Goal: Task Accomplishment & Management: Use online tool/utility

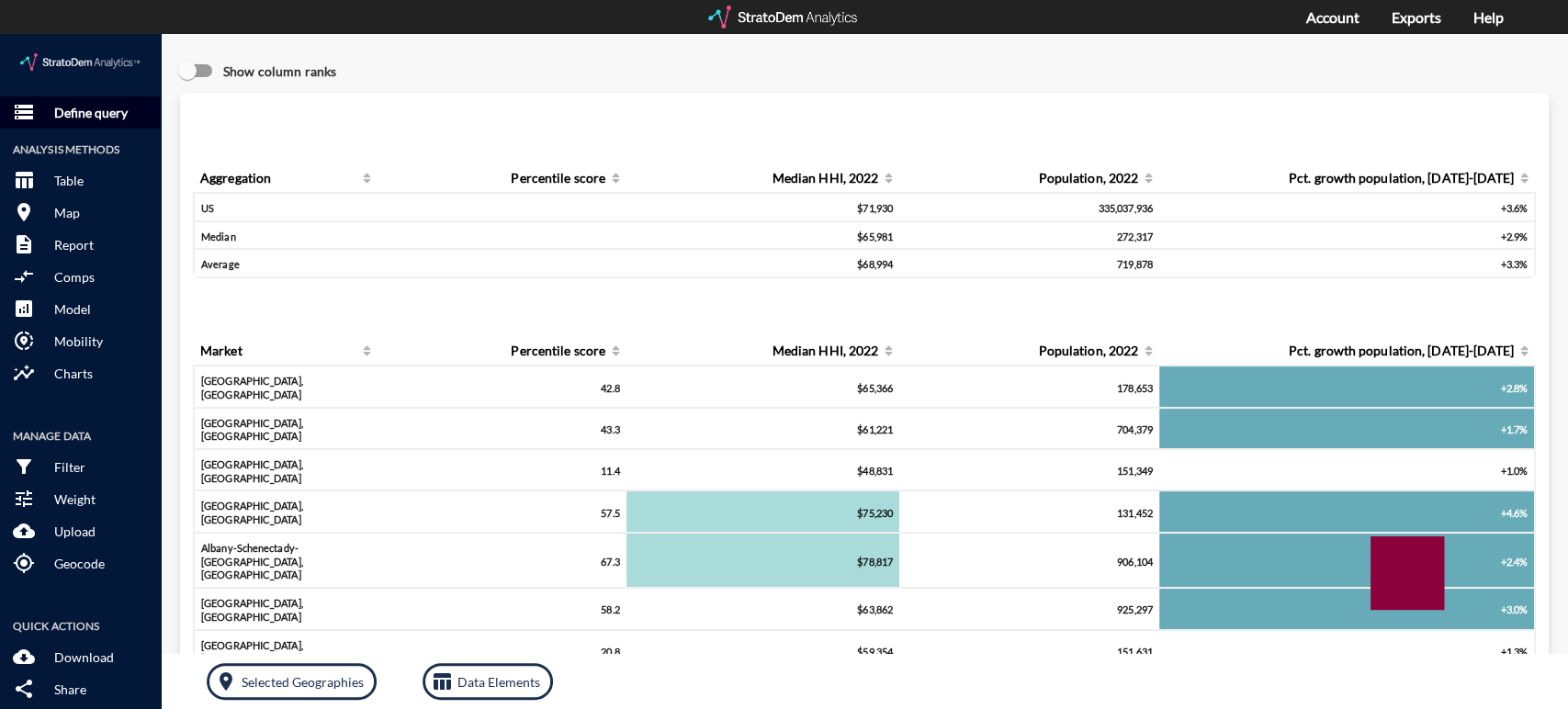
click p "Define query"
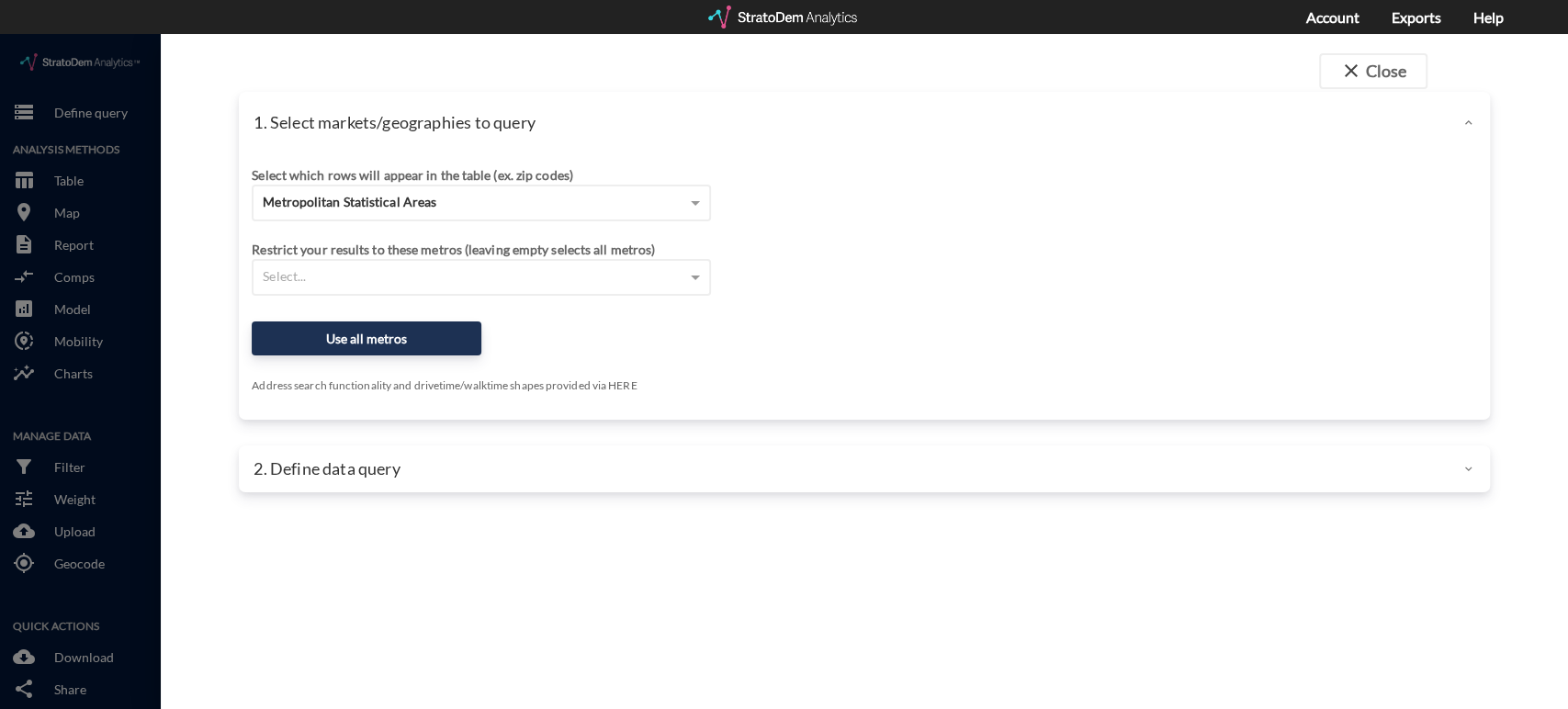
click div "Metropolitan Statistical Areas"
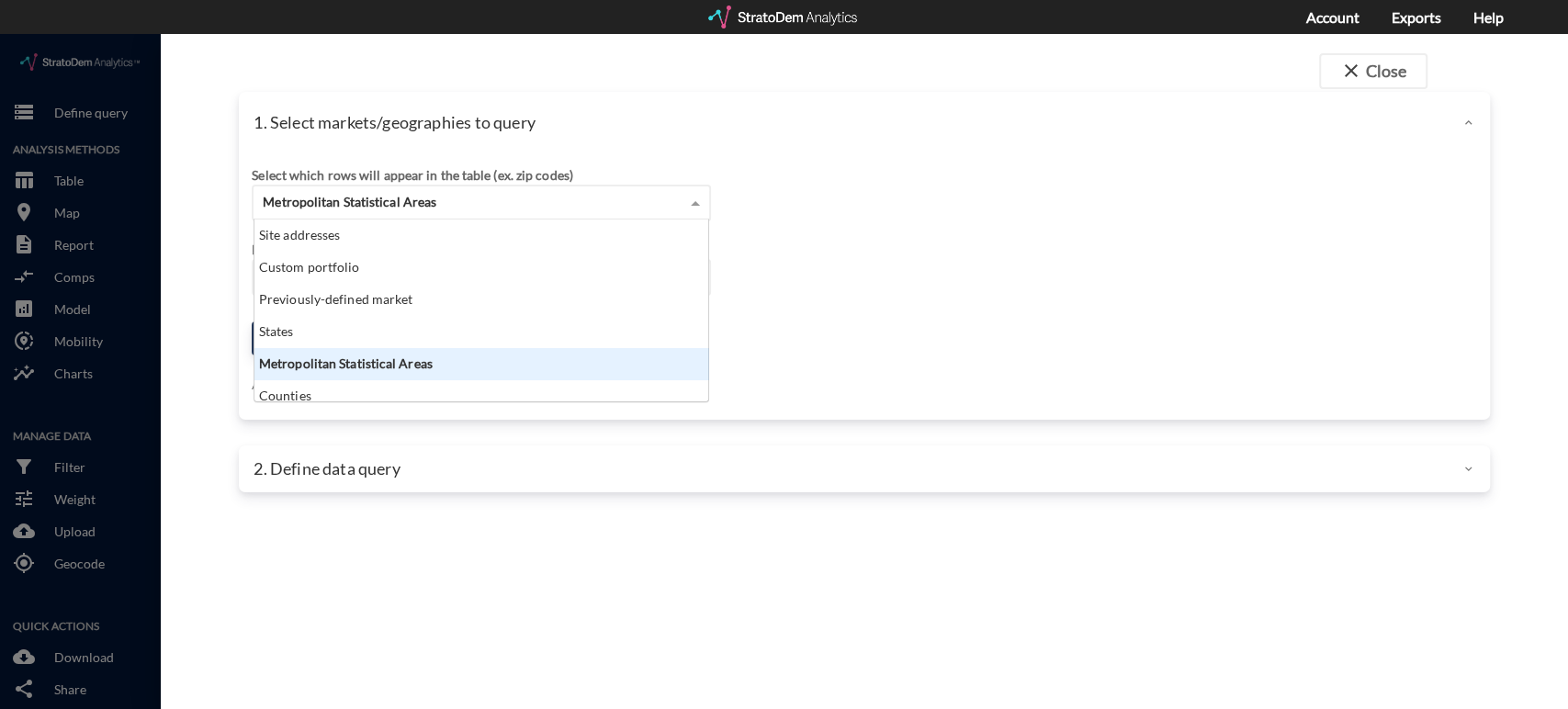
scroll to position [166, 442]
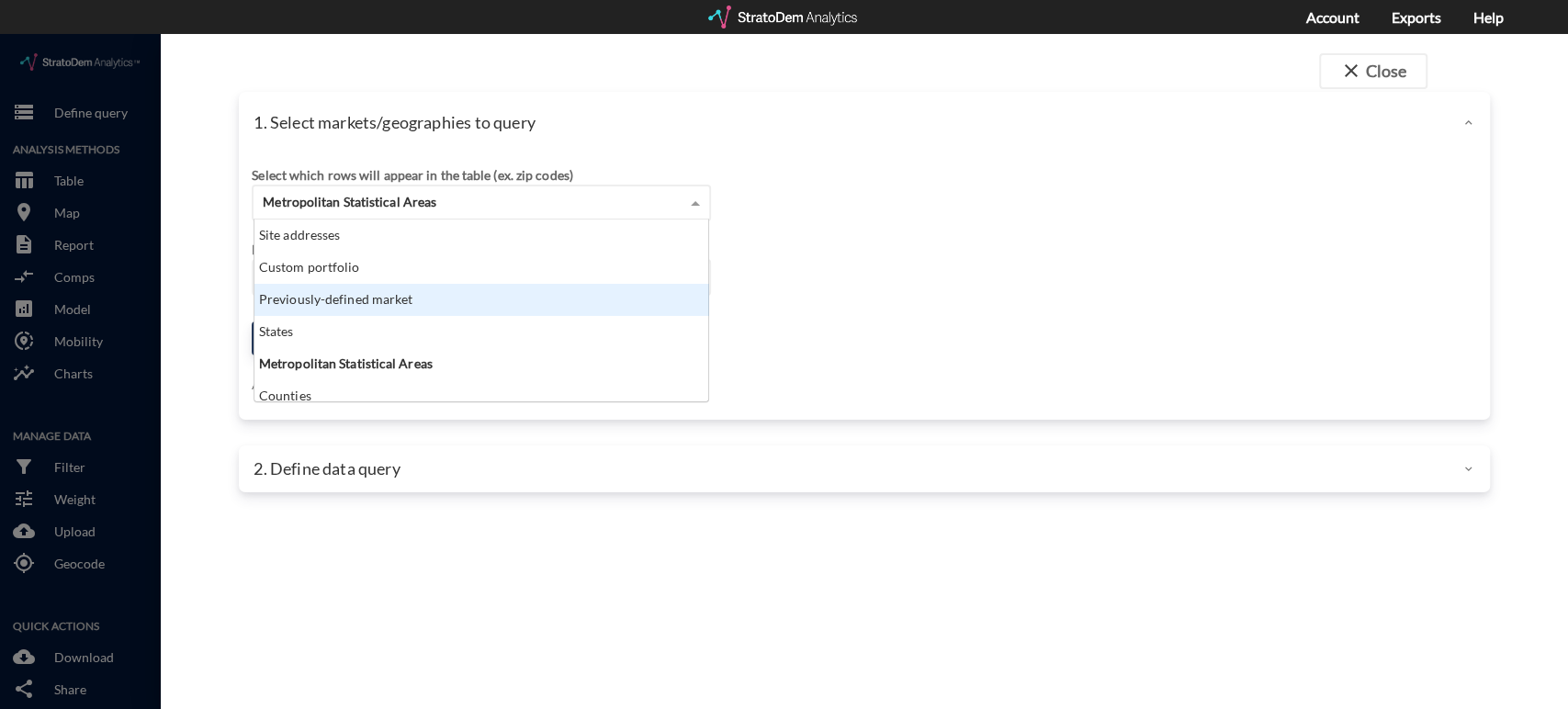
click div "Previously-defined market"
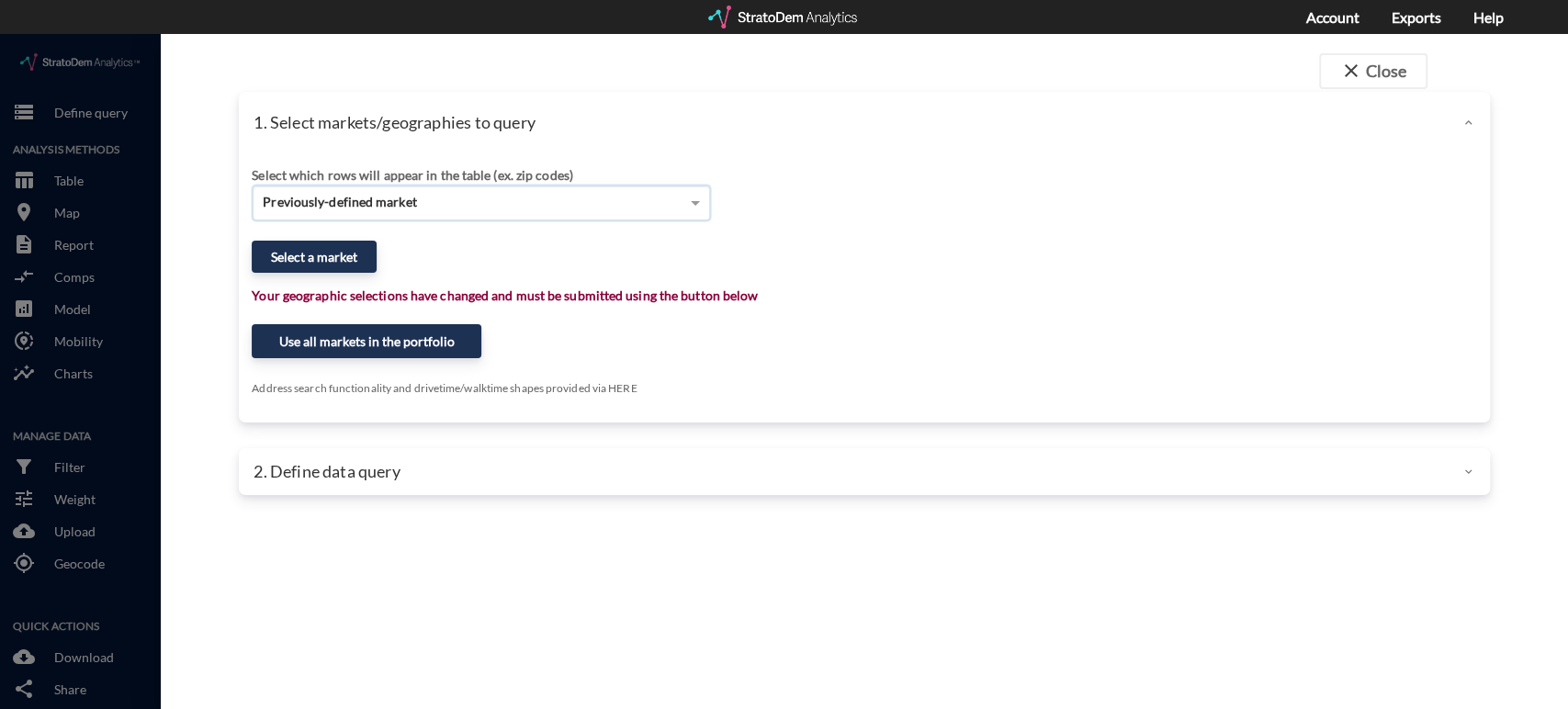
click span "Previously-defined market"
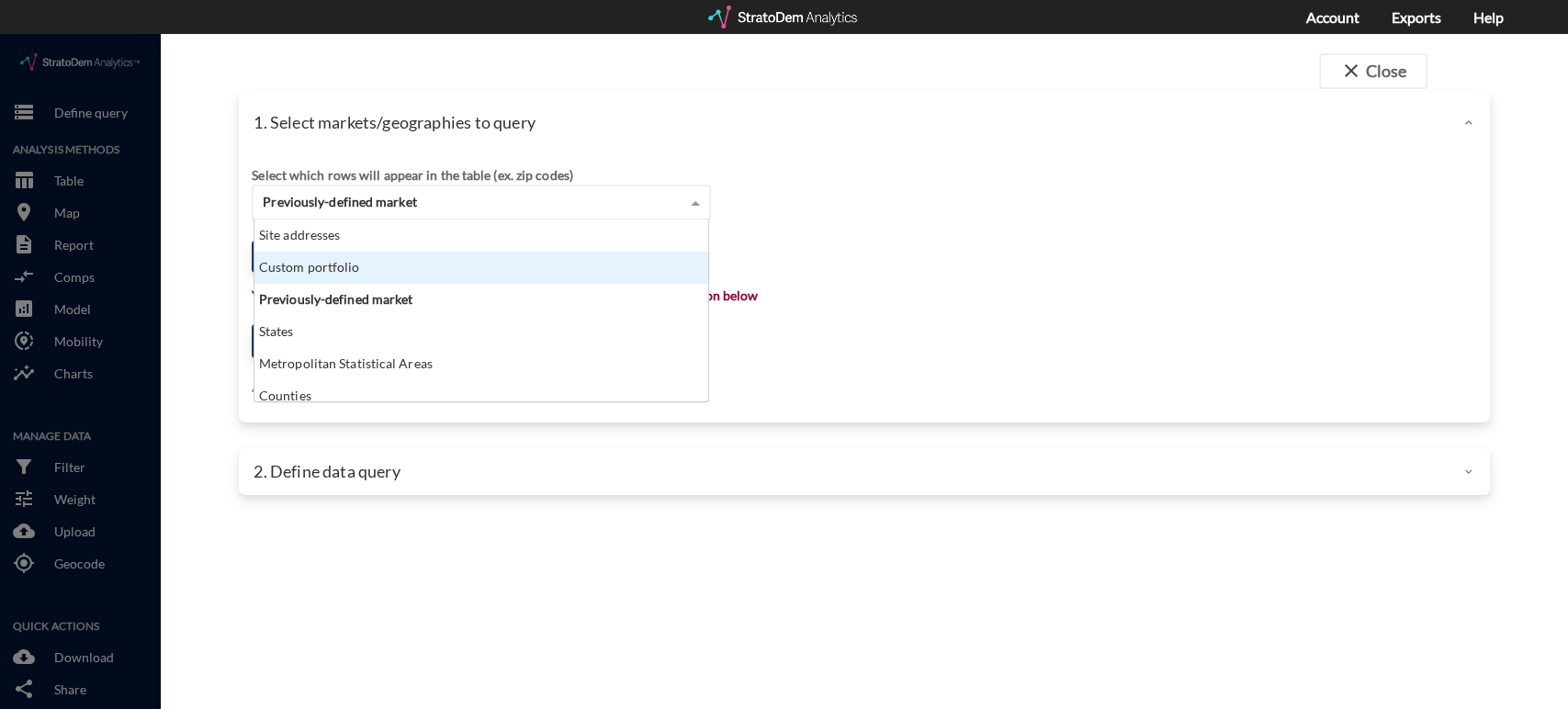
click div "Custom portfolio"
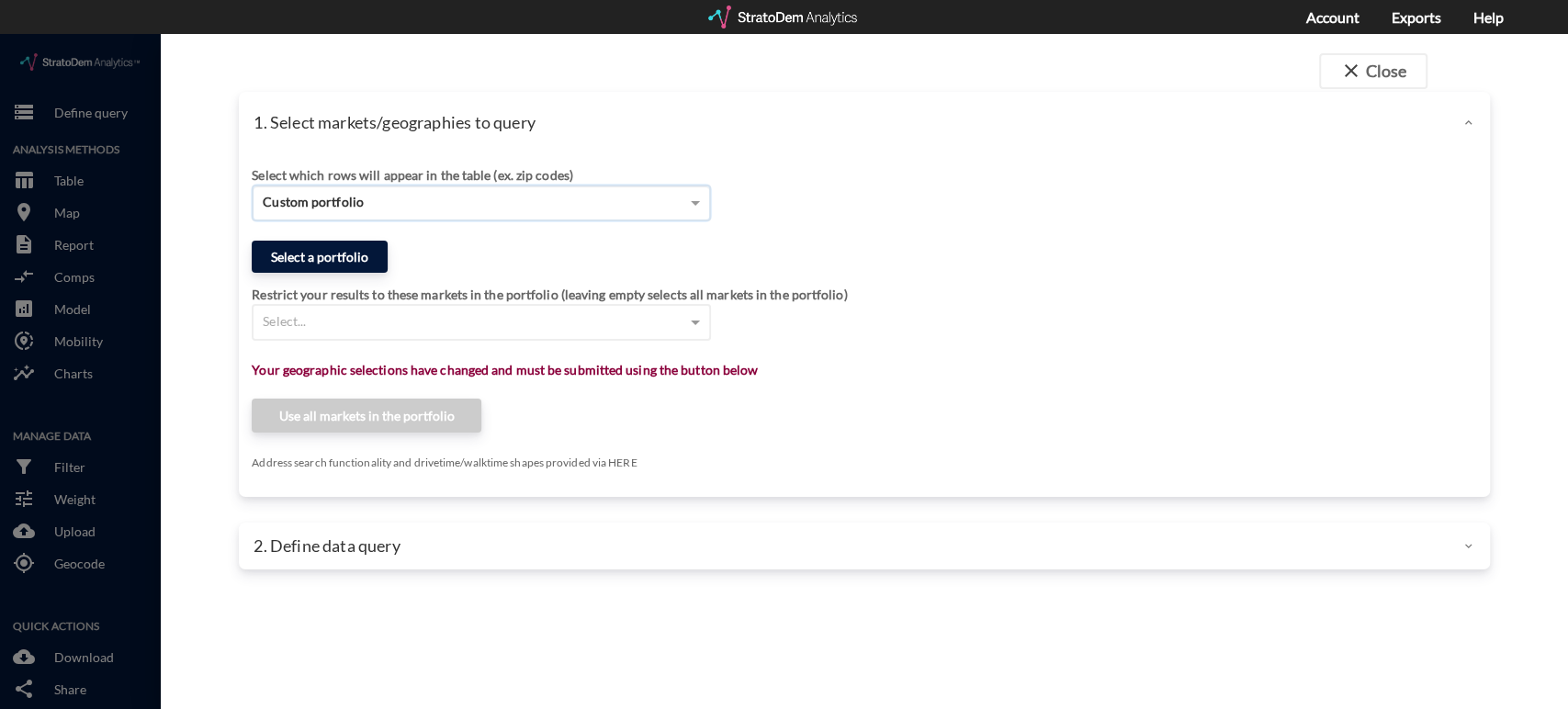
click button "Select a portfolio"
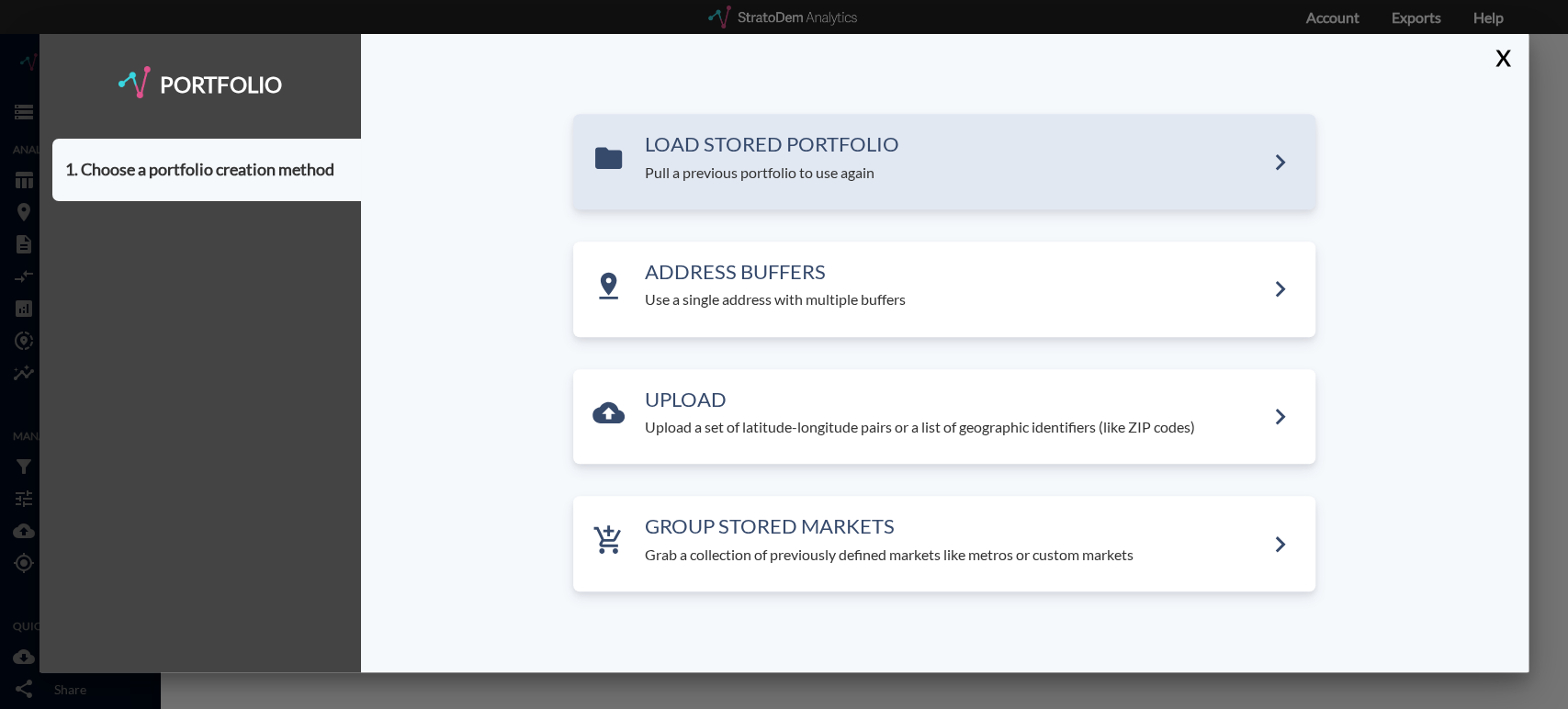
click at [691, 177] on p "Pull a previous portfolio to use again" at bounding box center [954, 173] width 620 height 21
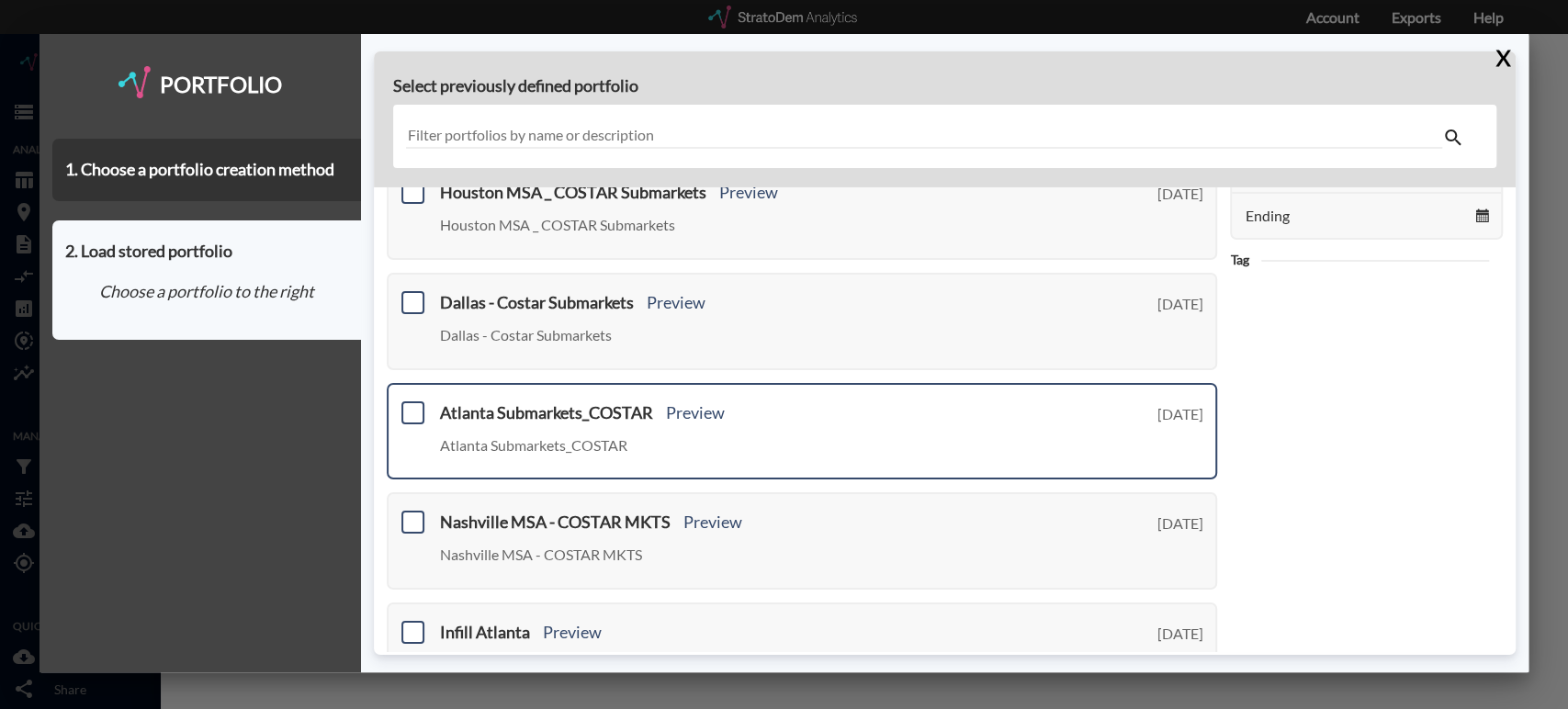
scroll to position [191, 0]
click at [414, 409] on span at bounding box center [413, 413] width 23 height 23
click at [411, 405] on input "checkbox" at bounding box center [411, 405] width 0 height 0
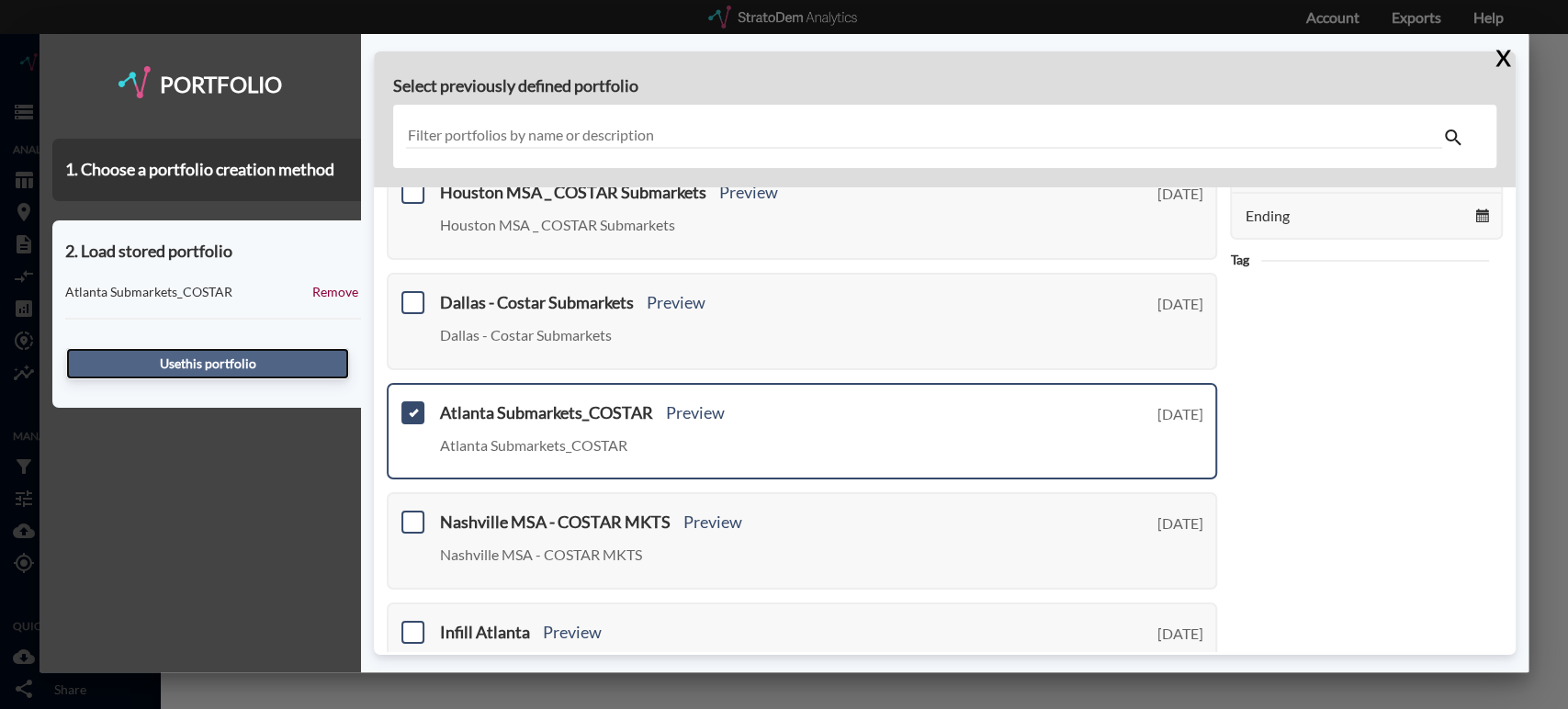
click at [274, 368] on button "Use this portfolio" at bounding box center [207, 364] width 283 height 32
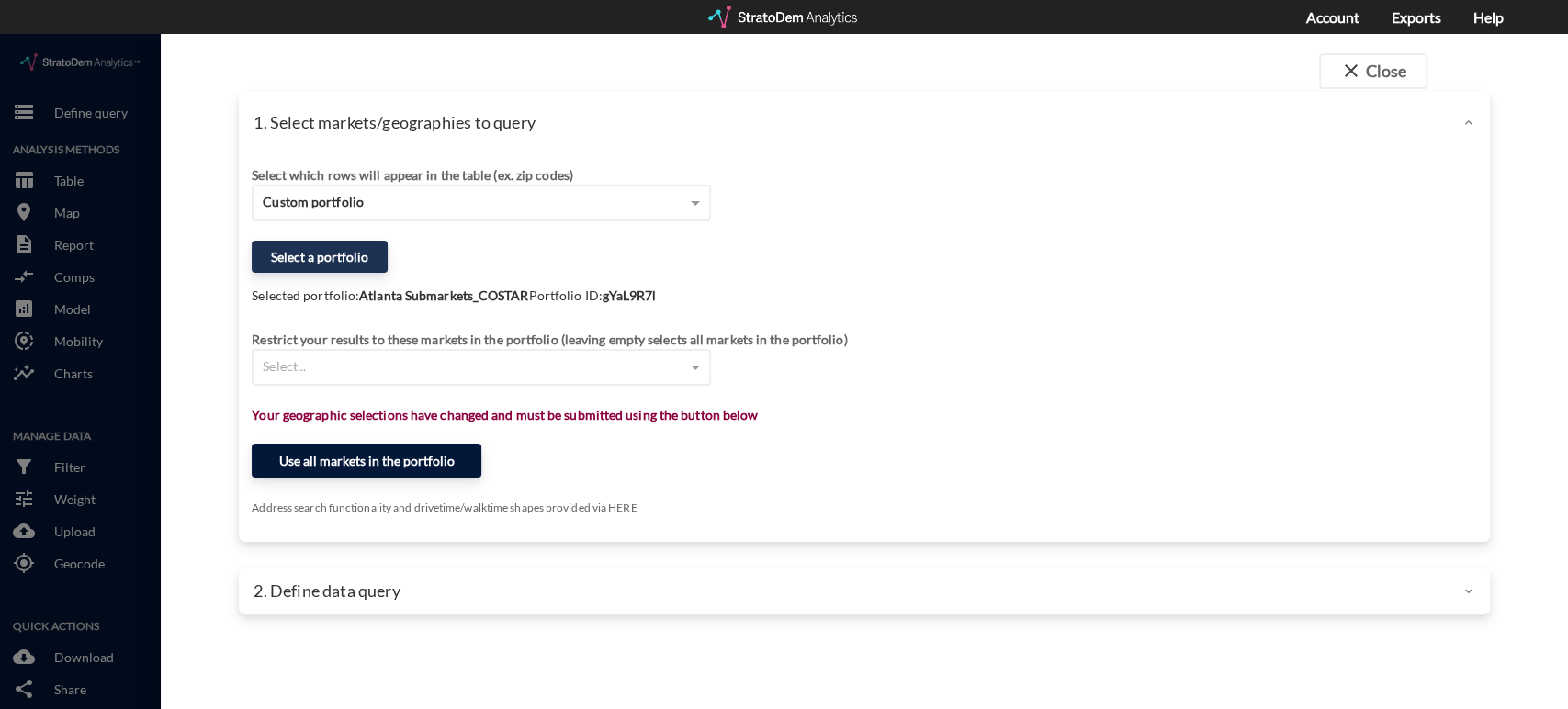
click button "Use all markets in the portfolio"
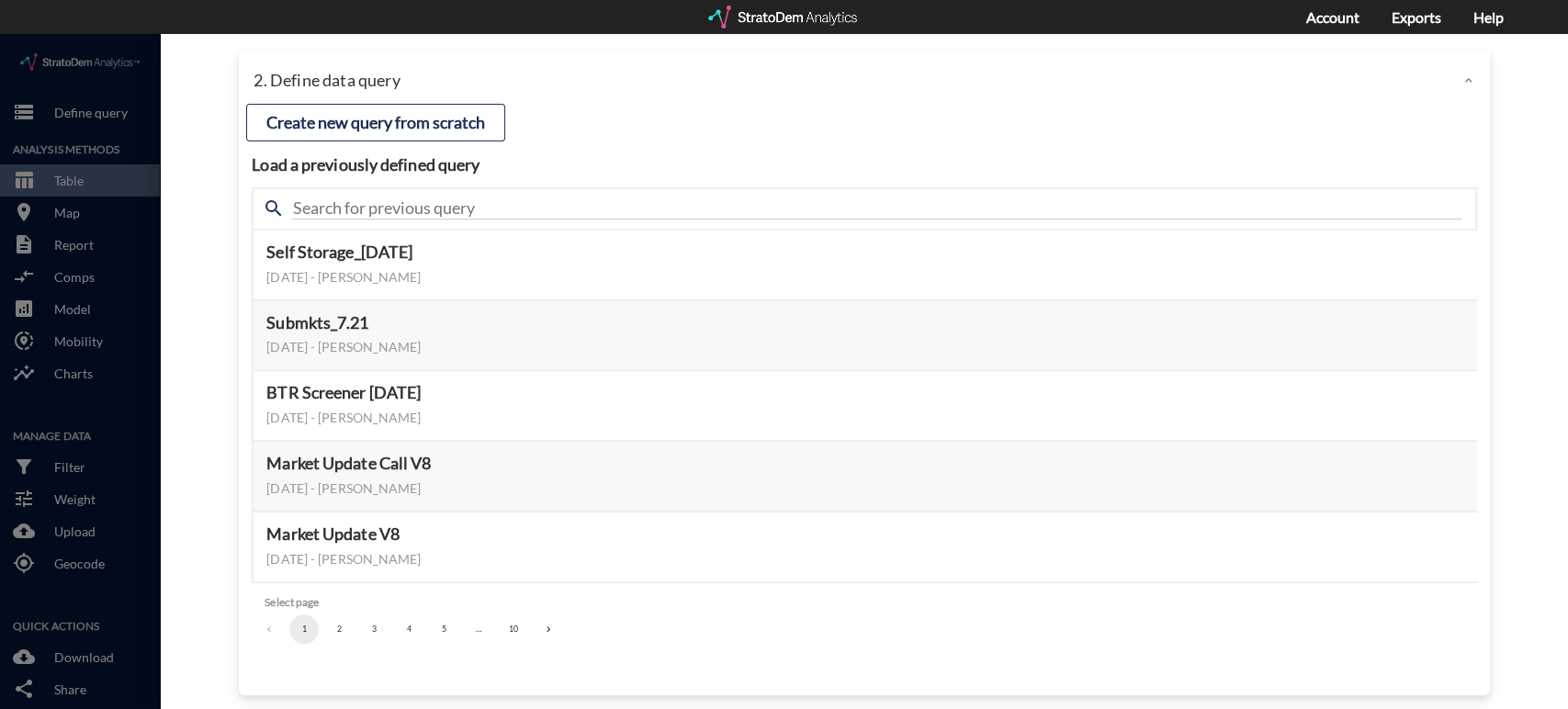
scroll to position [122, 0]
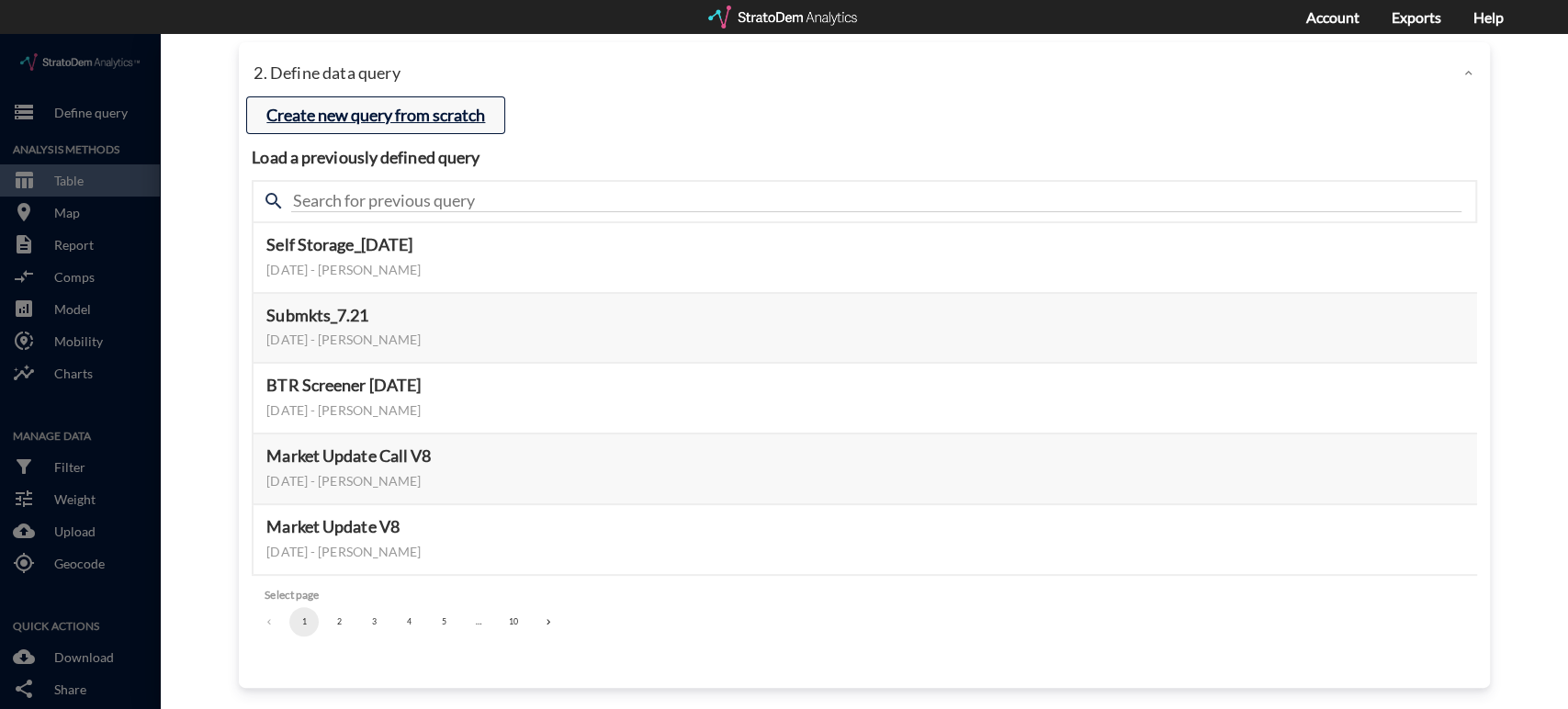
click button "Create new query from scratch"
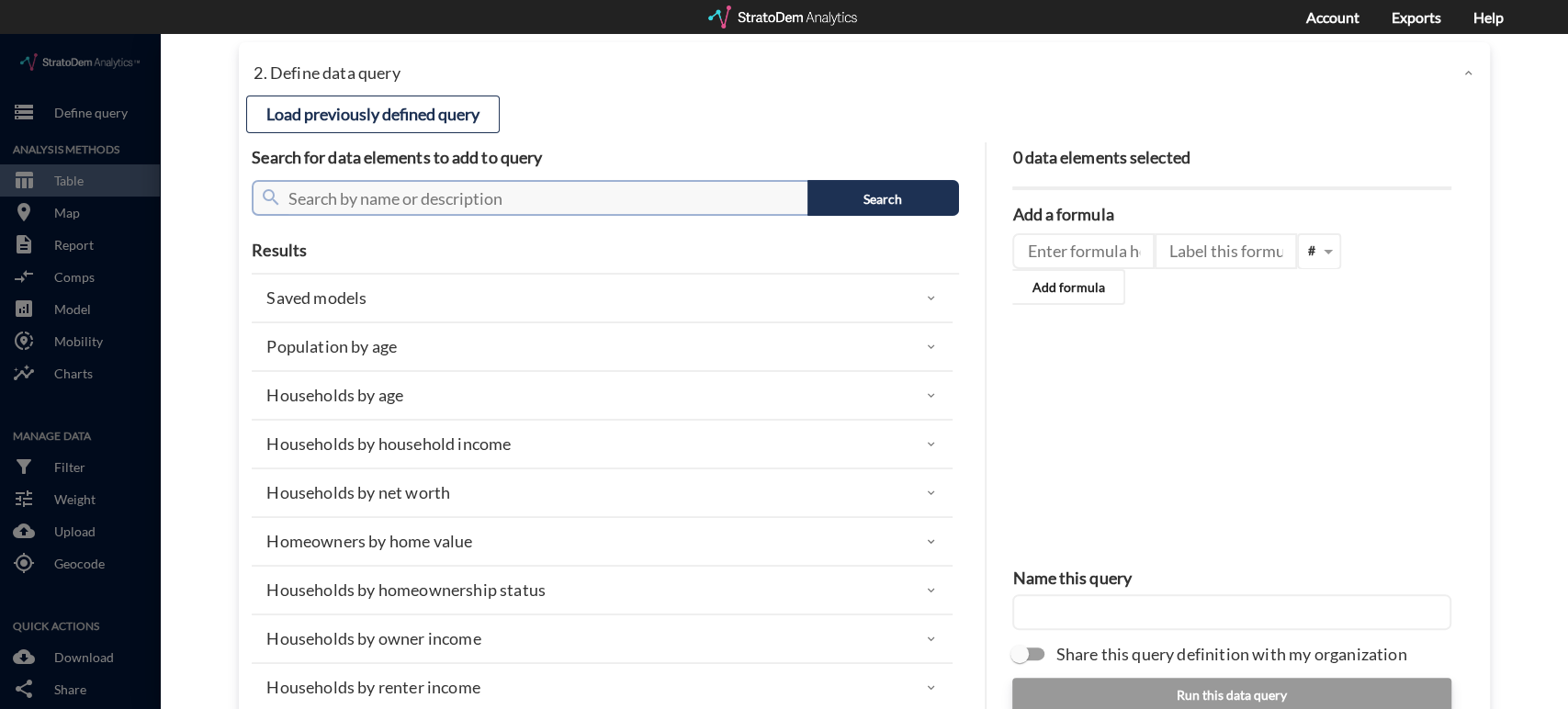
click input "text"
type input "population"
click div "Population by age"
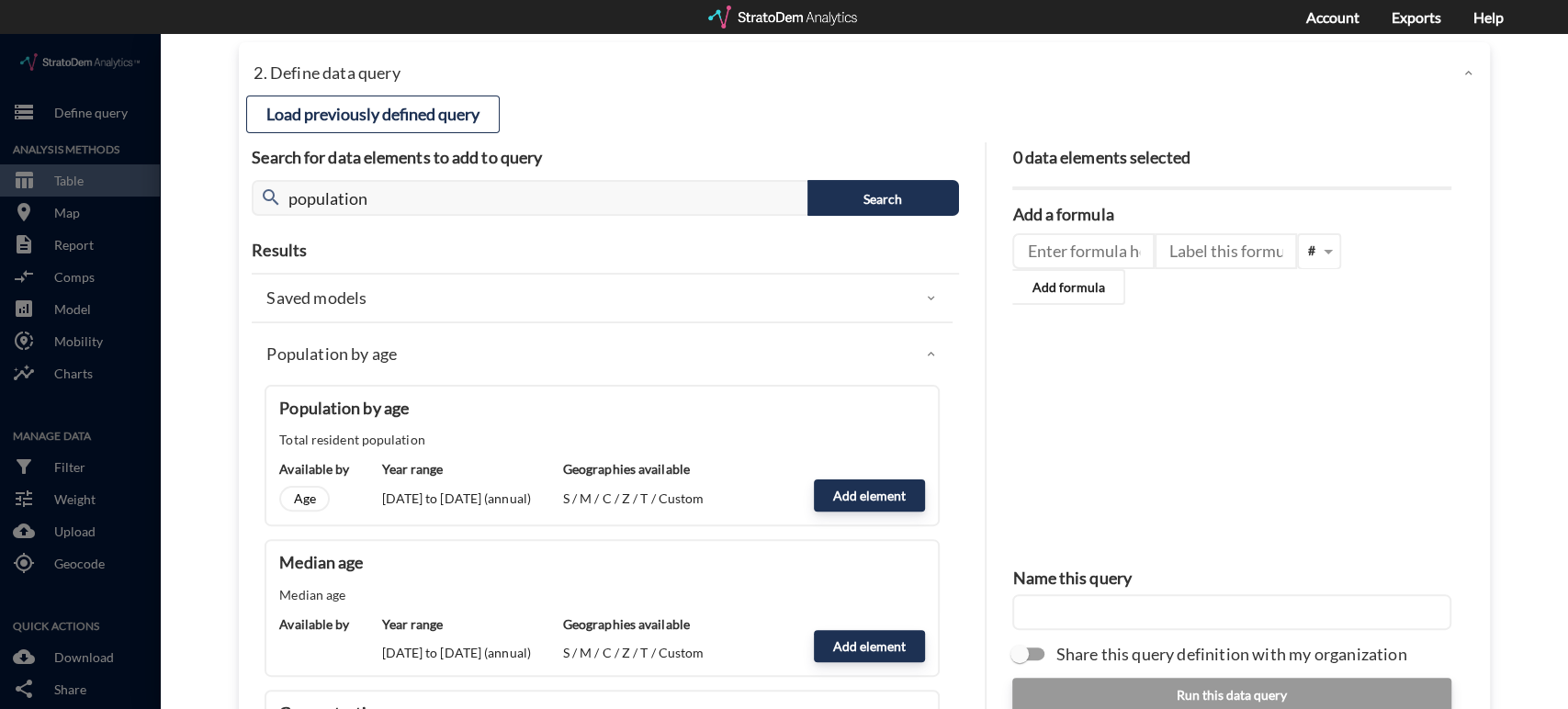
scroll to position [118, 0]
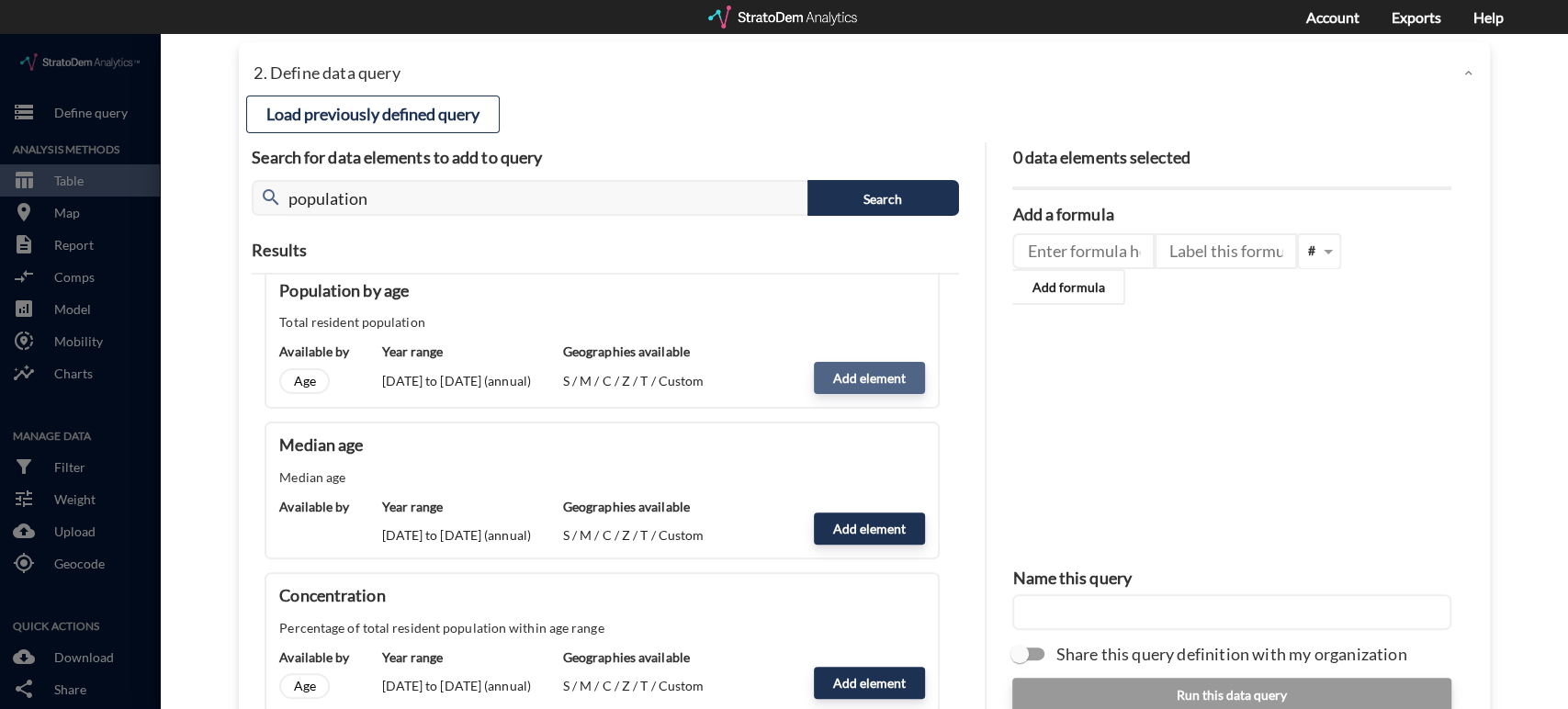
click button "Add element"
type input "POPULATION"
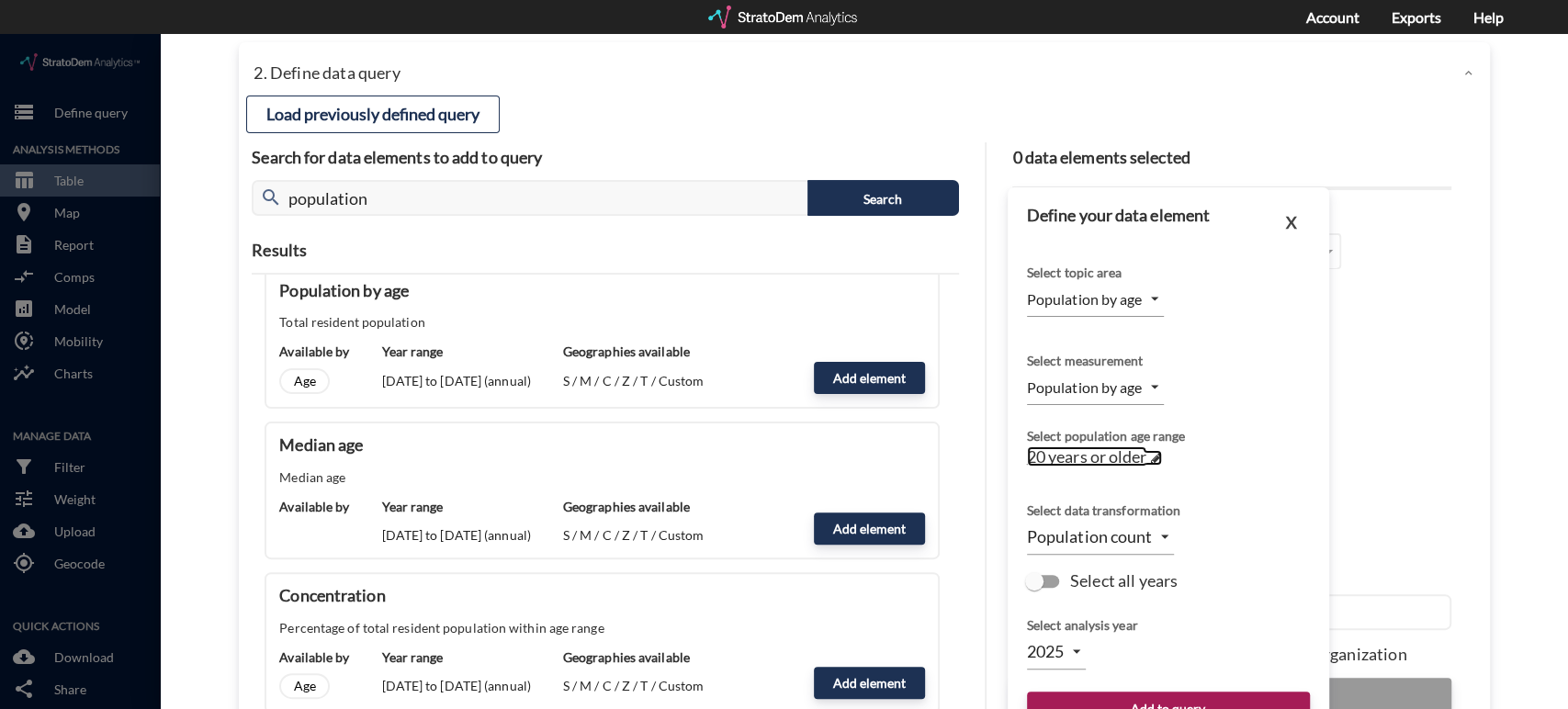
click span
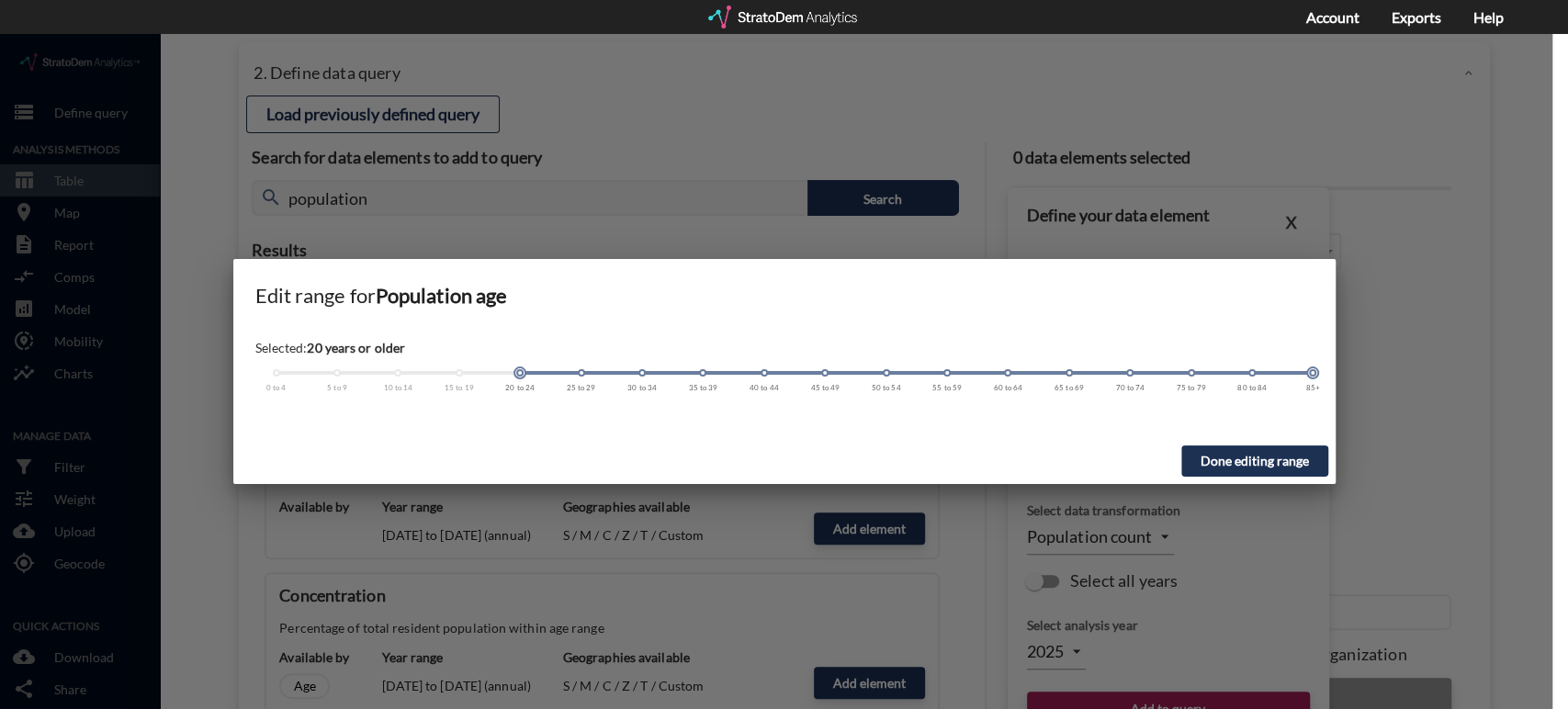
drag, startPoint x: 516, startPoint y: 342, endPoint x: 268, endPoint y: 343, distance: 248.0
click div "Selected: 20 years or older 0 to 4 5 to 9 10 to 14 15 to 19 20 to 24 25 to 29 3…"
click span
click button "Done editing range"
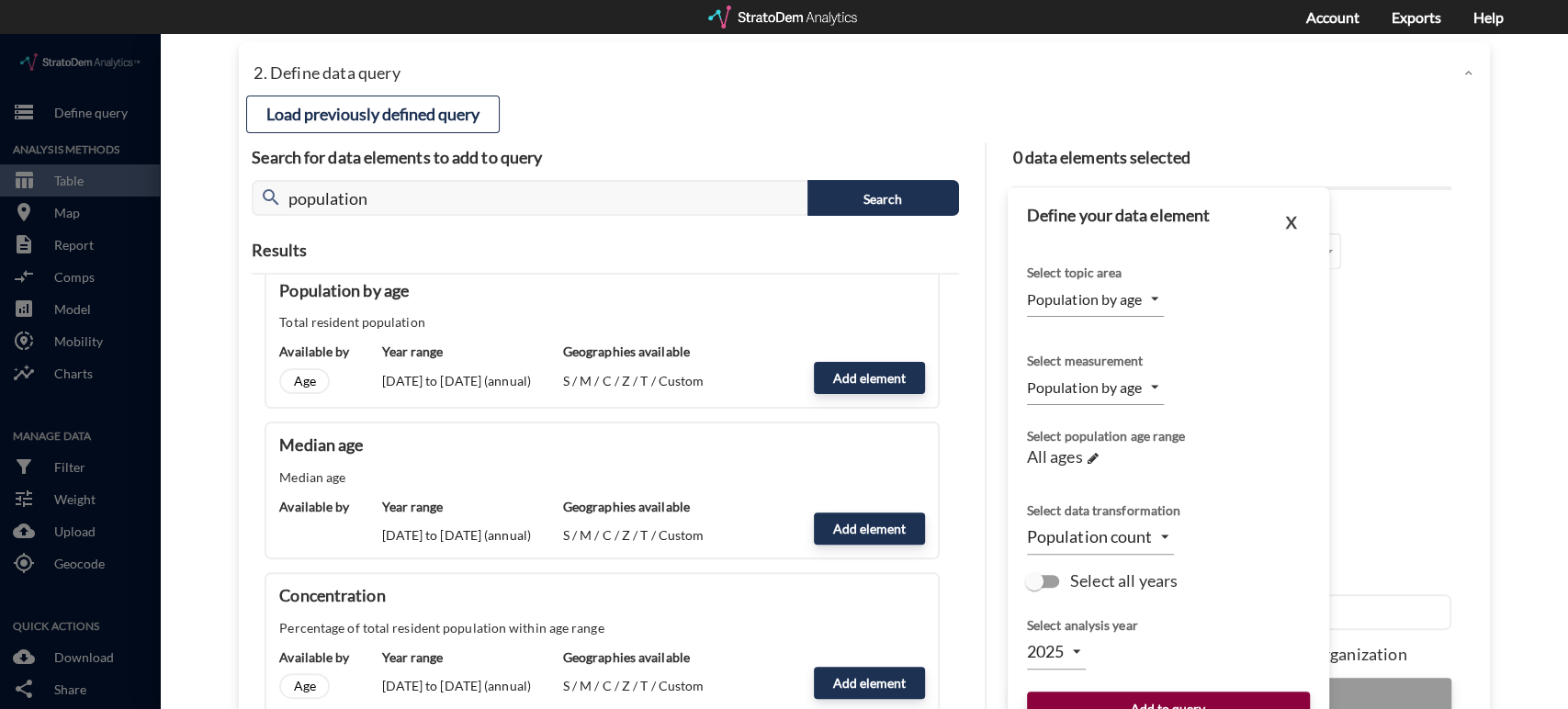
click button "Add to query"
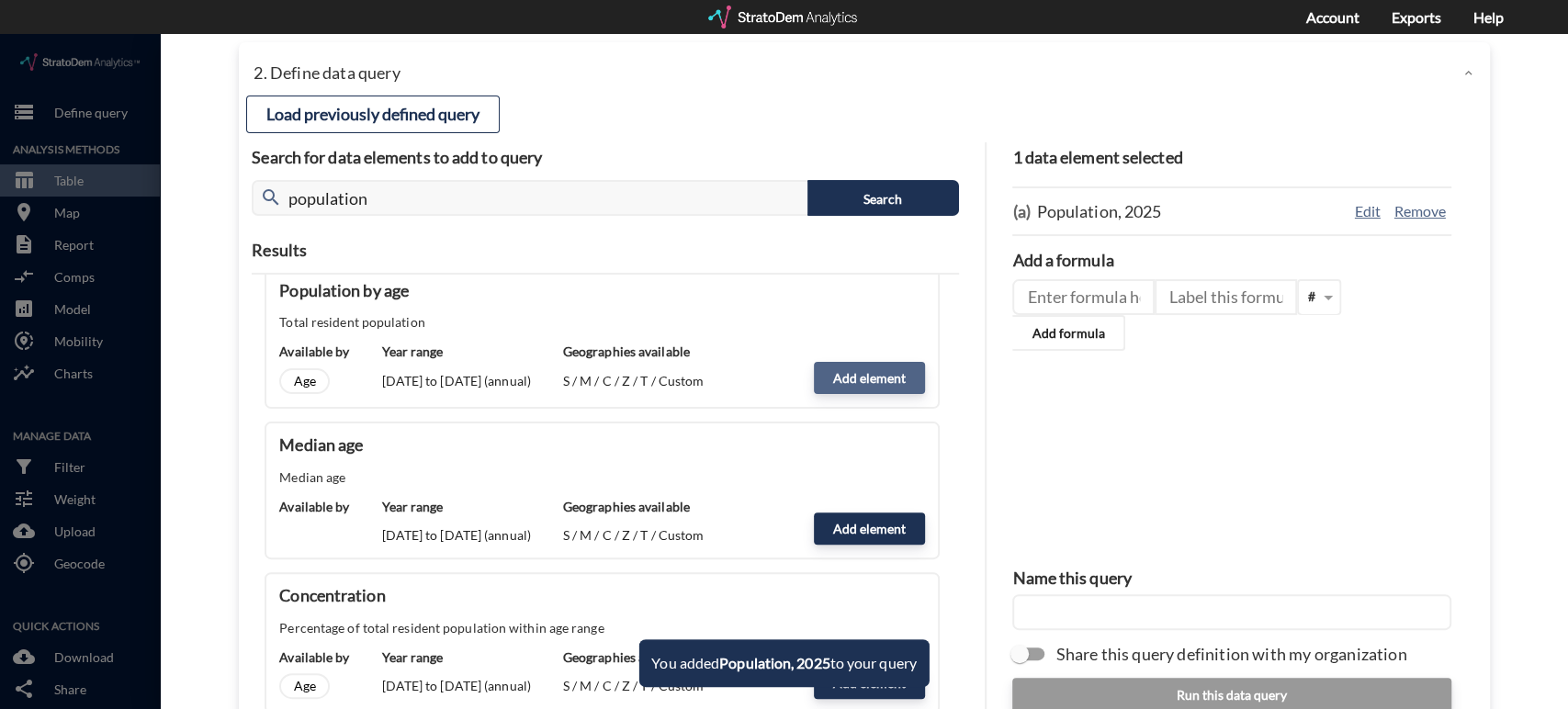
click button "Add element"
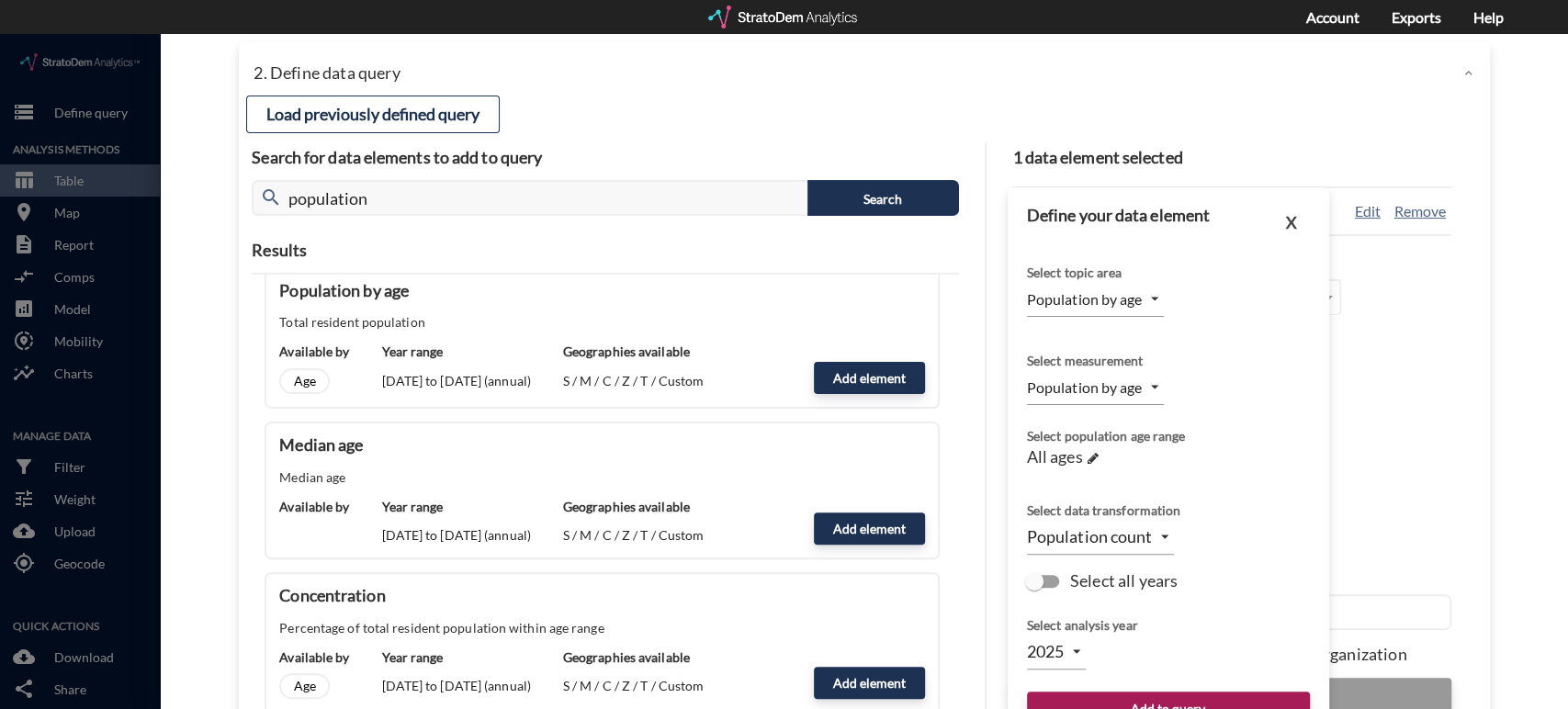
click body "/vantagepoint/us/-1 storage Define query Analysis Methods table_chart Table roo…"
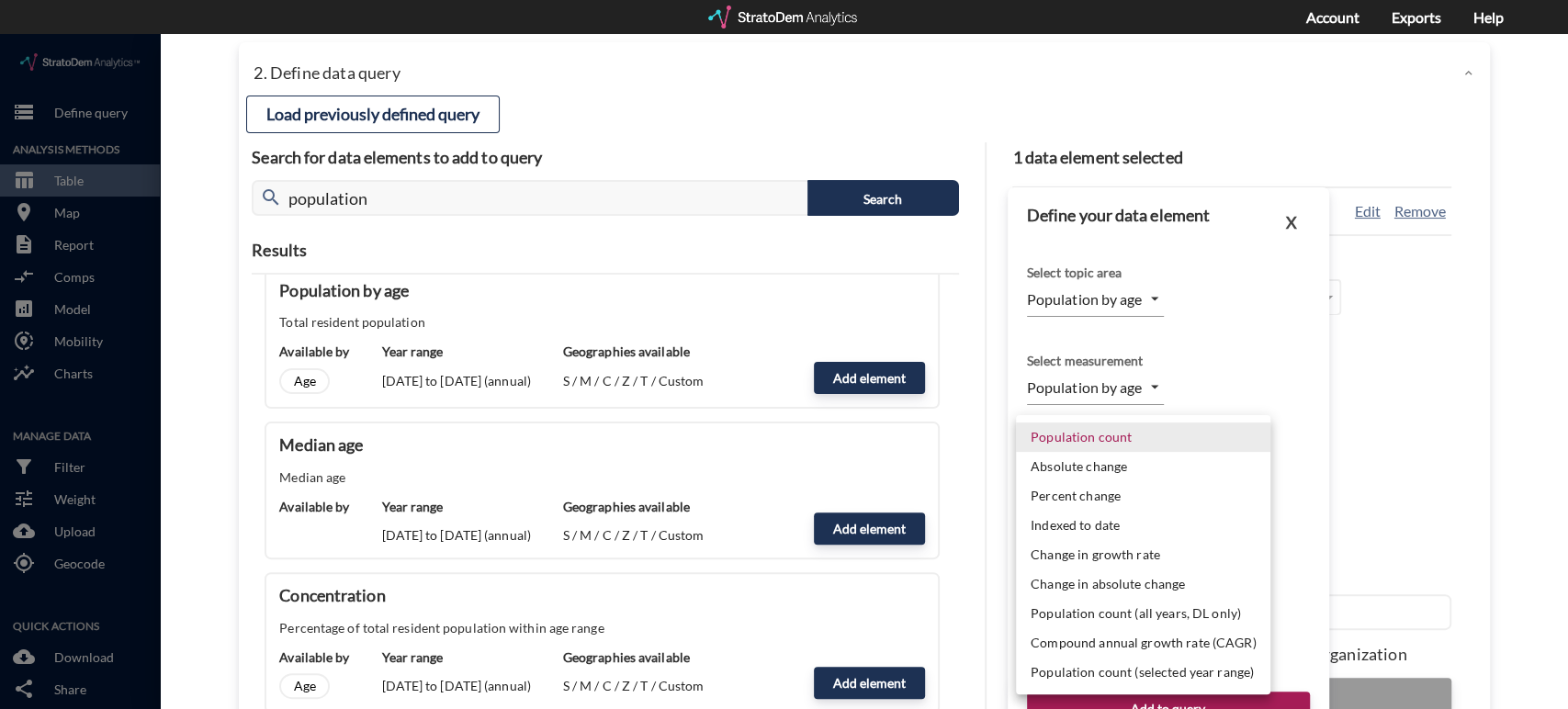
click li "Compound annual growth rate (CAGR)"
type input "CAGR"
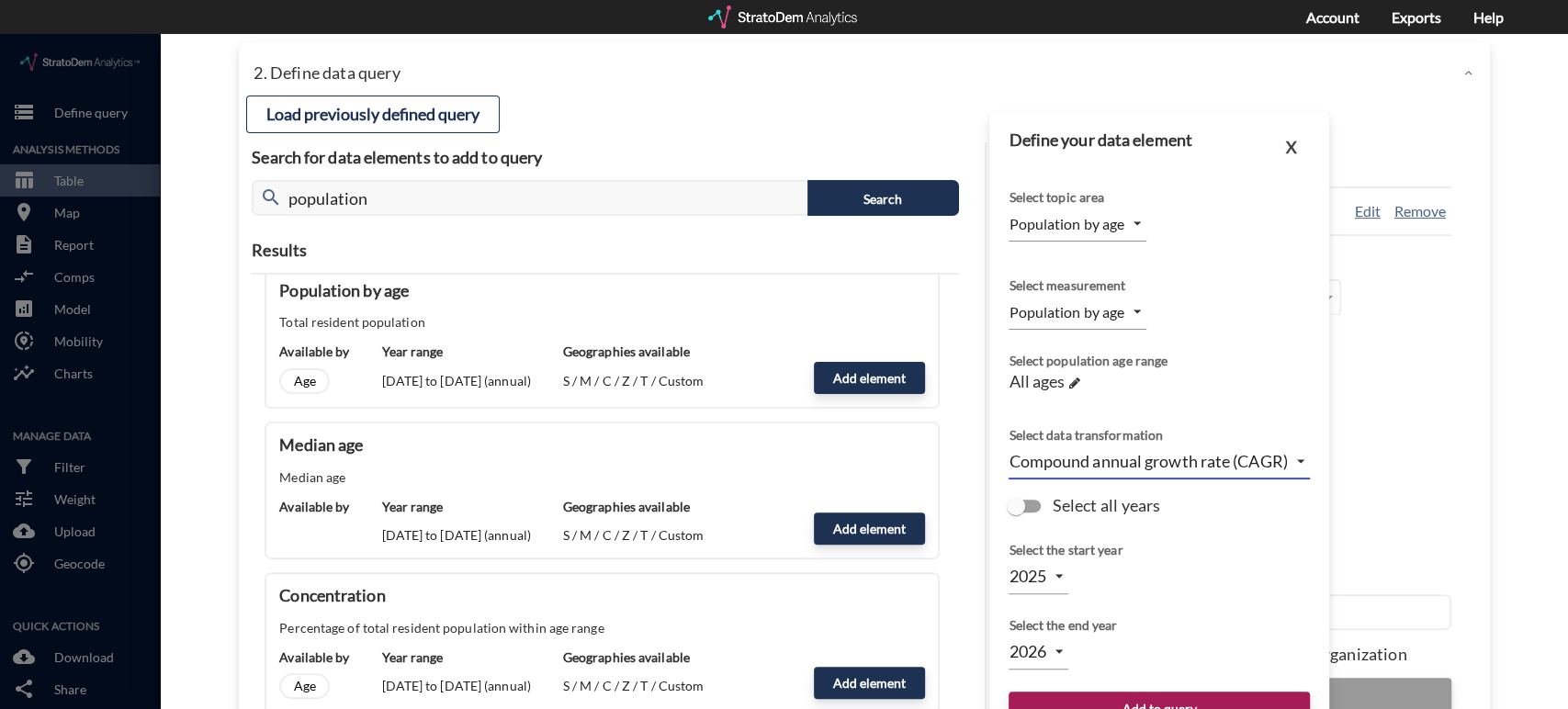
click body "/vantagepoint/us/-1 storage Define query Analysis Methods table_chart Table roo…"
click li "2030"
type input "2030"
click button "Add to query"
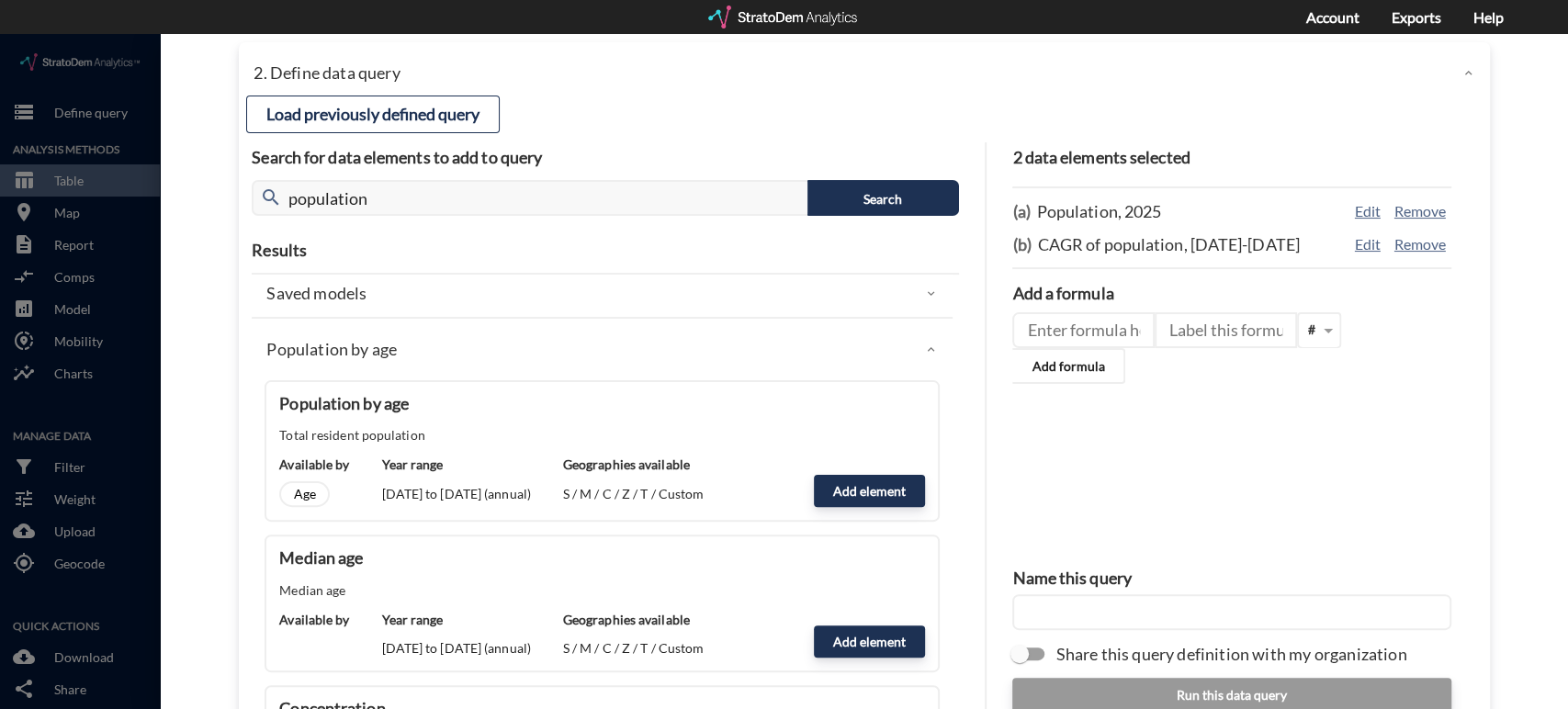
scroll to position [7, 0]
click div "Population by age"
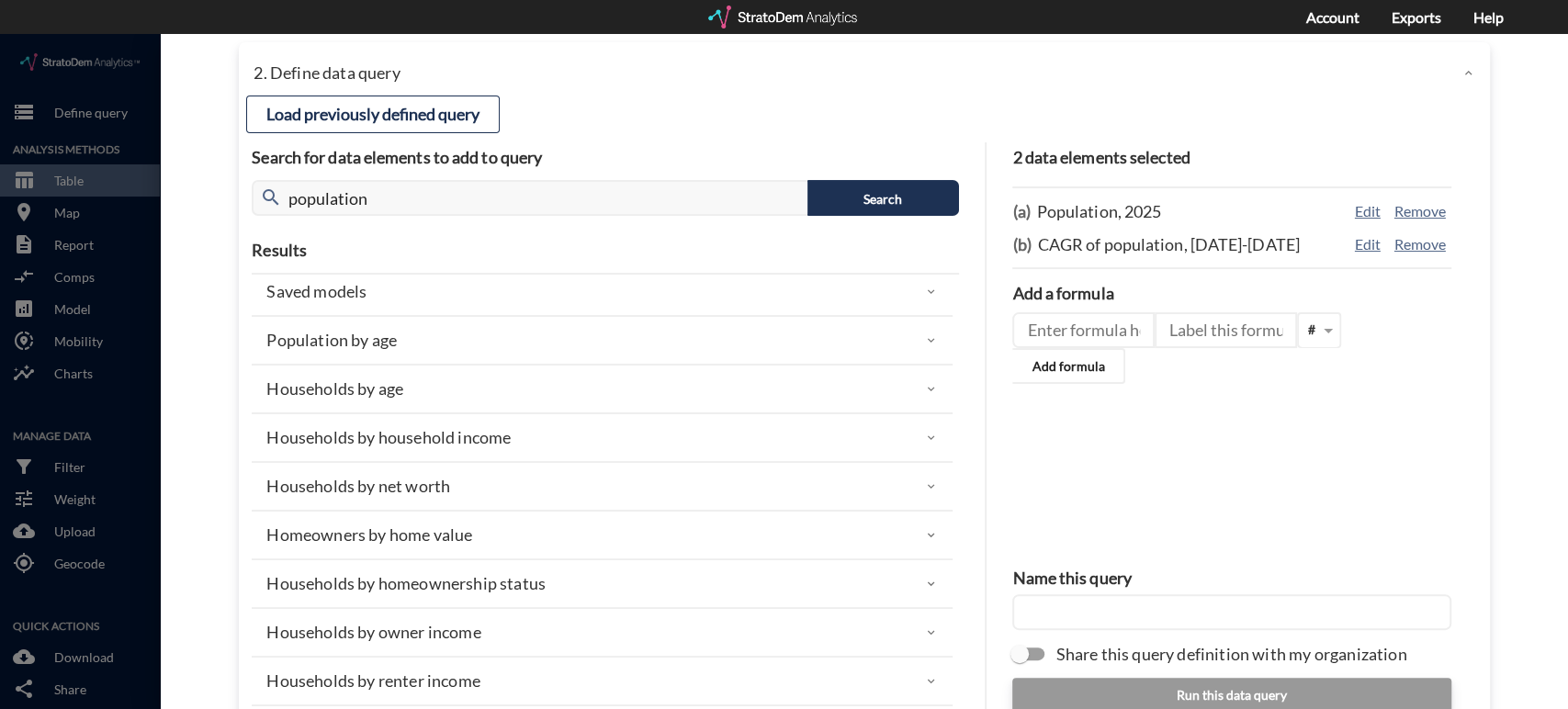
click p "Households by household income"
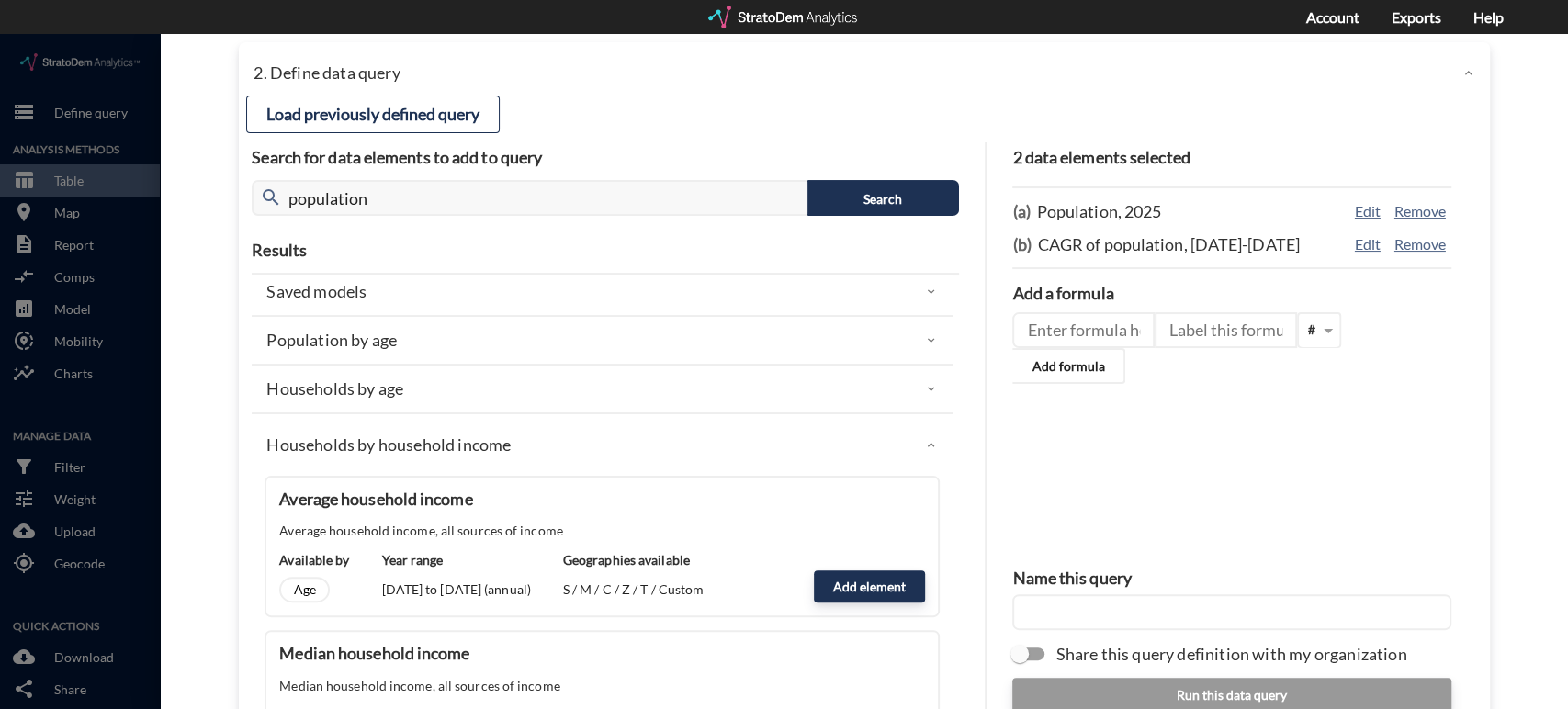
scroll to position [139, 0]
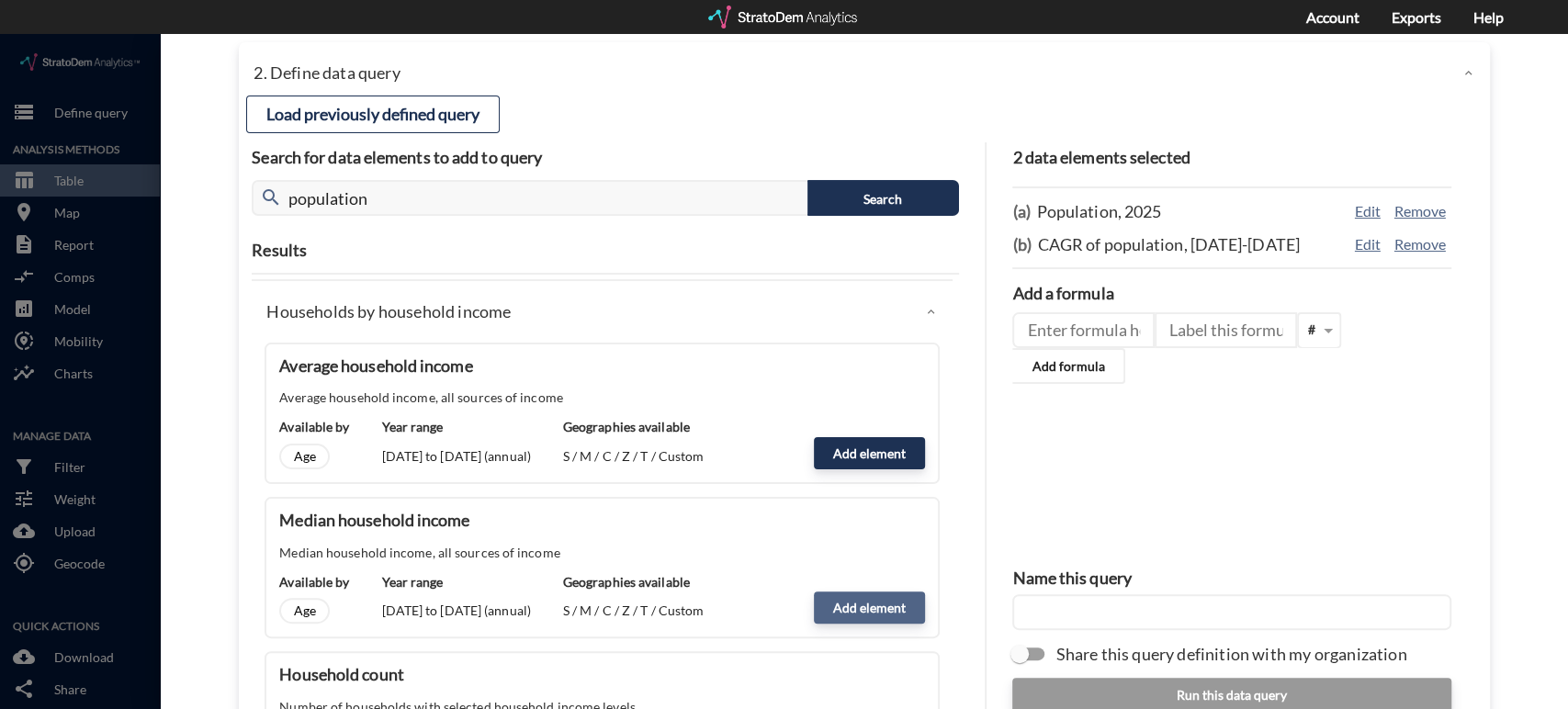
click button "Add element"
type input "HHI_DYNAMICS"
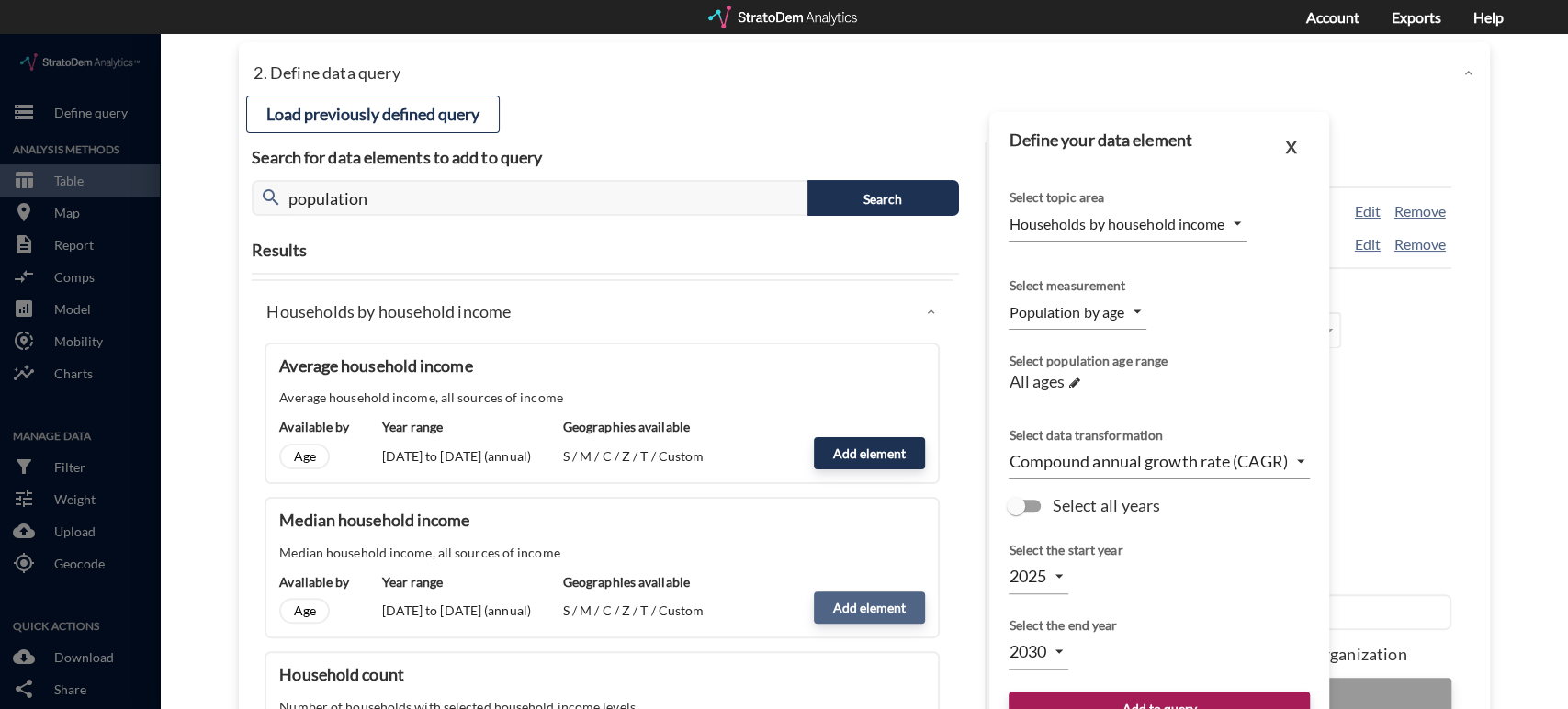
type input "MEDIAN"
type input "2026"
click body "/vantagepoint/us/-1 storage Define query Analysis Methods table_chart Table roo…"
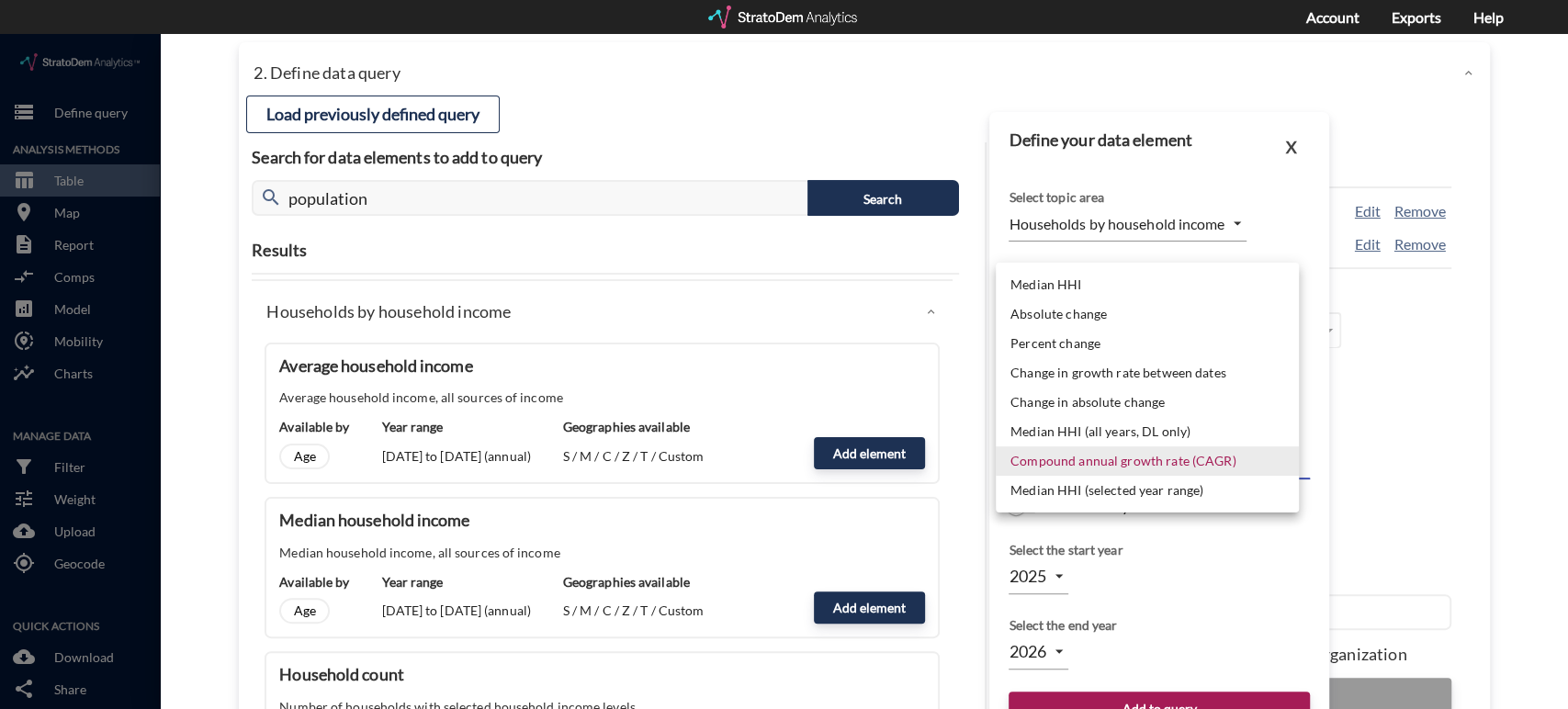
click li "Median HHI"
type input "LEVEL"
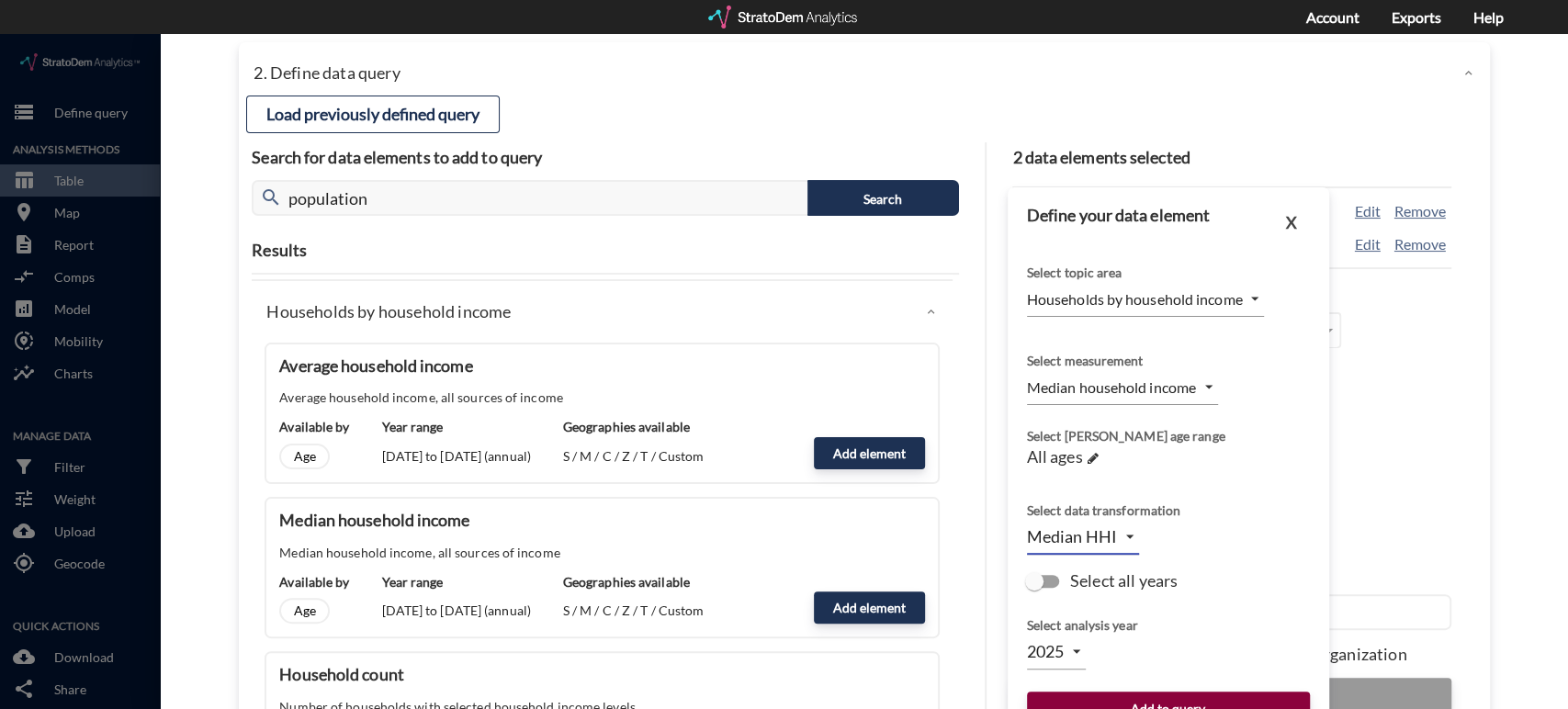
click button "Add to query"
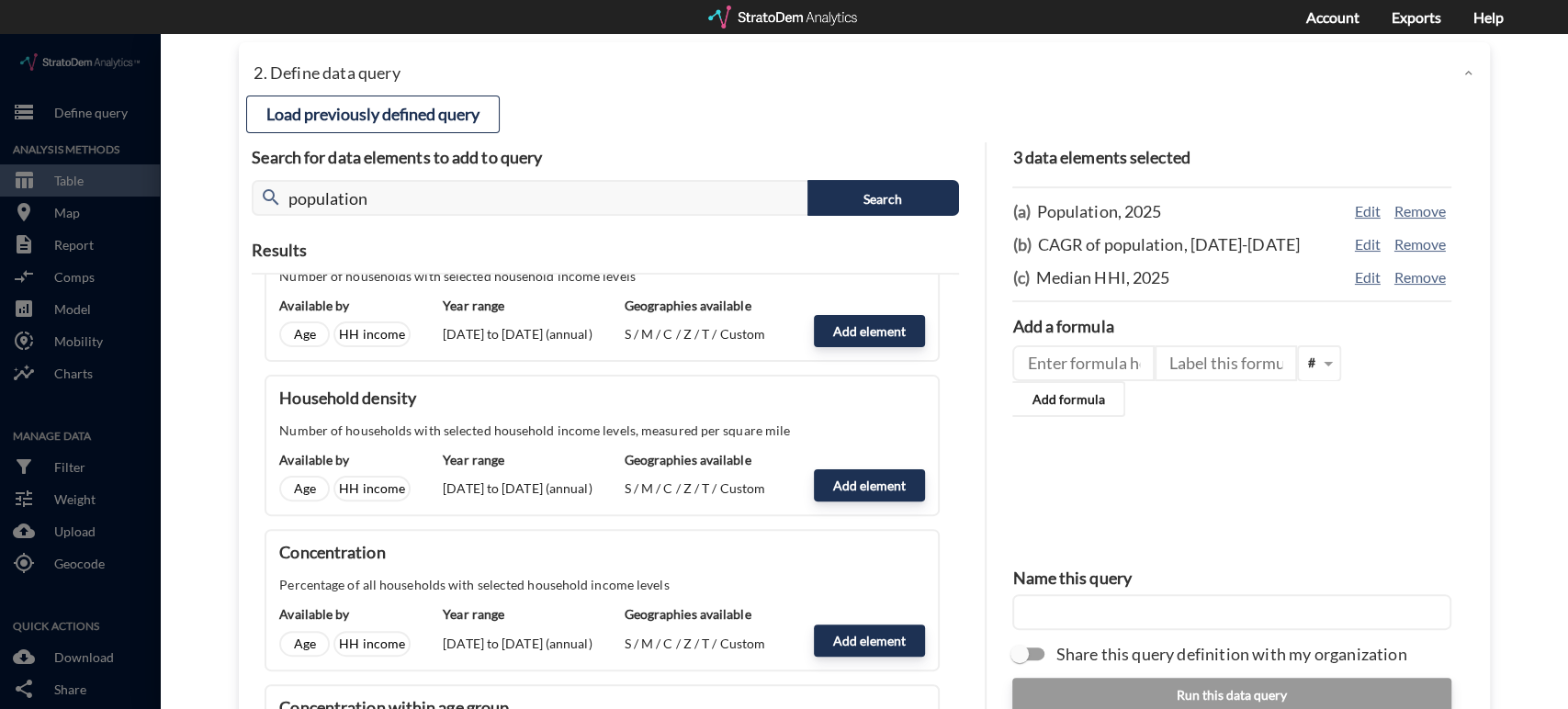
scroll to position [472, 0]
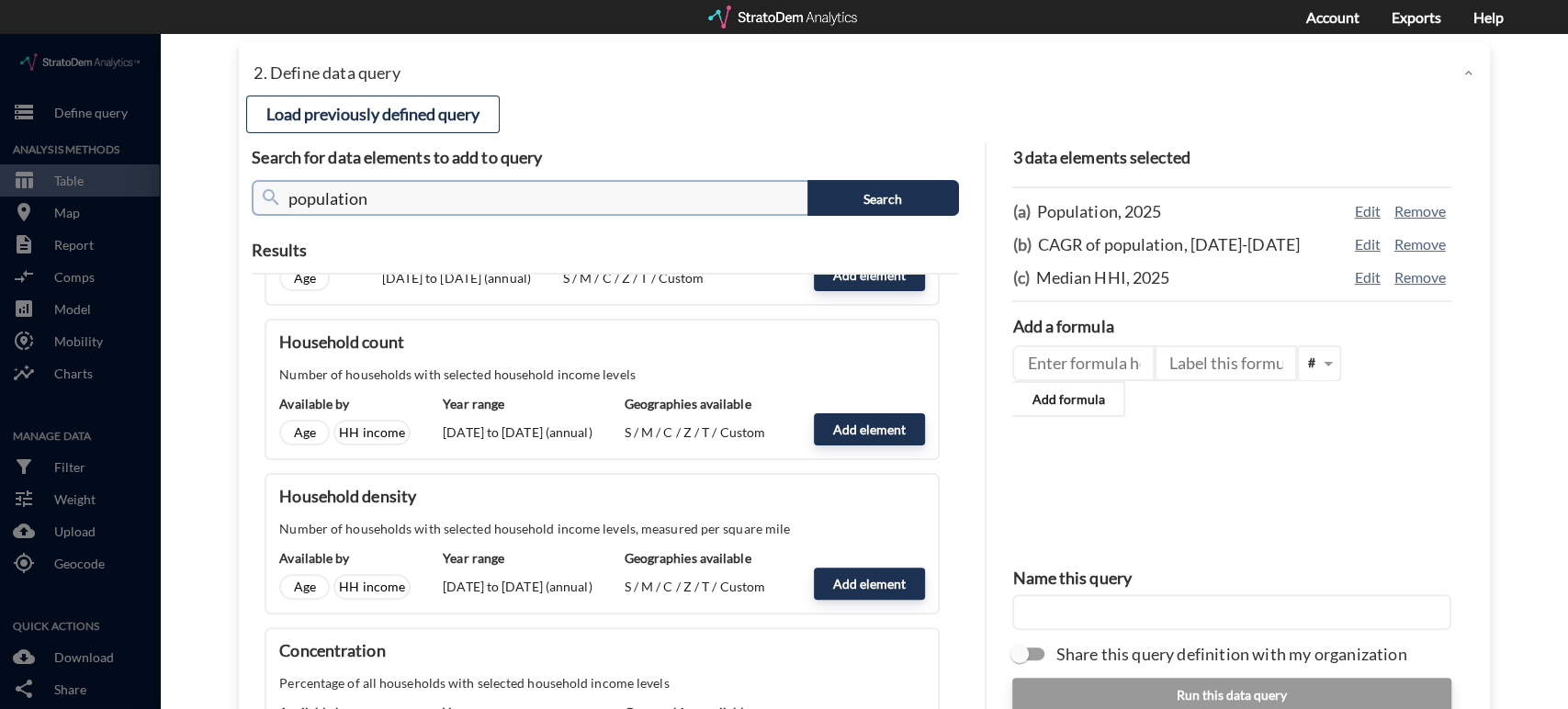
click input "population"
type input "payroll"
click button "Search"
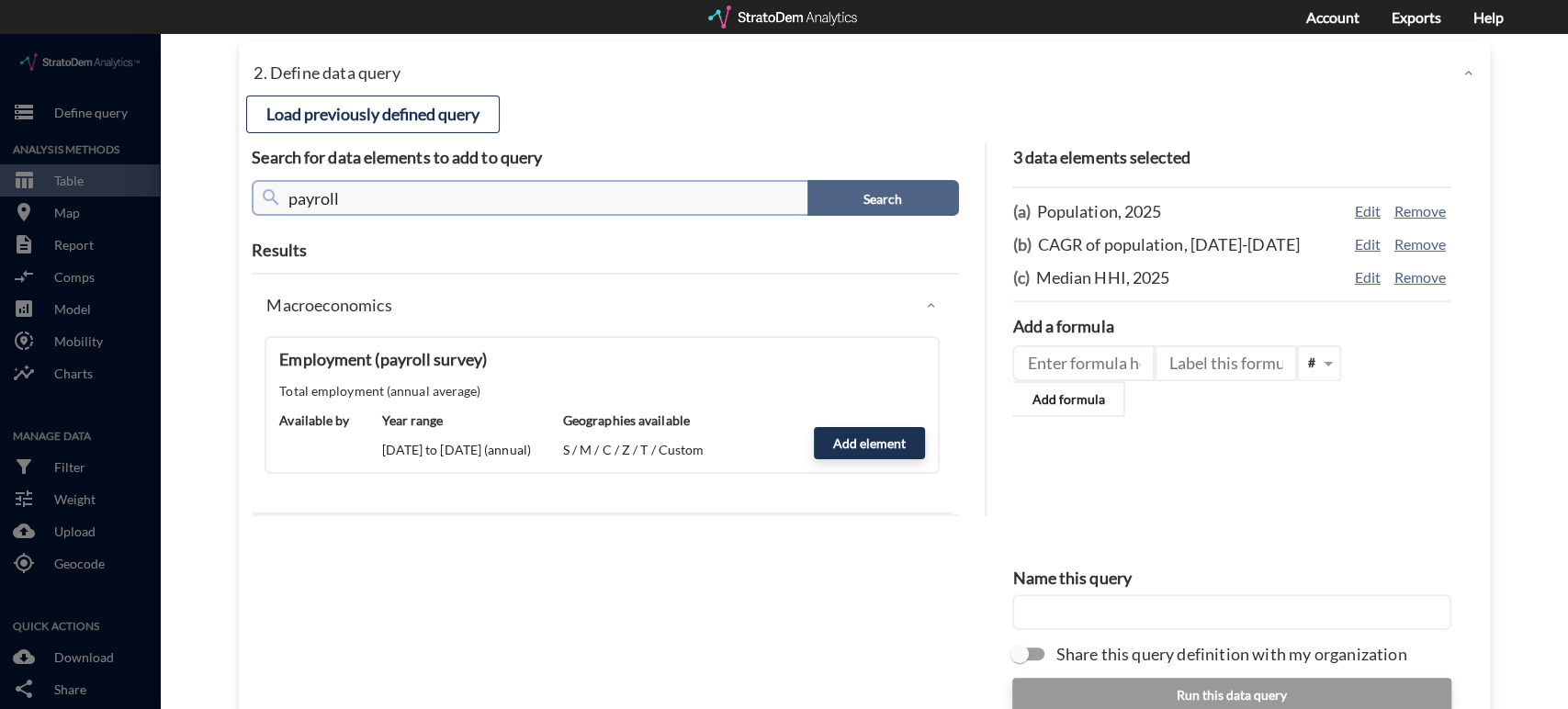
scroll to position [0, 0]
click button "Add element"
type input "MACROECONOMICS"
type input "EMPLOYMENT"
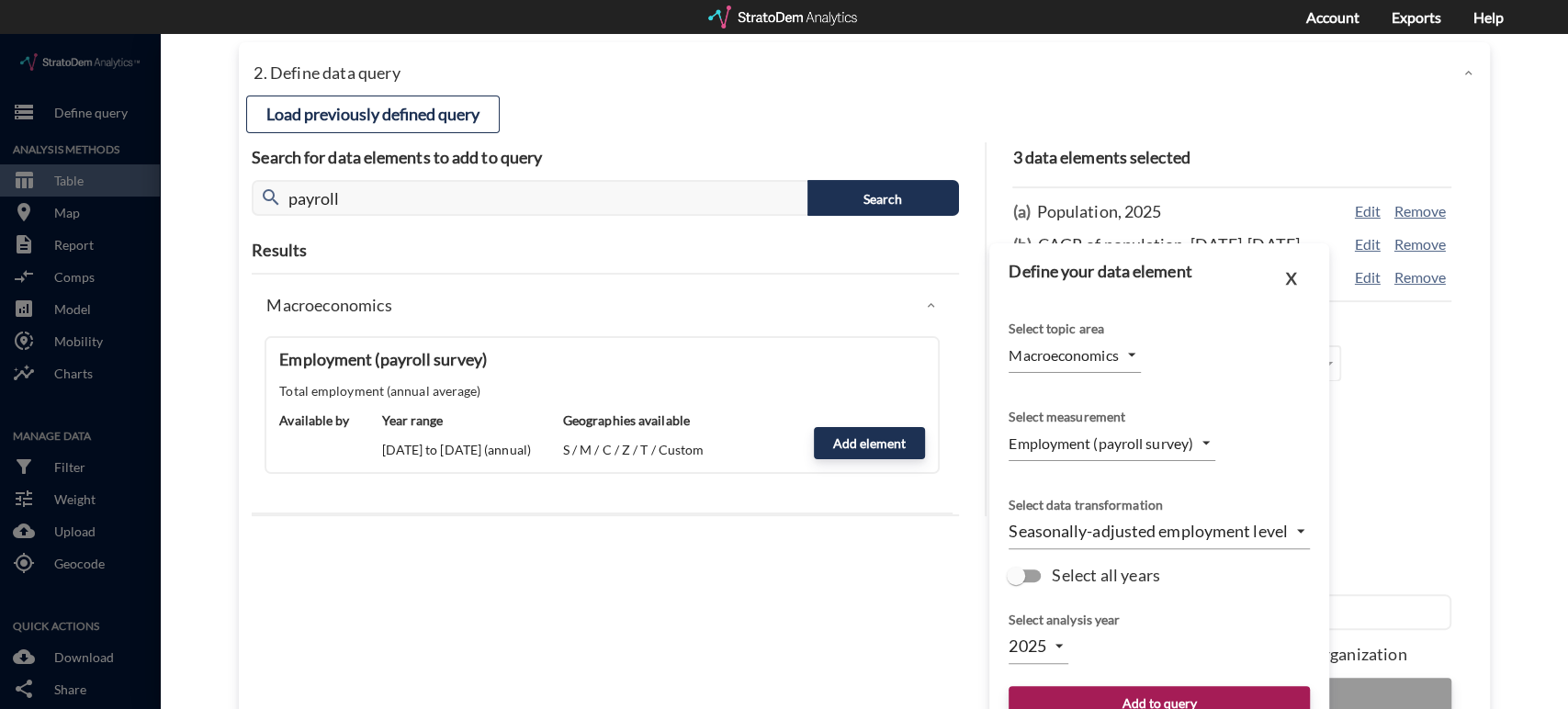
click body "/vantagepoint/us/-1 storage Define query Analysis Methods table_chart Table roo…"
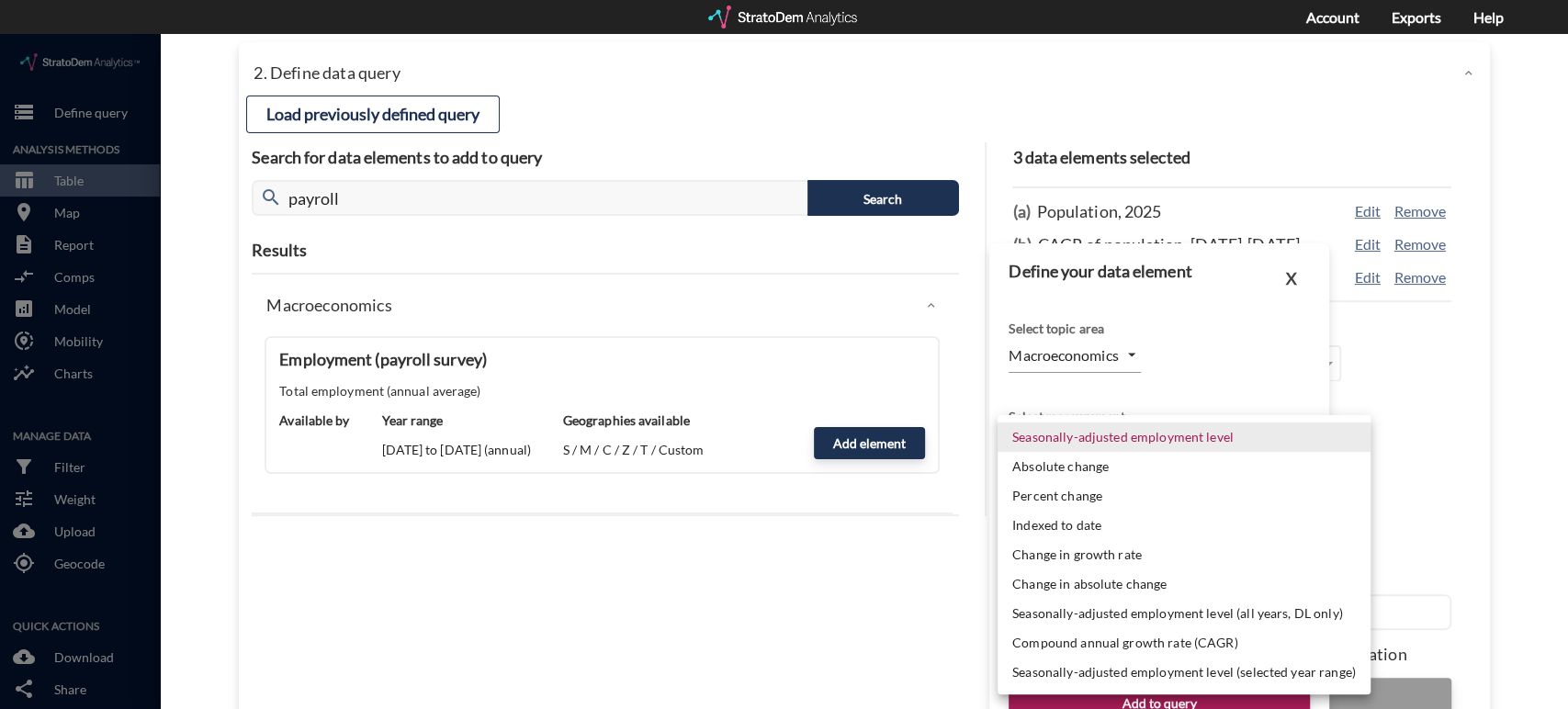
click li "Change in absolute change"
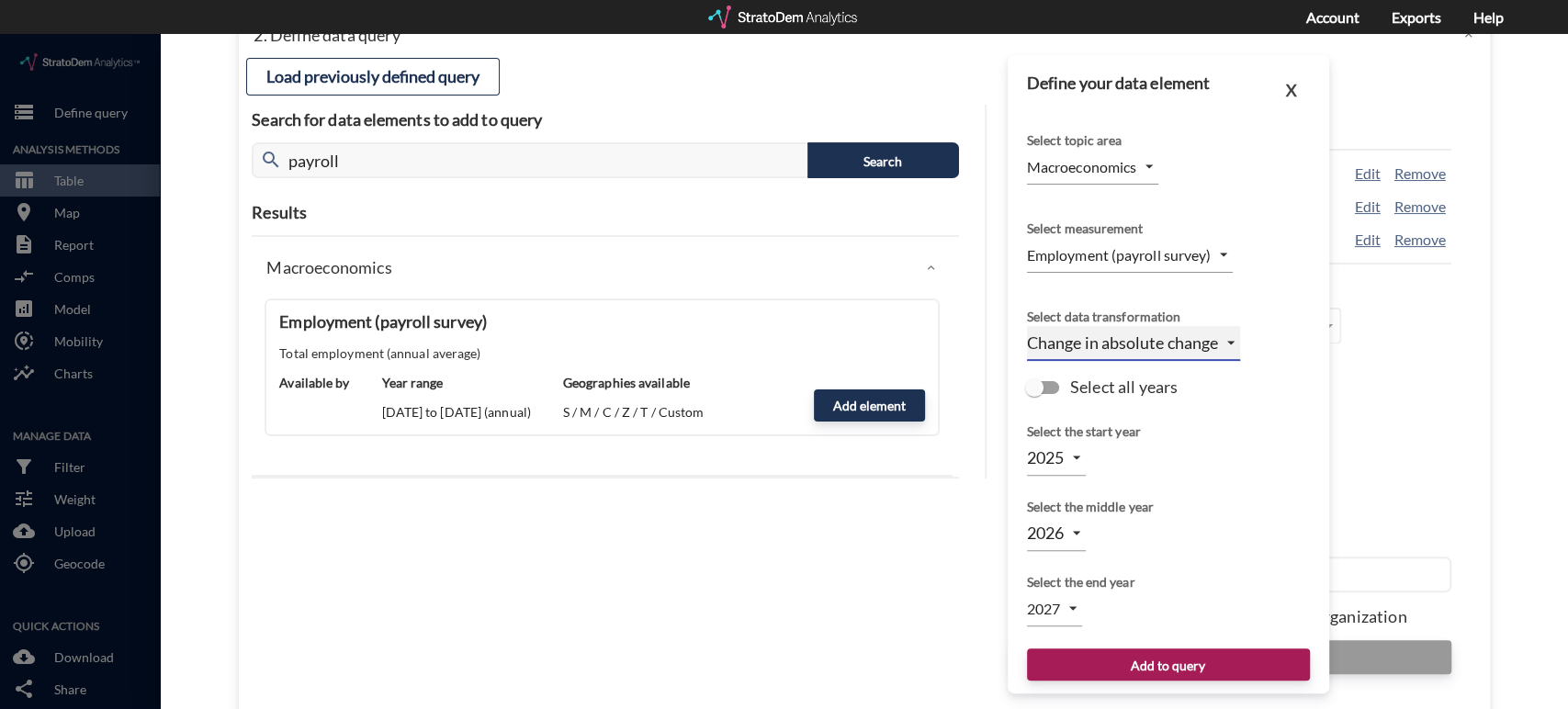
scroll to position [161, 0]
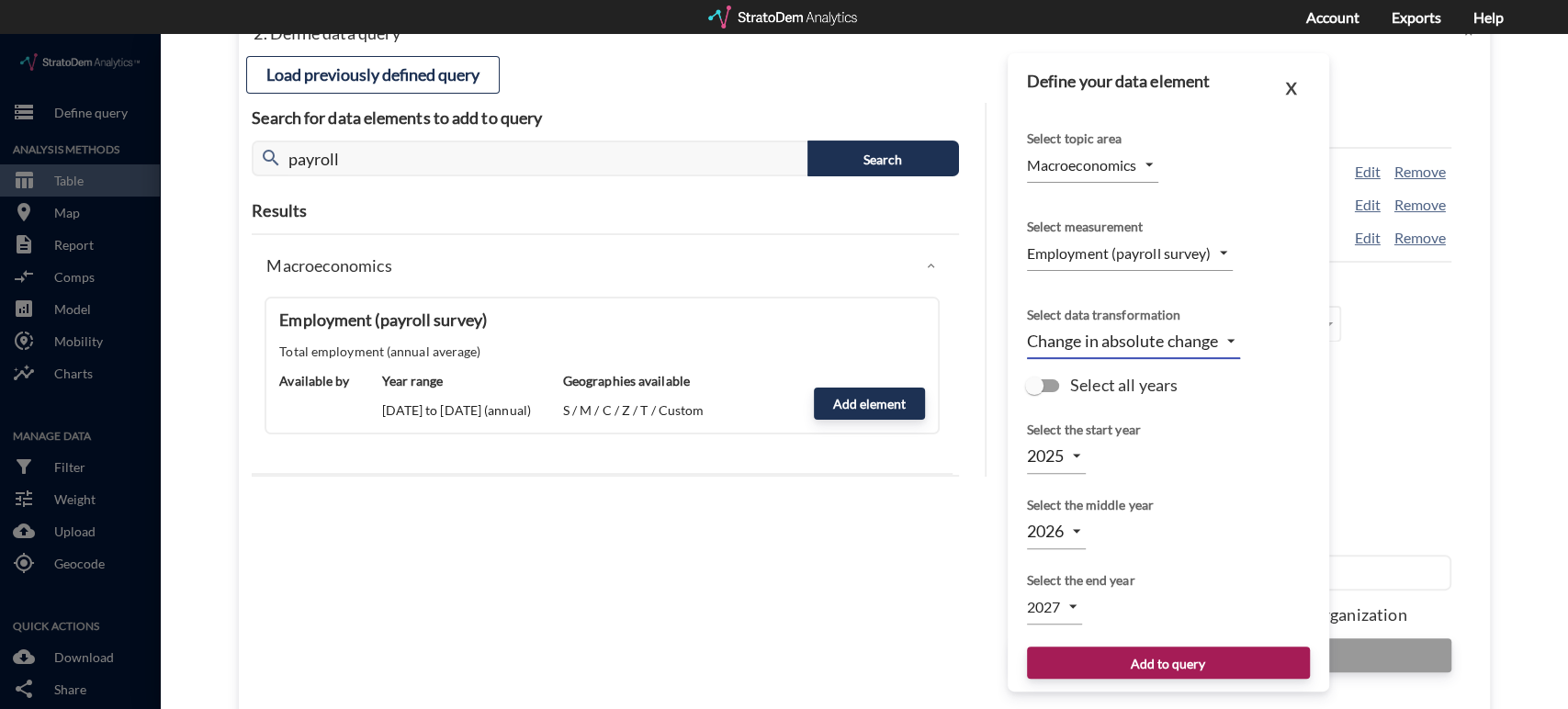
click body "/vantagepoint/us/-1 storage Define query Analysis Methods table_chart Table roo…"
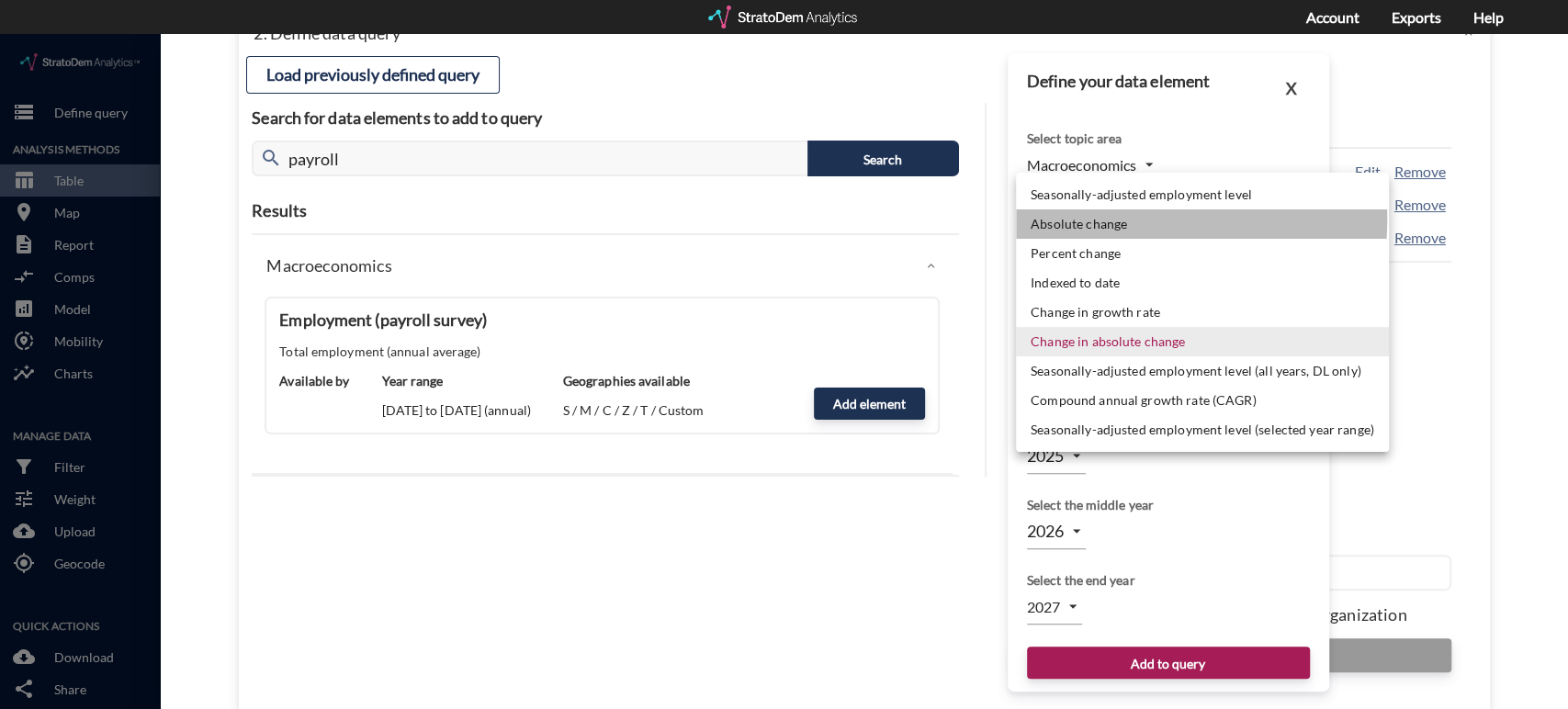
click li "Absolute change"
type input "ABS_CHANGE"
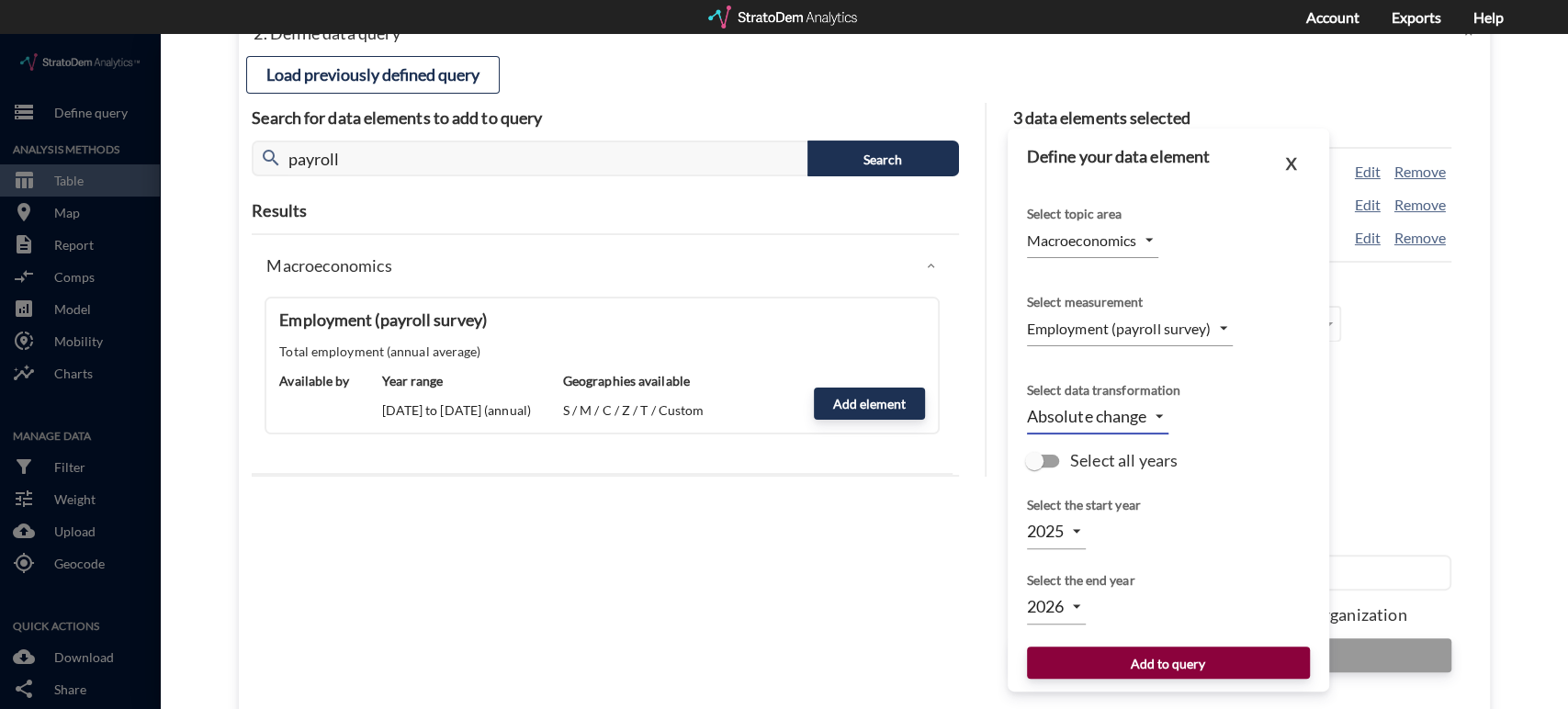
click button "Add to query"
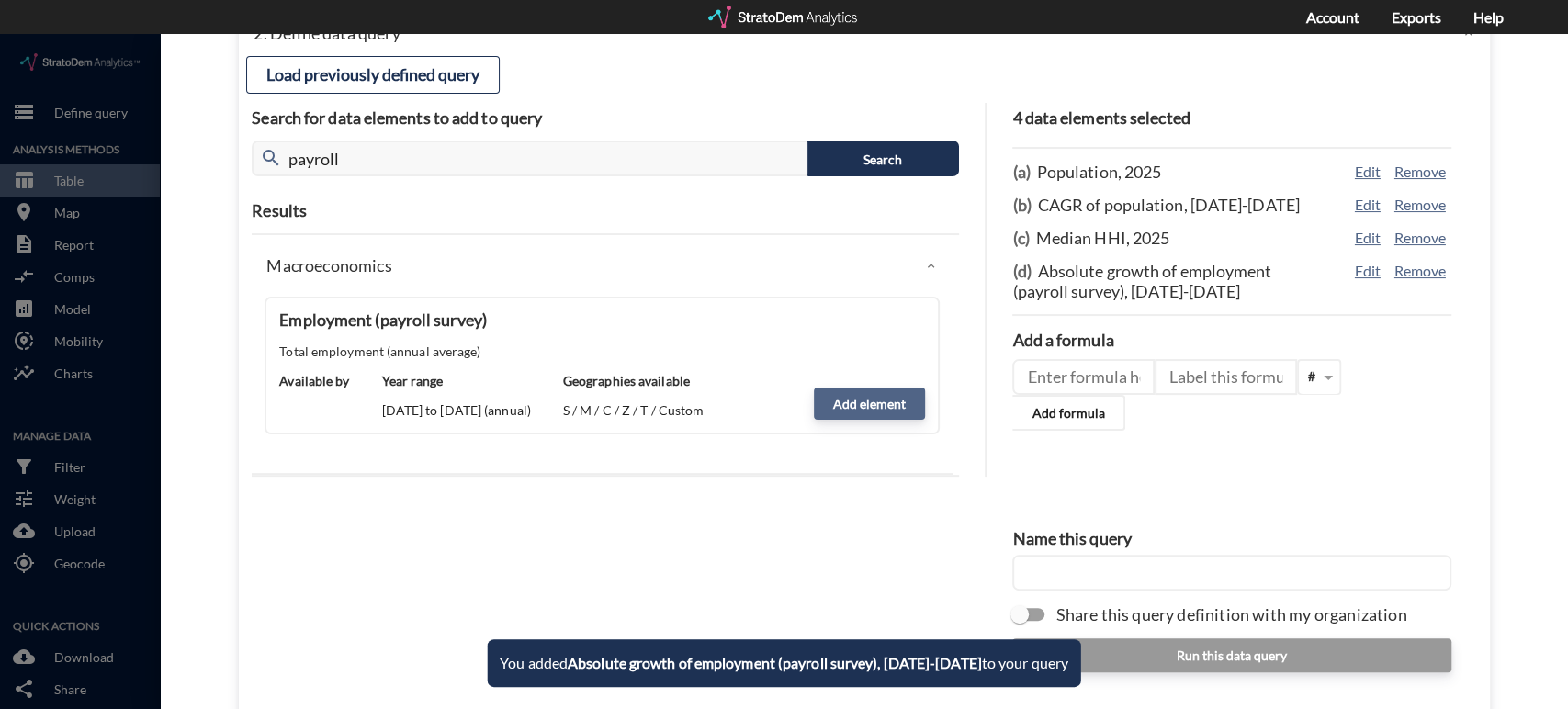
click button "Add element"
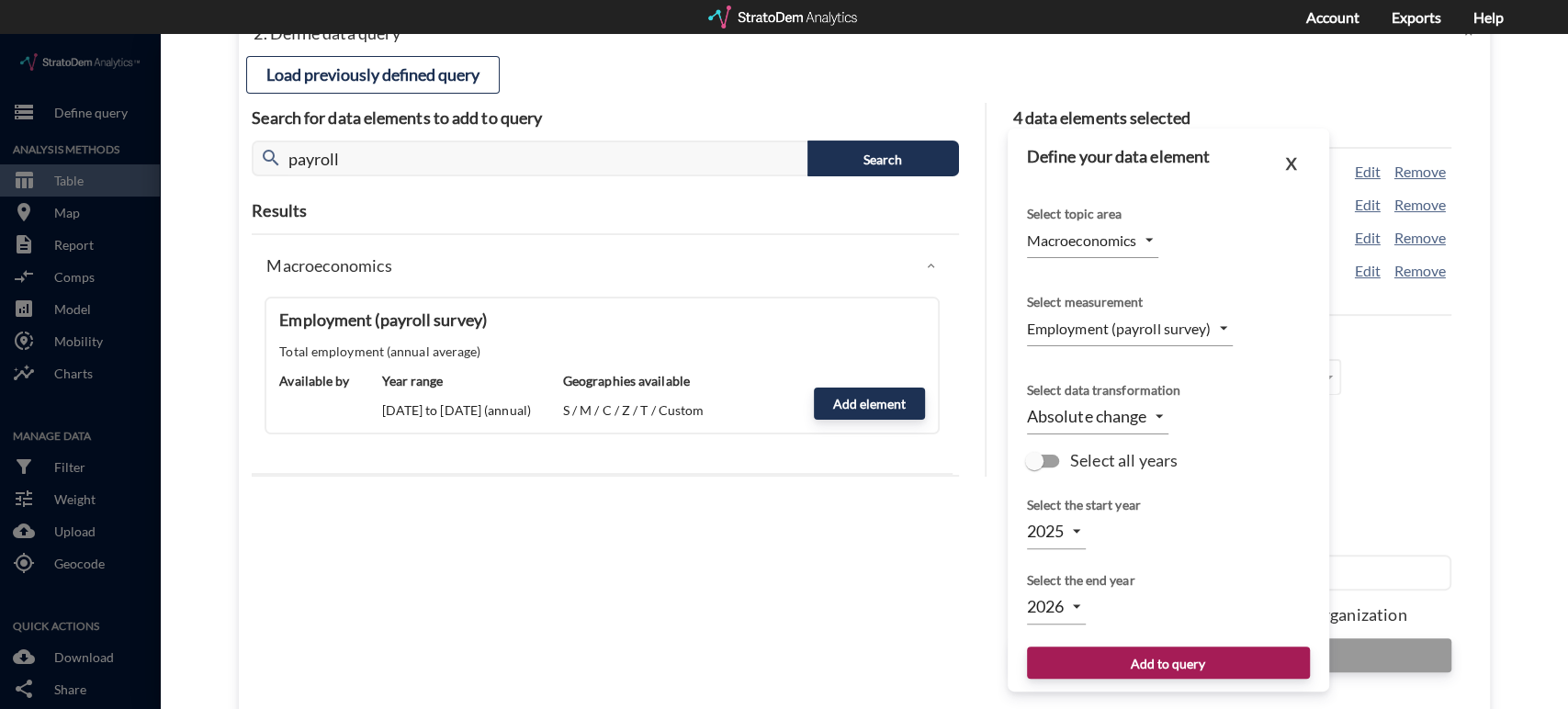
click body "/vantagepoint/us/-1 storage Define query Analysis Methods table_chart Table roo…"
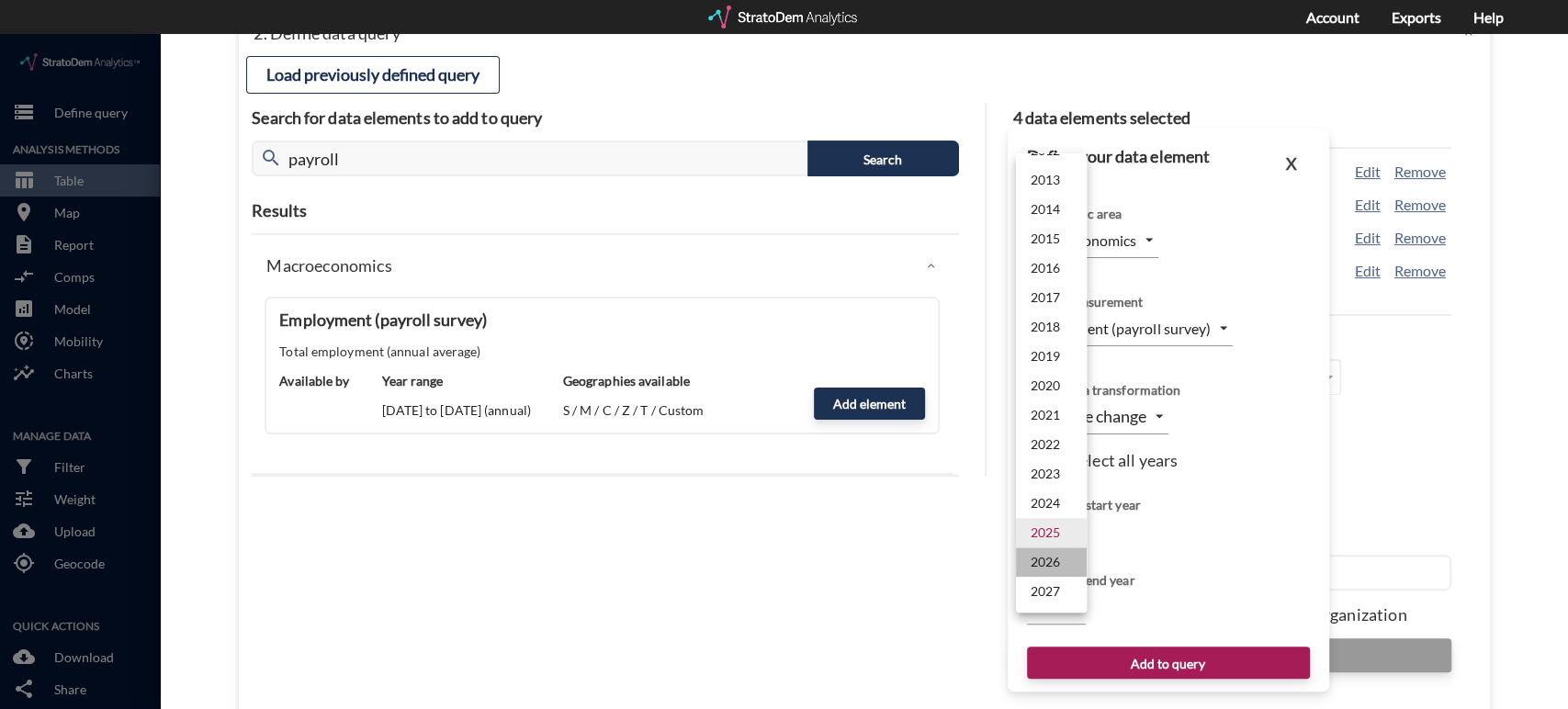
click li "2026"
type input "2026"
type input "2027"
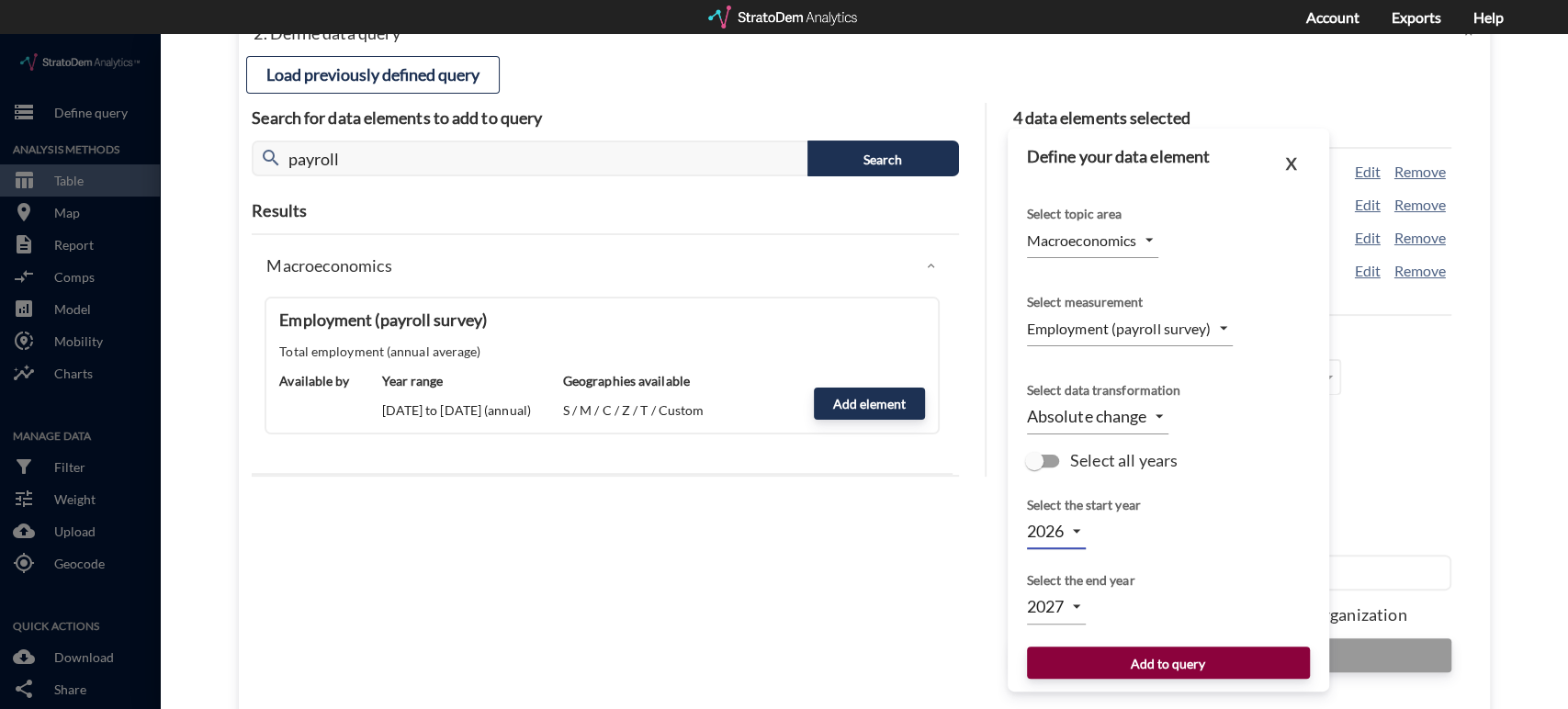
click button "Add to query"
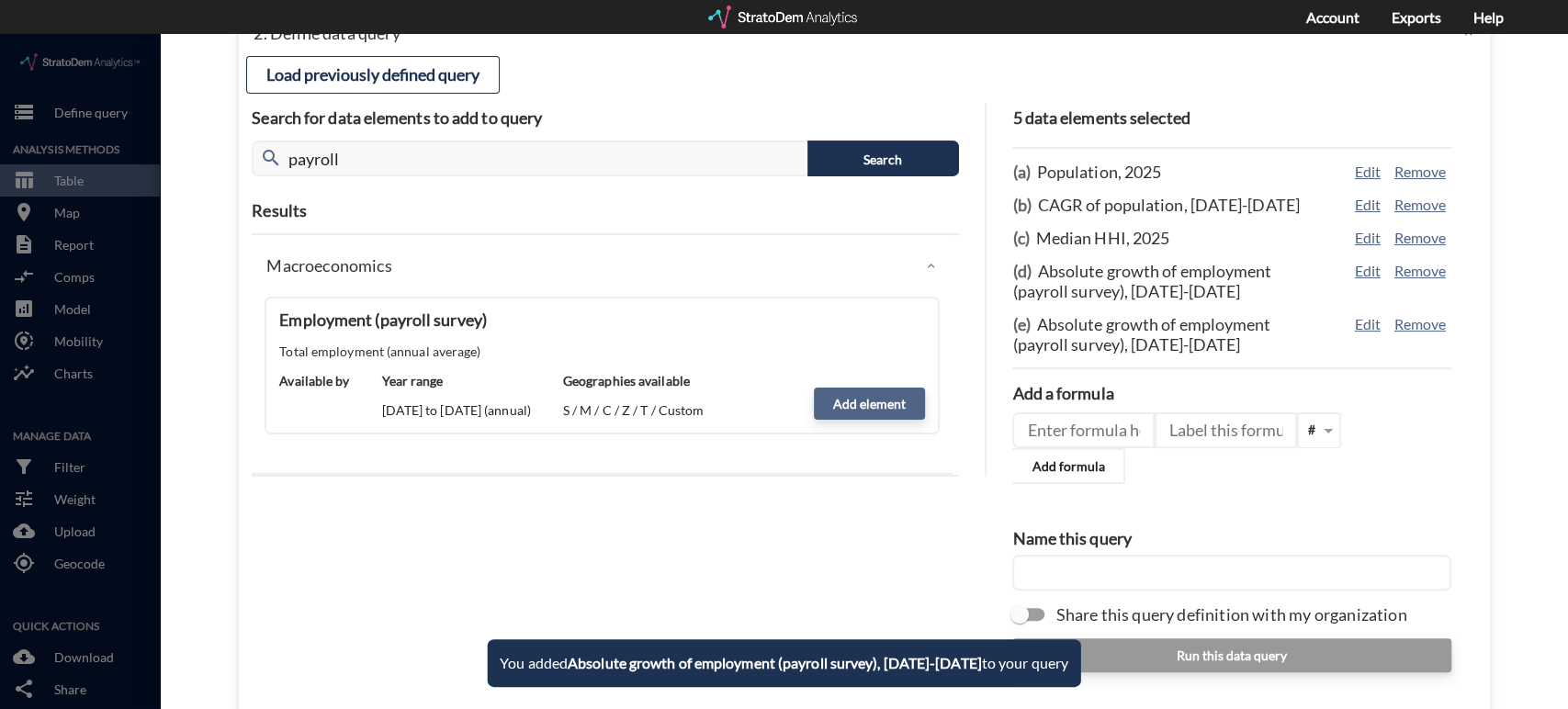
click button "Add element"
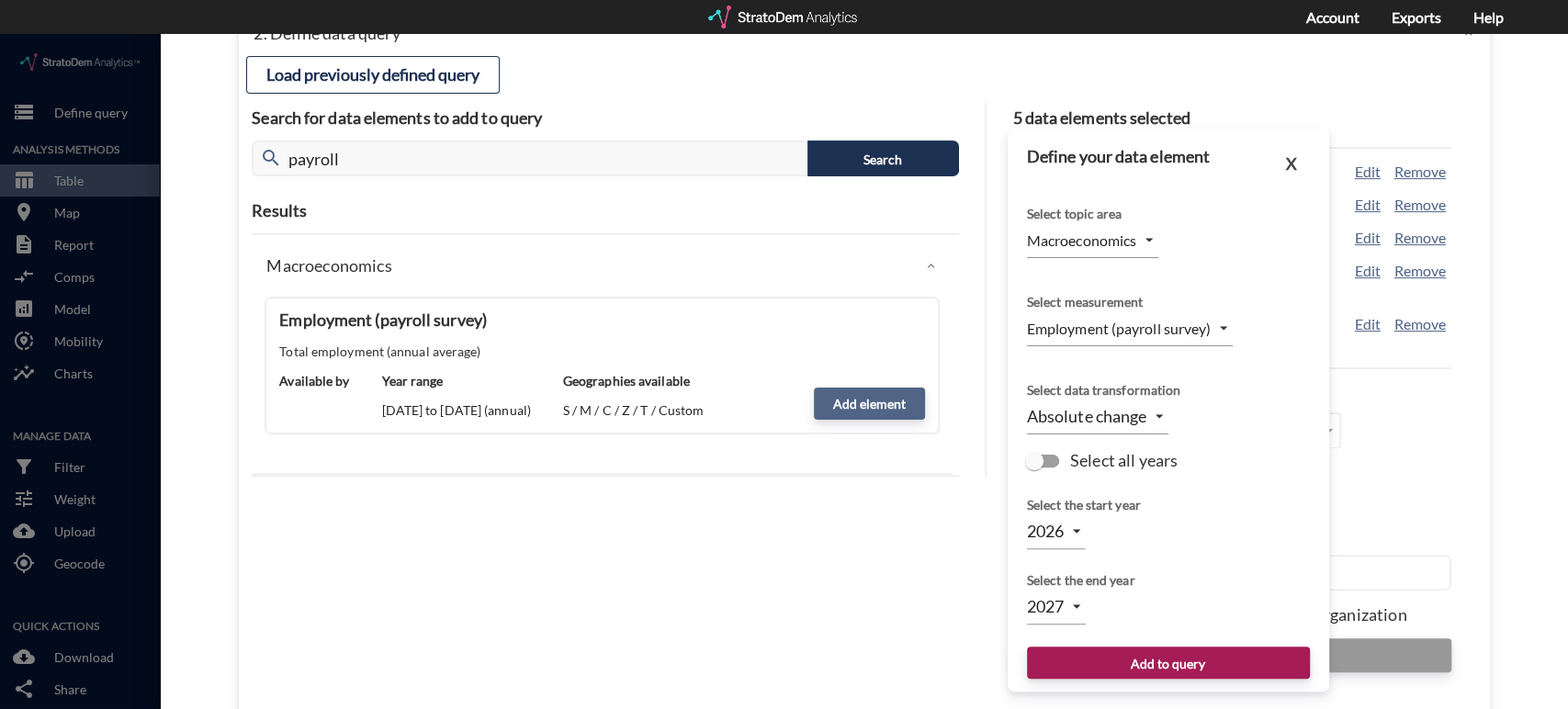
type input "2025"
type input "2026"
click div "Select the start year"
click body "/vantagepoint/us/-1 storage Define query Analysis Methods table_chart Table roo…"
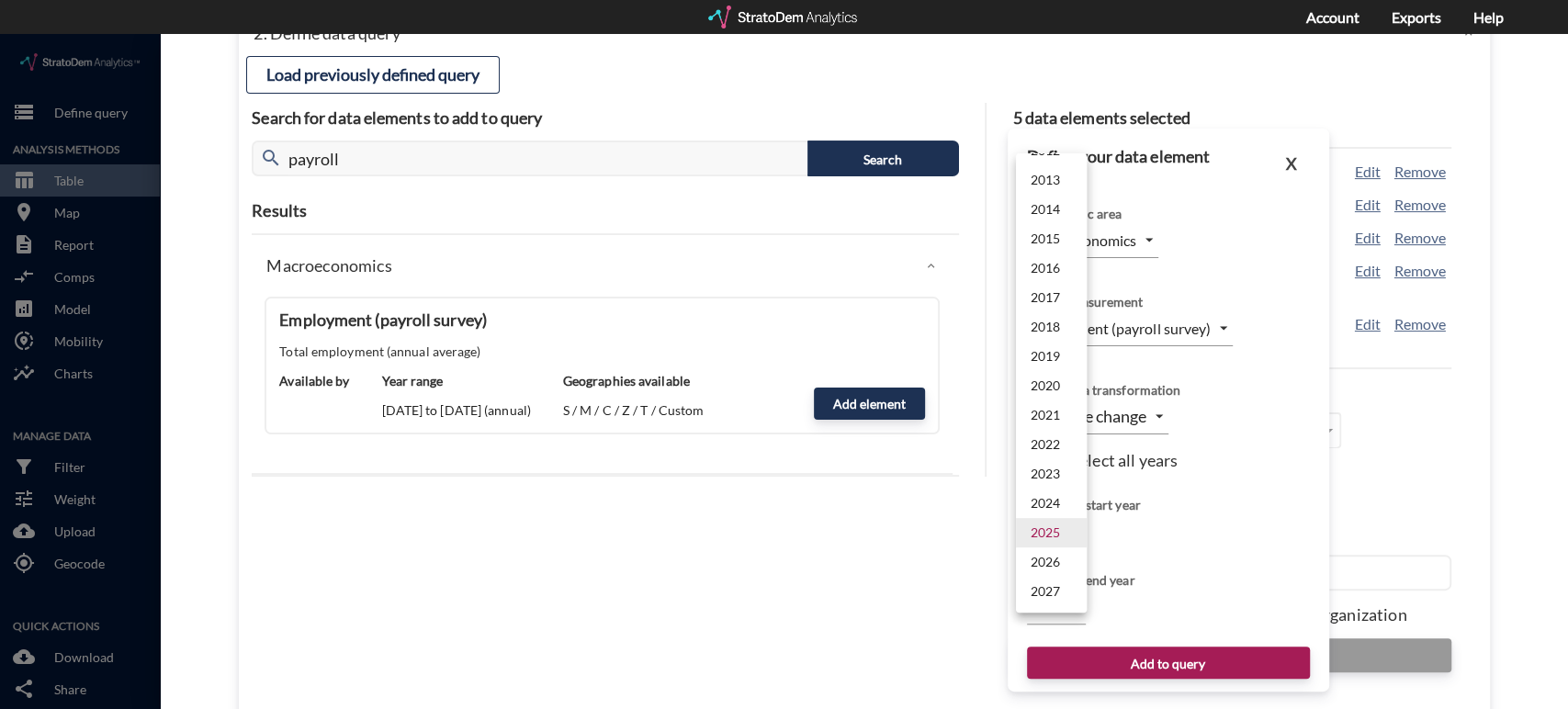
click li "2027"
type input "2027"
type input "2028"
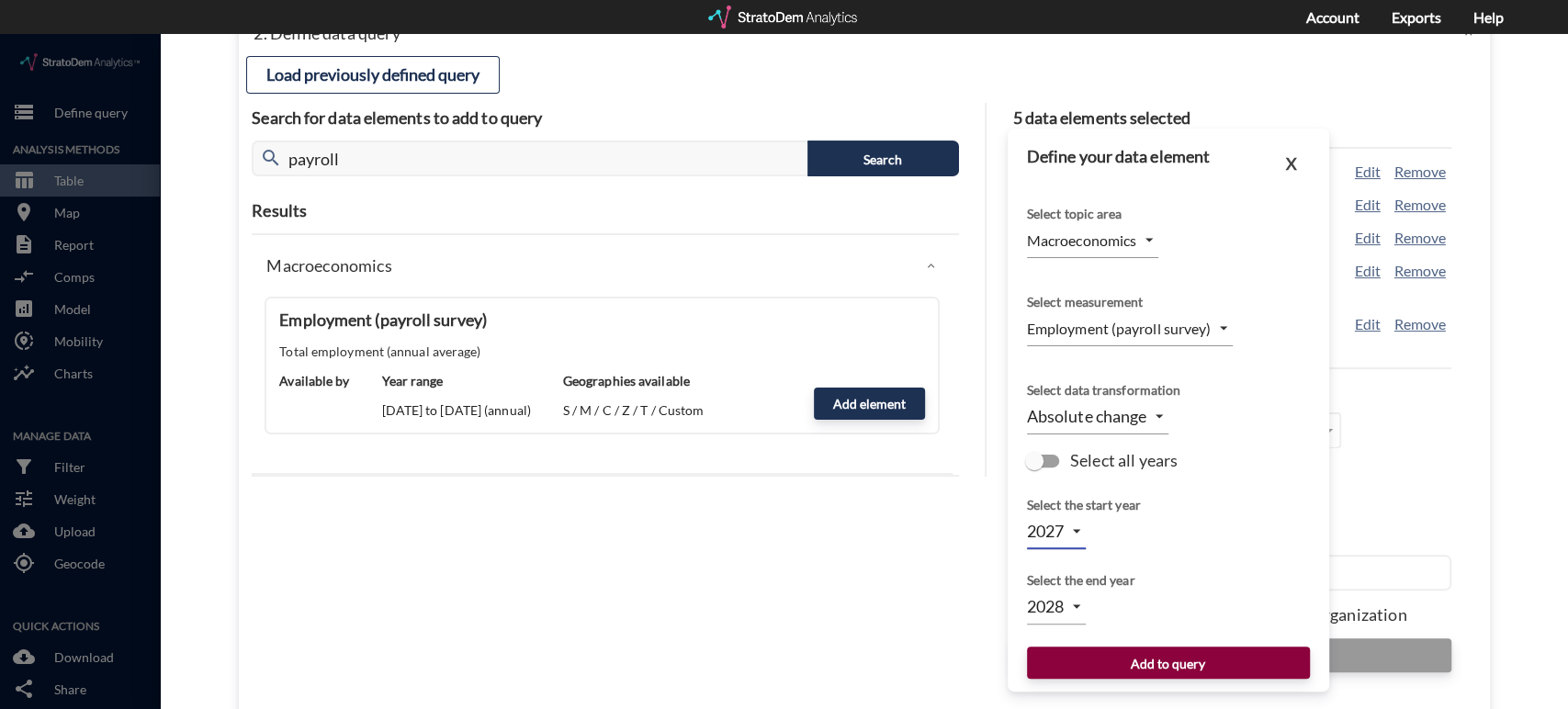
click button "Add to query"
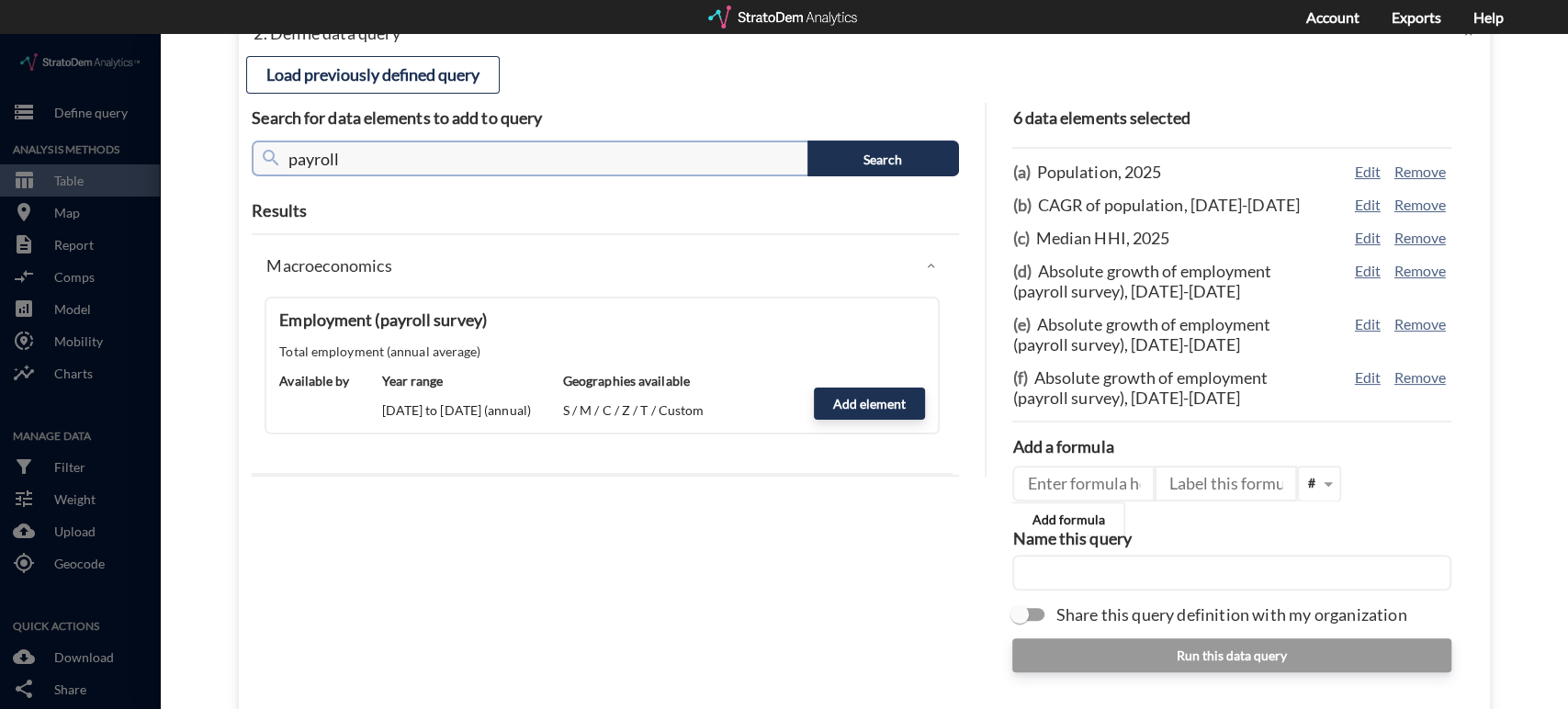
click input "payroll"
type input "home"
click button "Search"
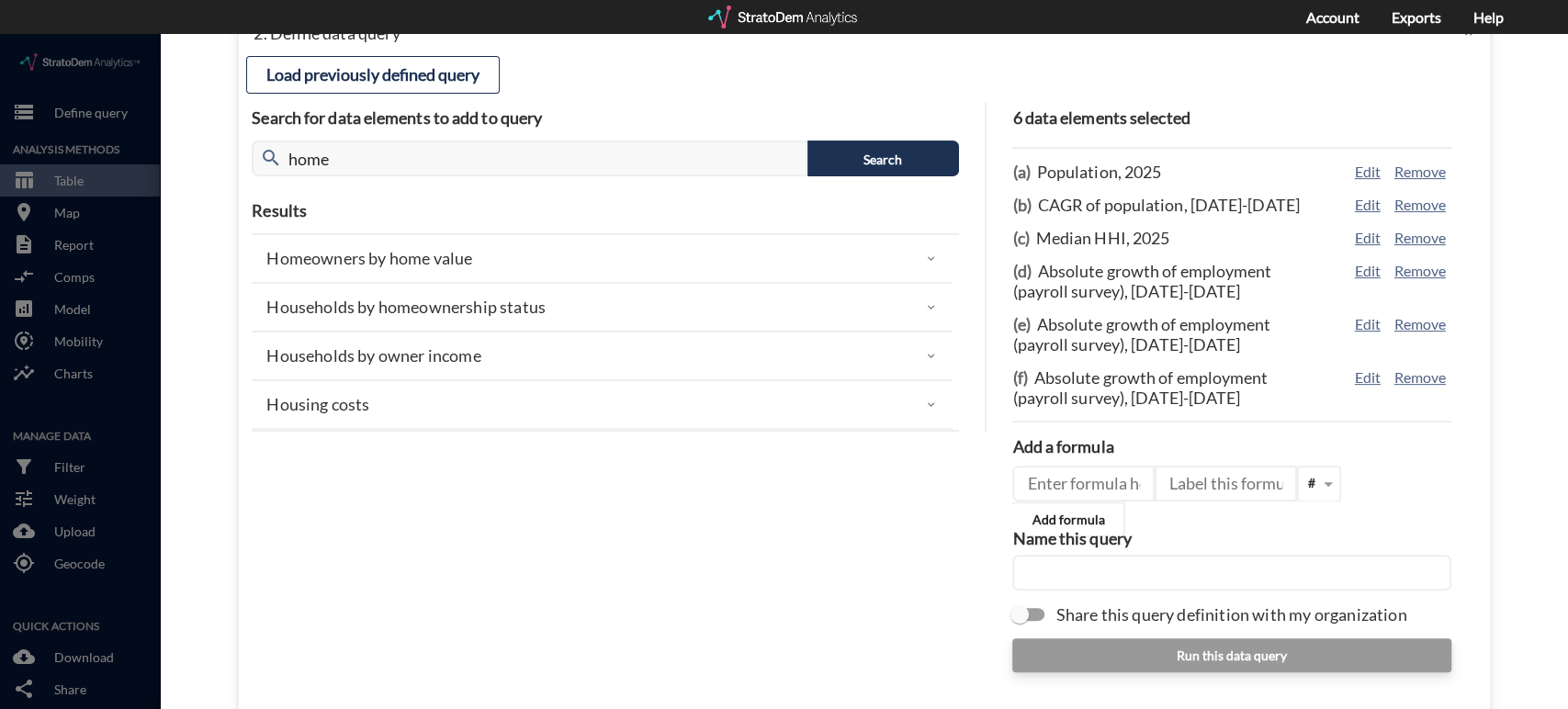
click p "Homeowners by home value"
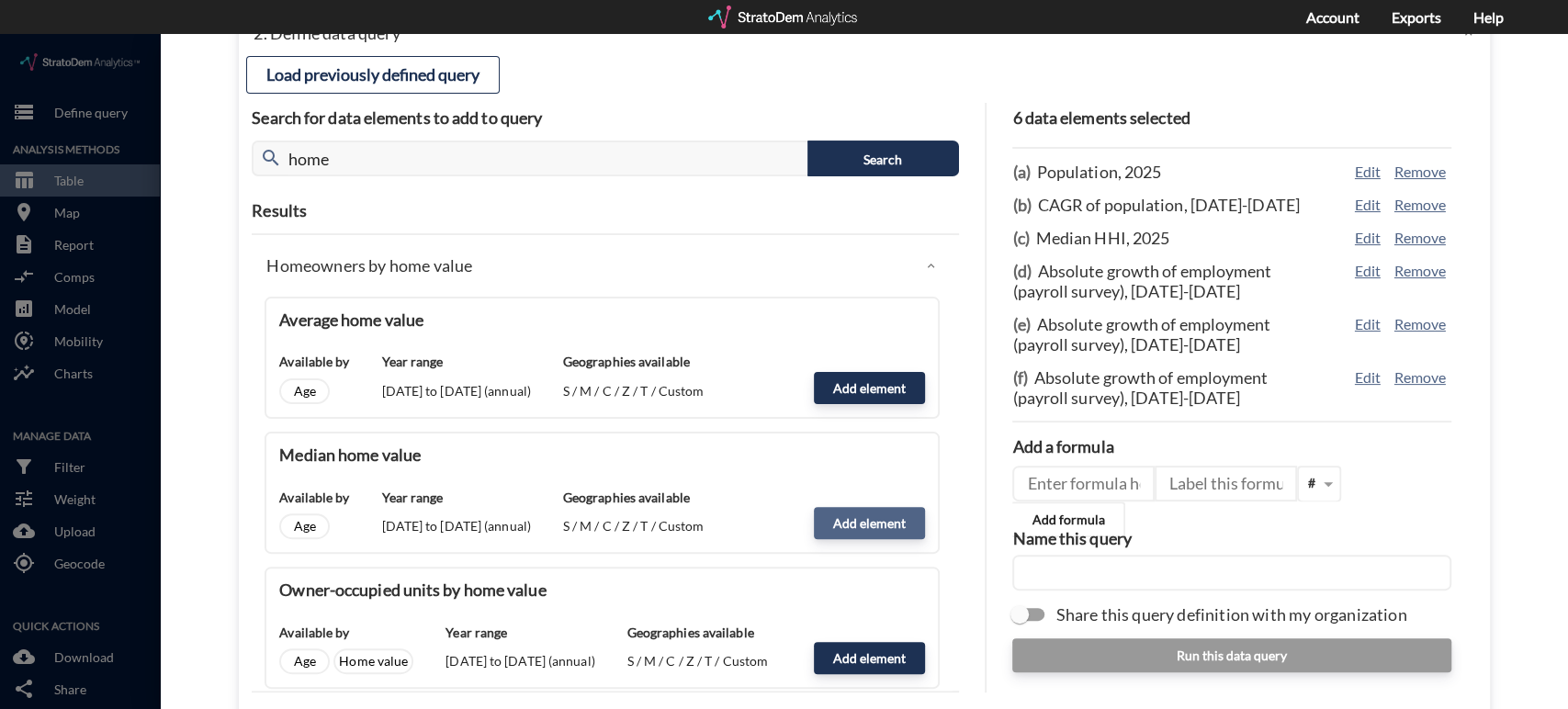
click button "Add element"
type input "HOME_VALUE_DYNAMICS"
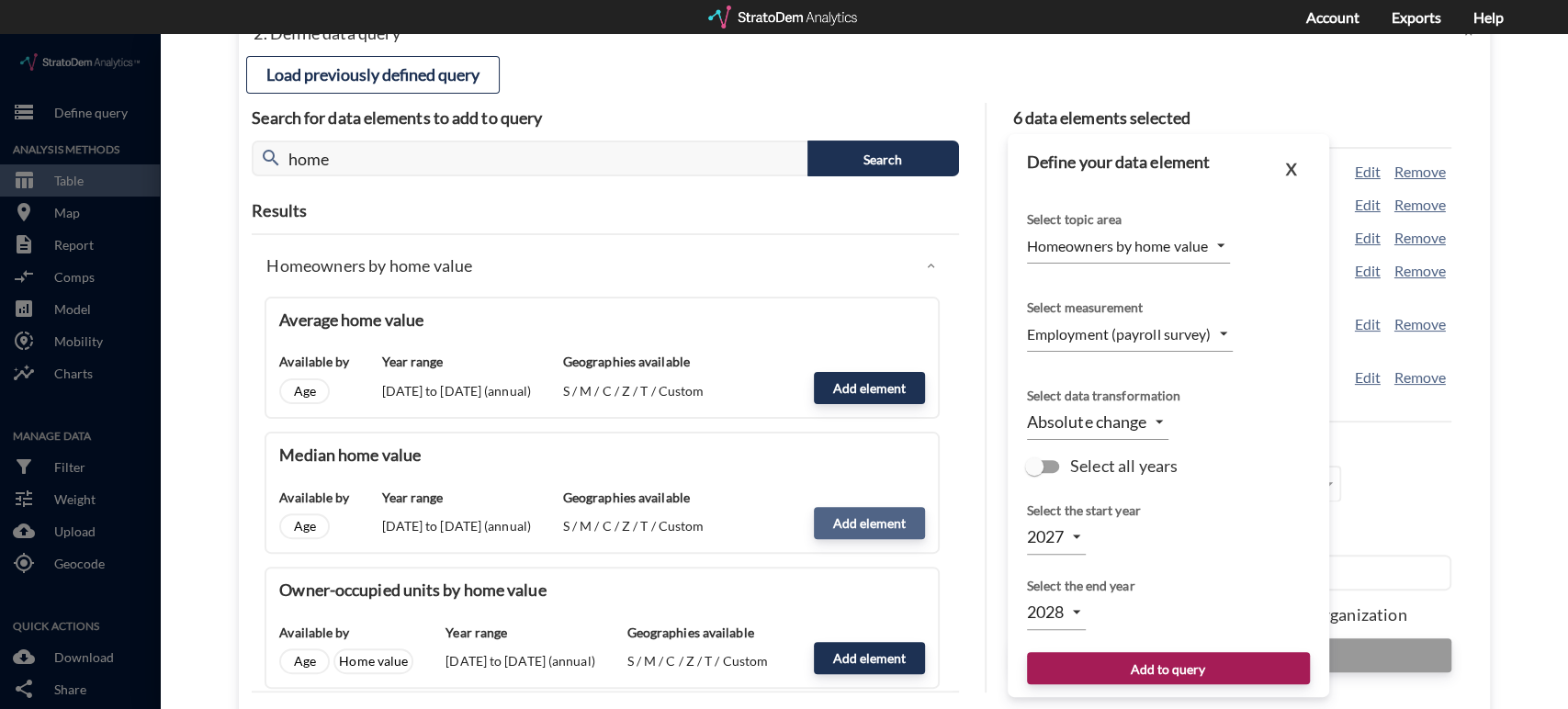
type input "MEDIAN"
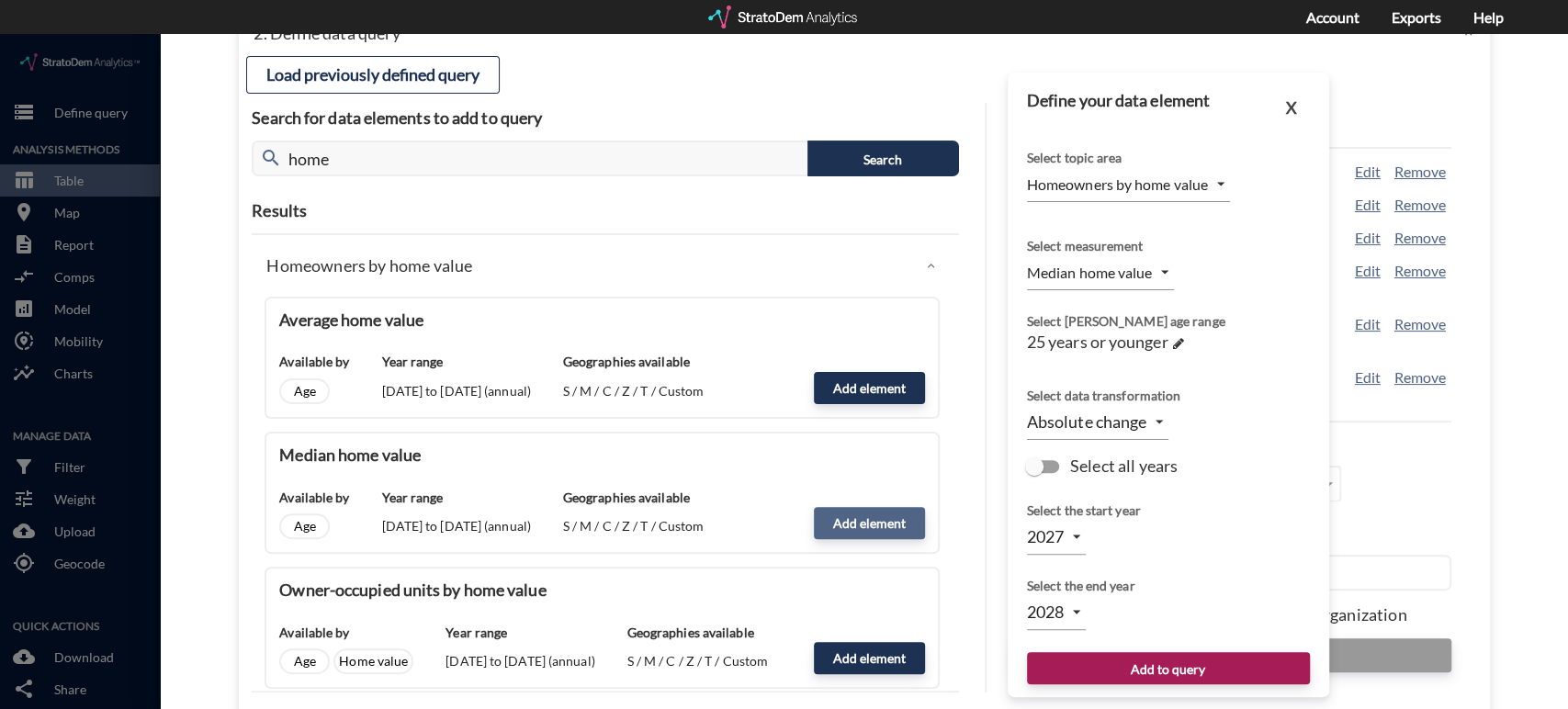
type input "2025"
type input "2026"
click div "Select [PERSON_NAME] age range 25 years or younger →"
click span
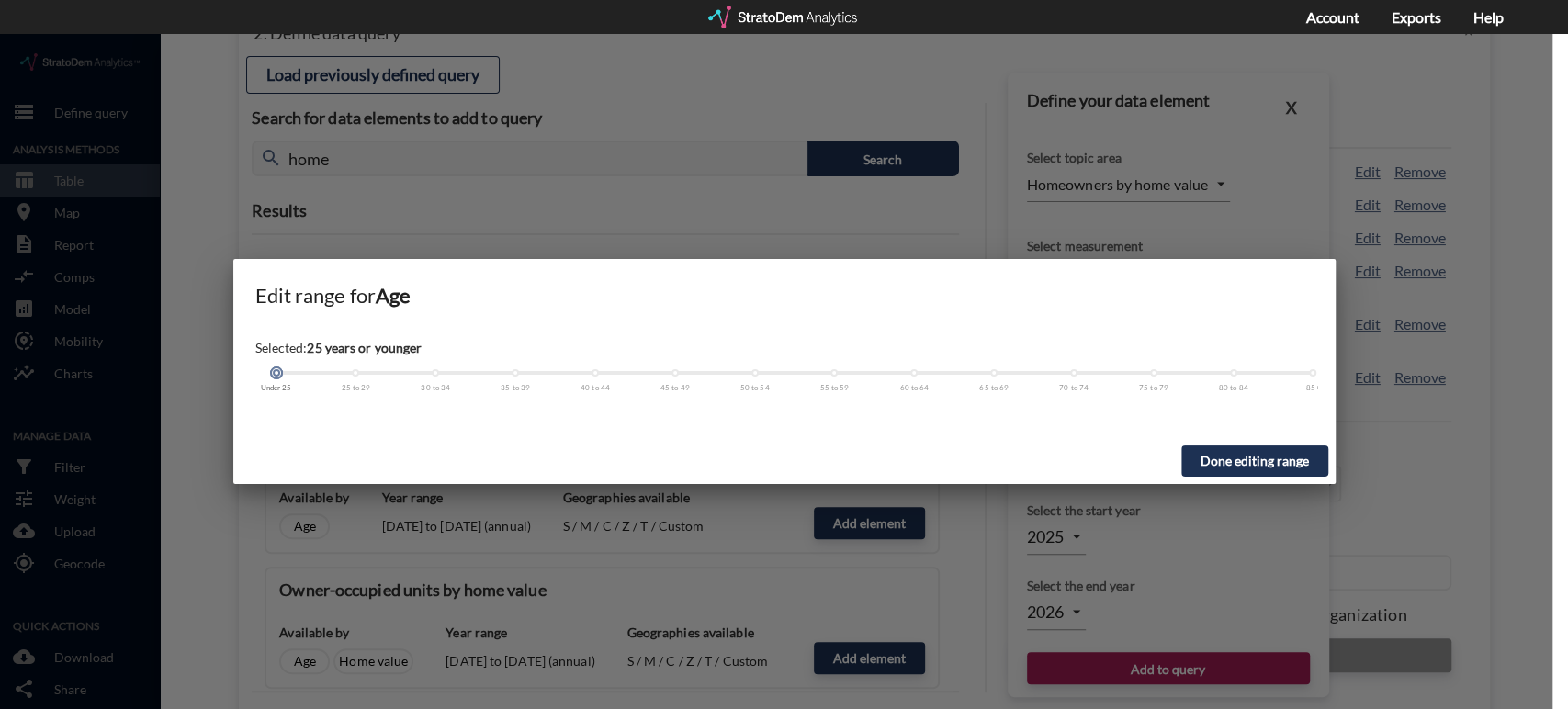
click div
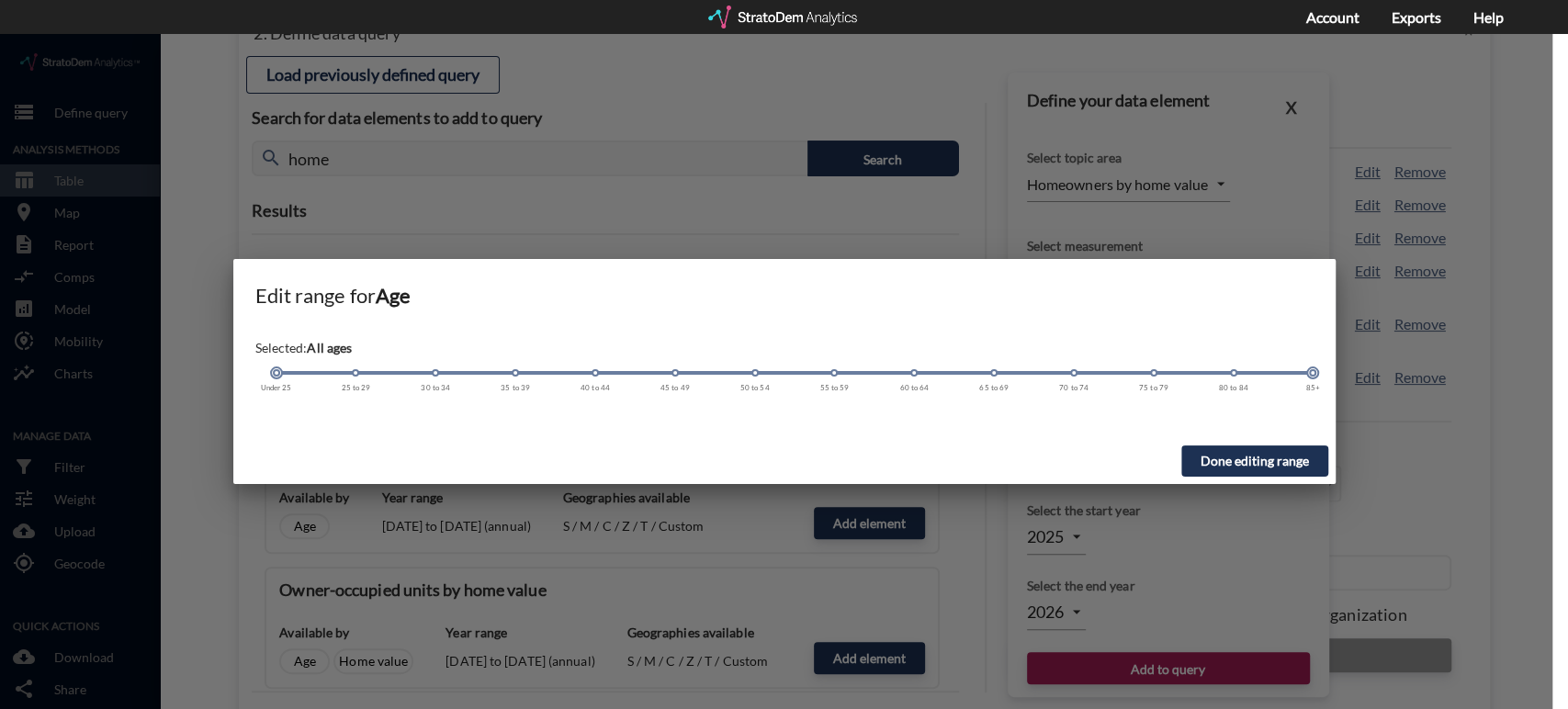
drag, startPoint x: 273, startPoint y: 337, endPoint x: 1341, endPoint y: 334, distance: 1068.0
click div "Edit range for Age Selected: All ages Under 25 25 to 29 30 to 34 35 to 39 40 to…"
click button "Done editing range"
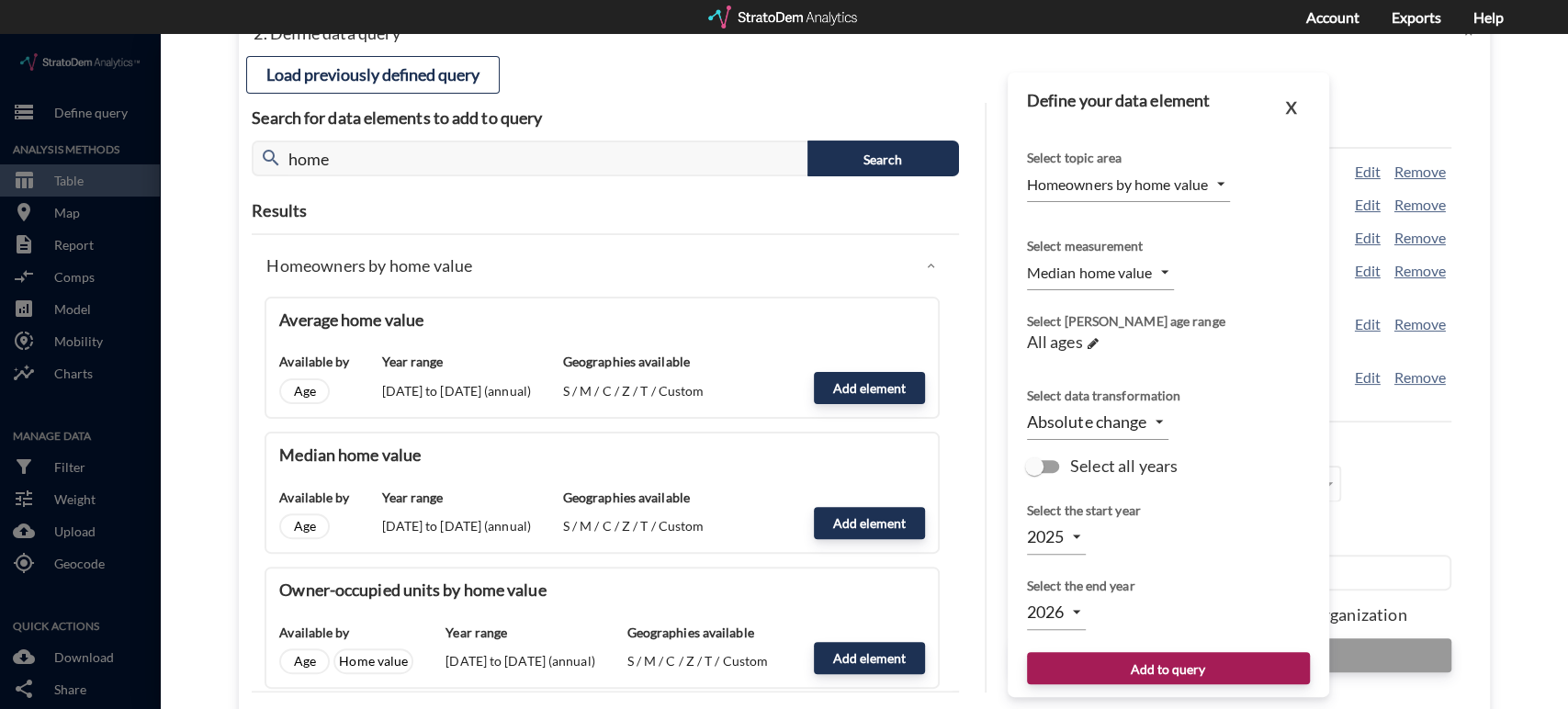
click body "/vantagepoint/us/-1 storage Define query Analysis Methods table_chart Table roo…"
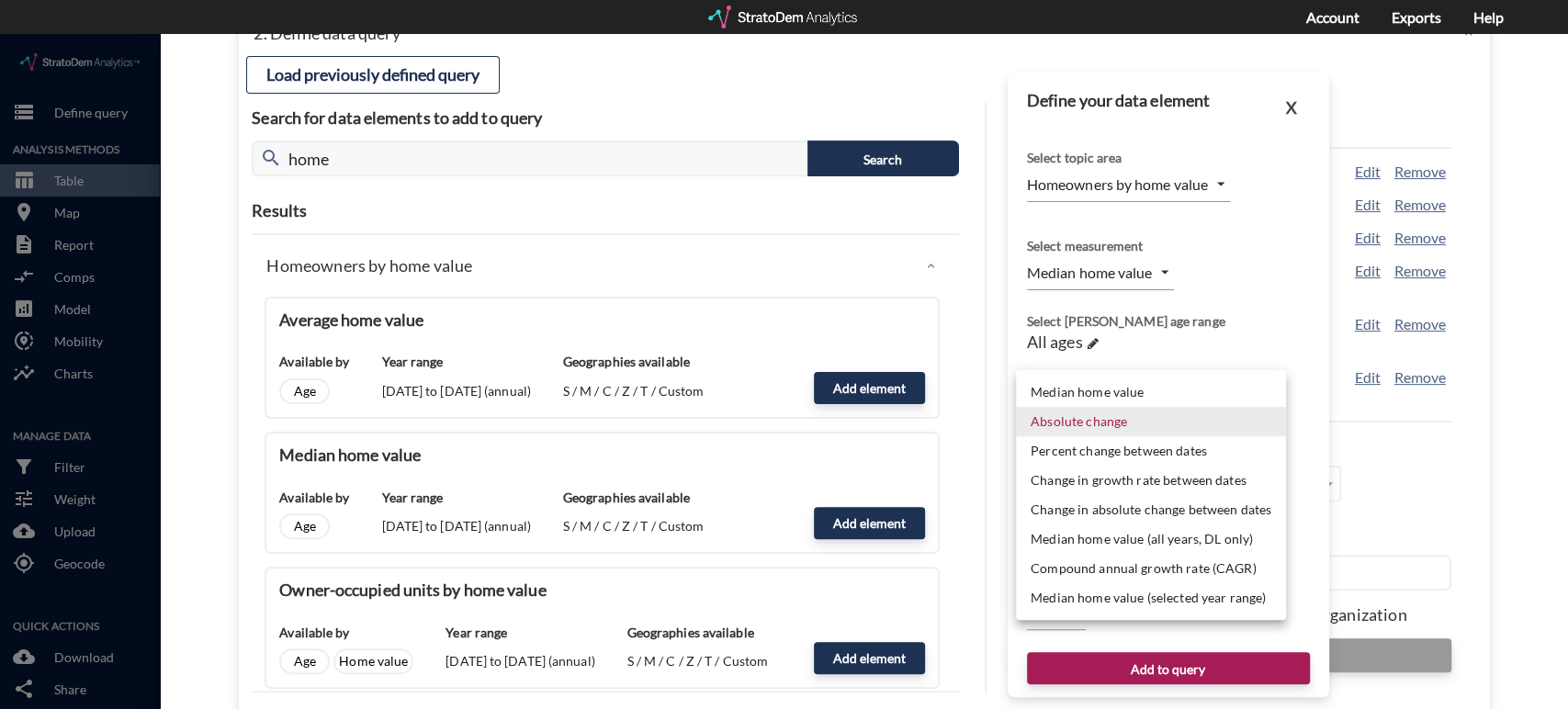
click li "Median home value"
type input "LEVEL"
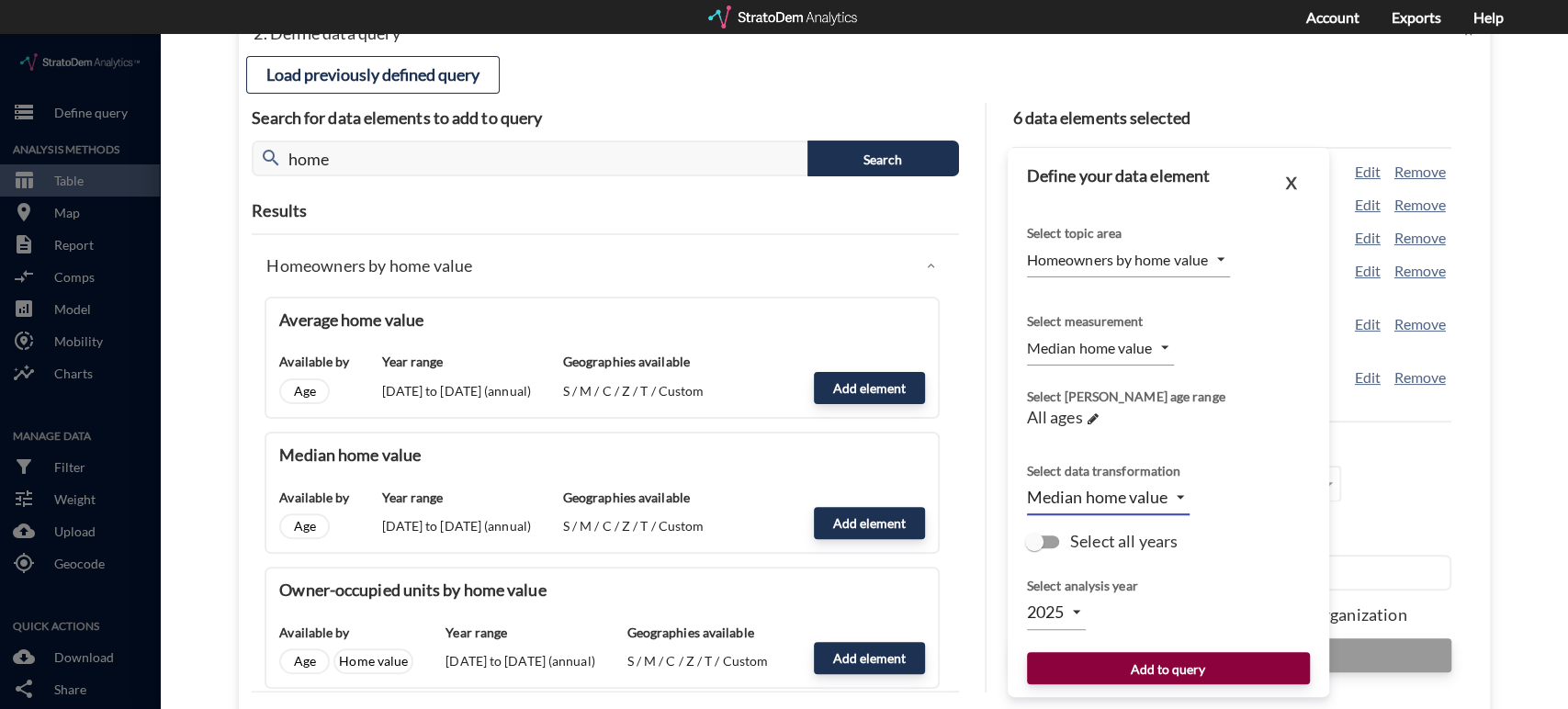
click button "Add to query"
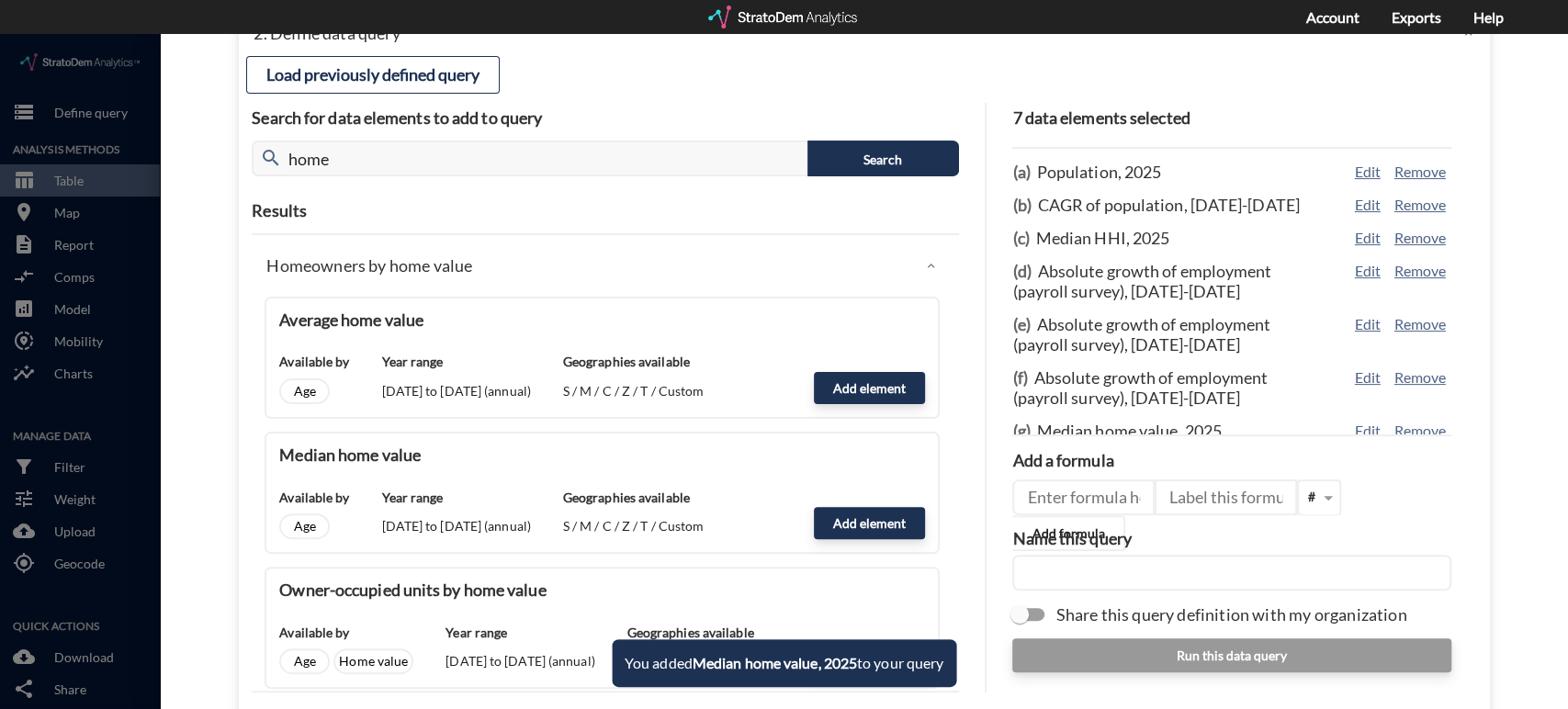
scroll to position [18, 0]
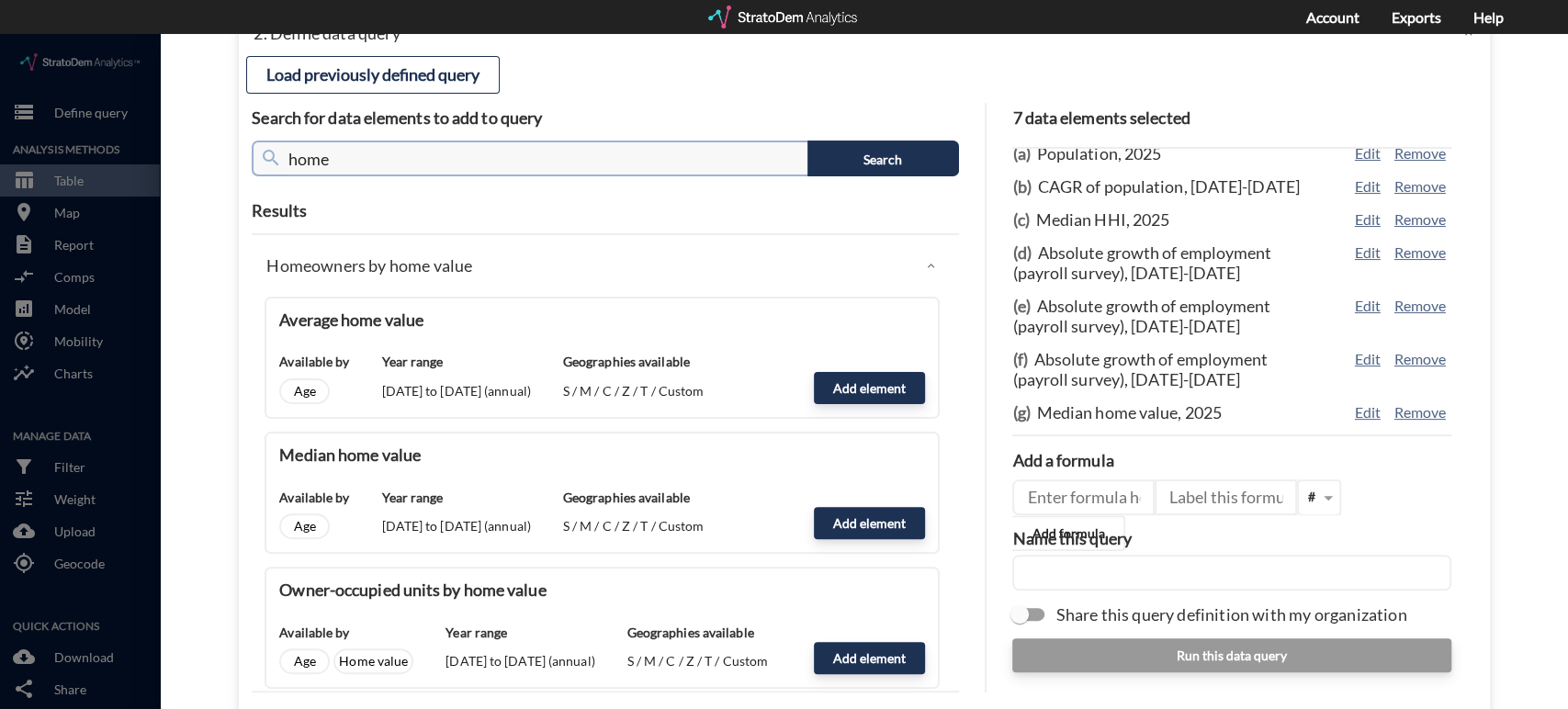
click input "home"
type input "concentration"
click button "Search"
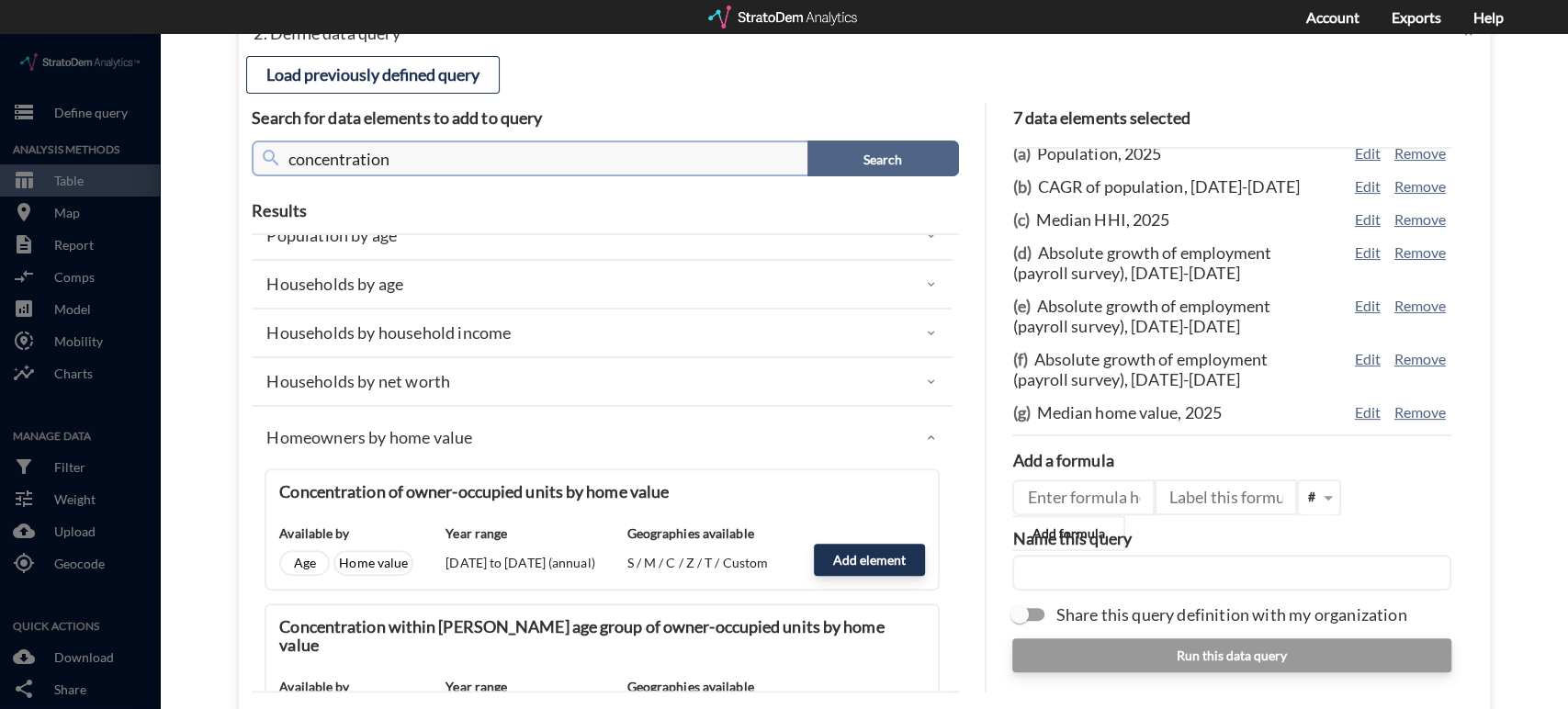
scroll to position [24, 0]
click div "Homeowners by home value"
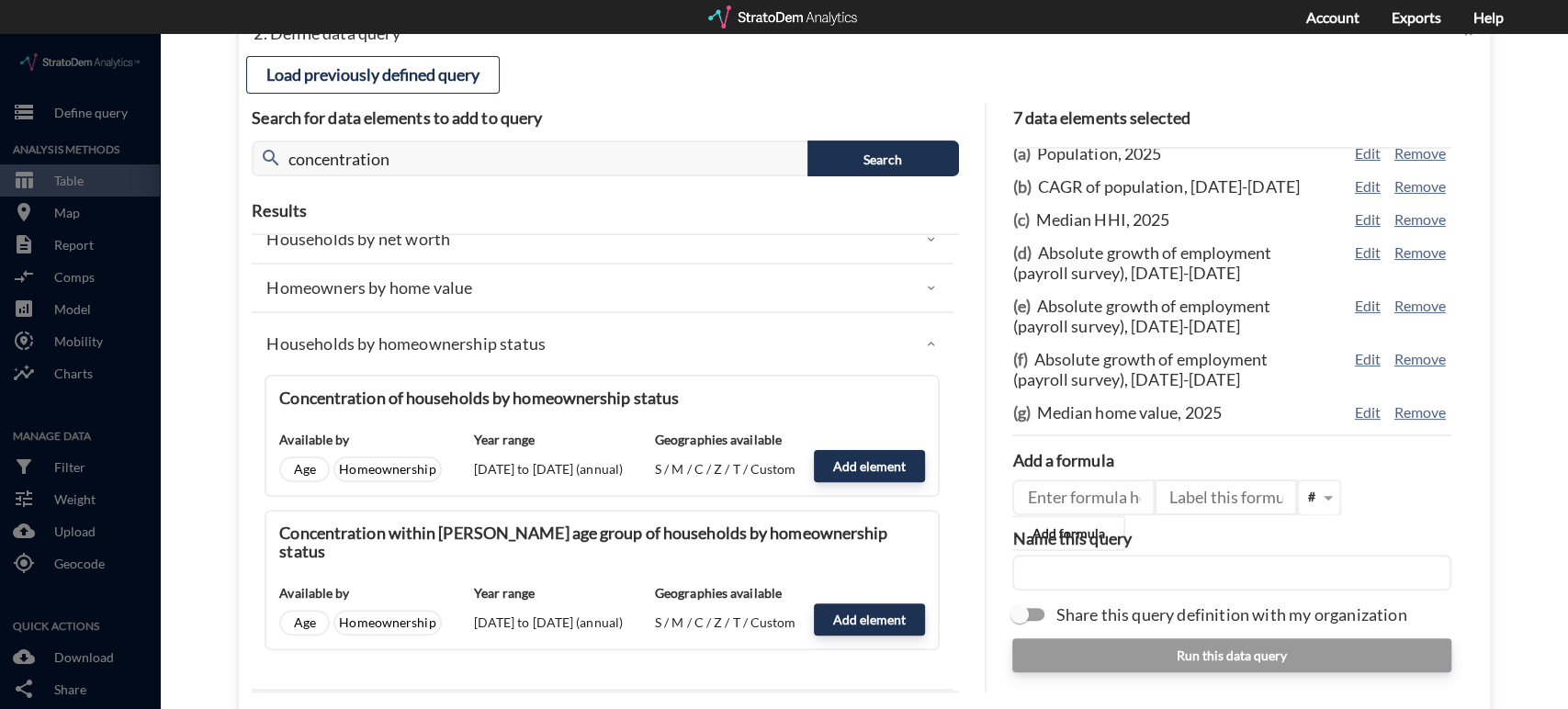
scroll to position [177, 0]
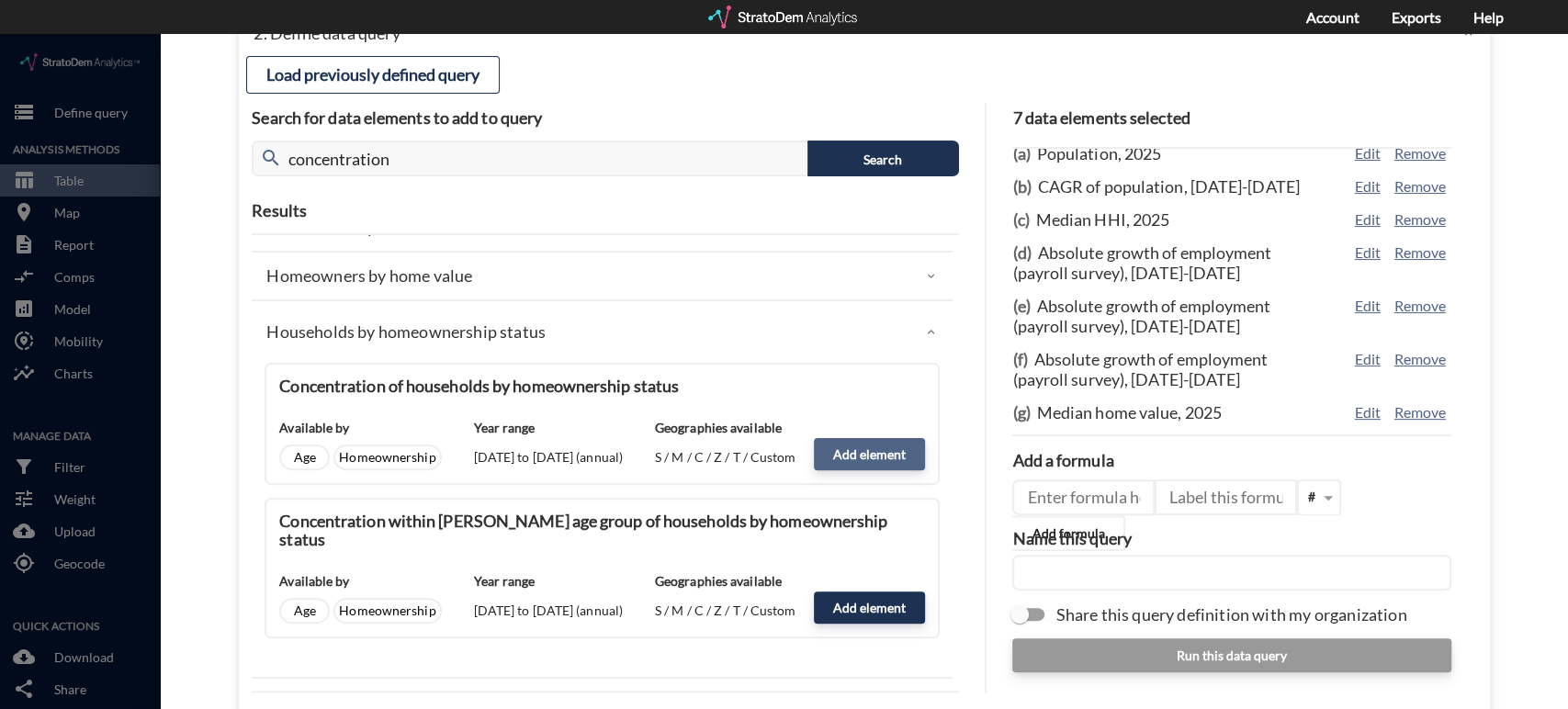
click button "Add element"
type input "HOMEOWNERSHIP_STATUS"
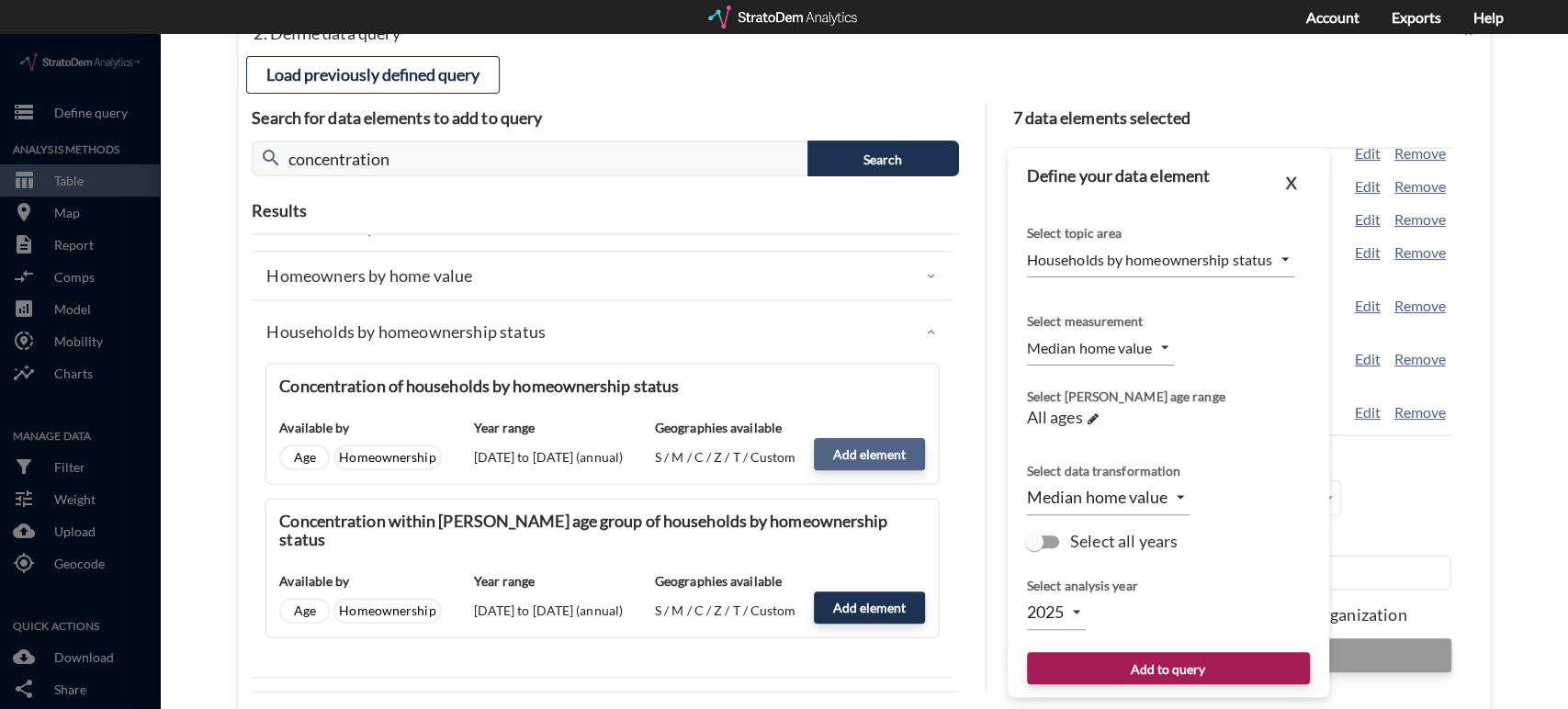
type input "PERCENTAGE_OF_TOTAL_OWNER_RENTER"
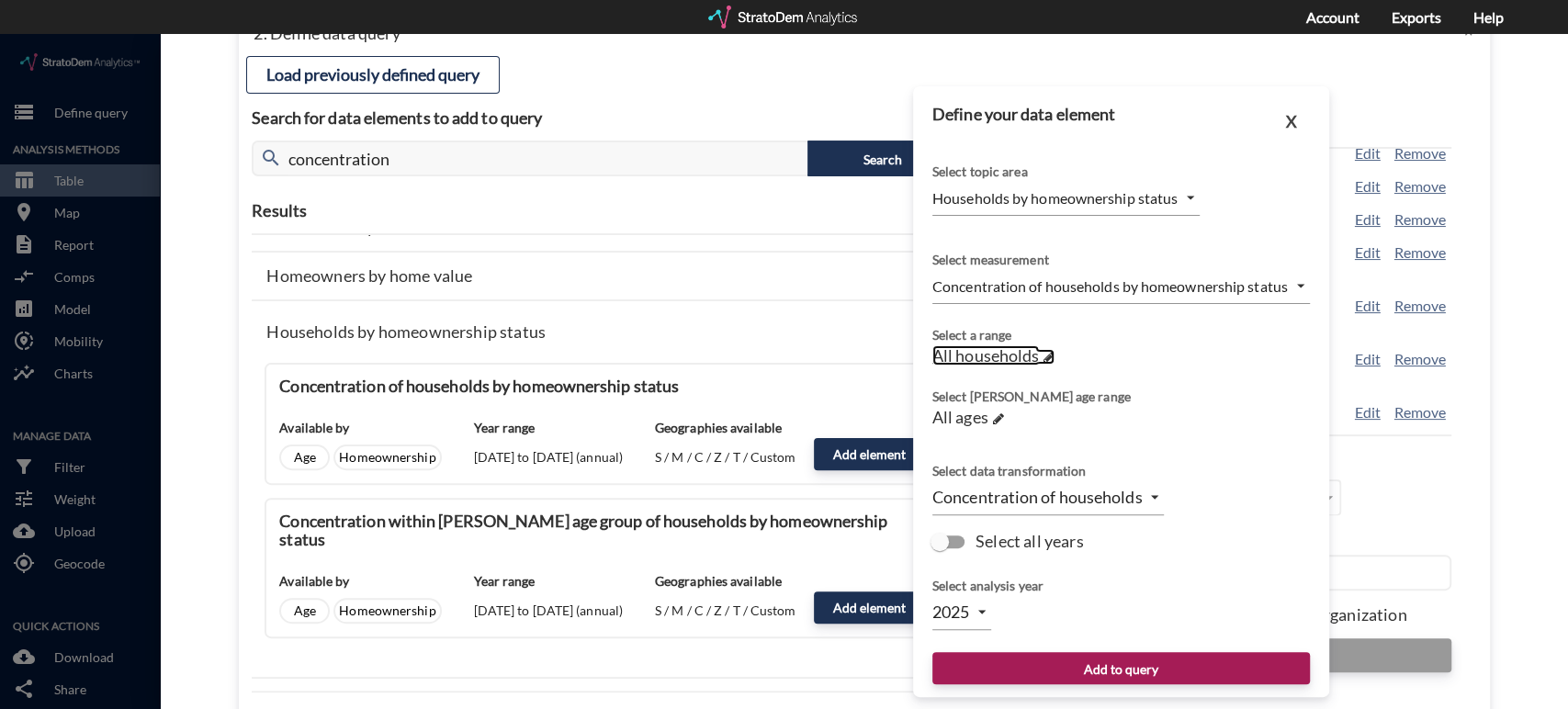
click span
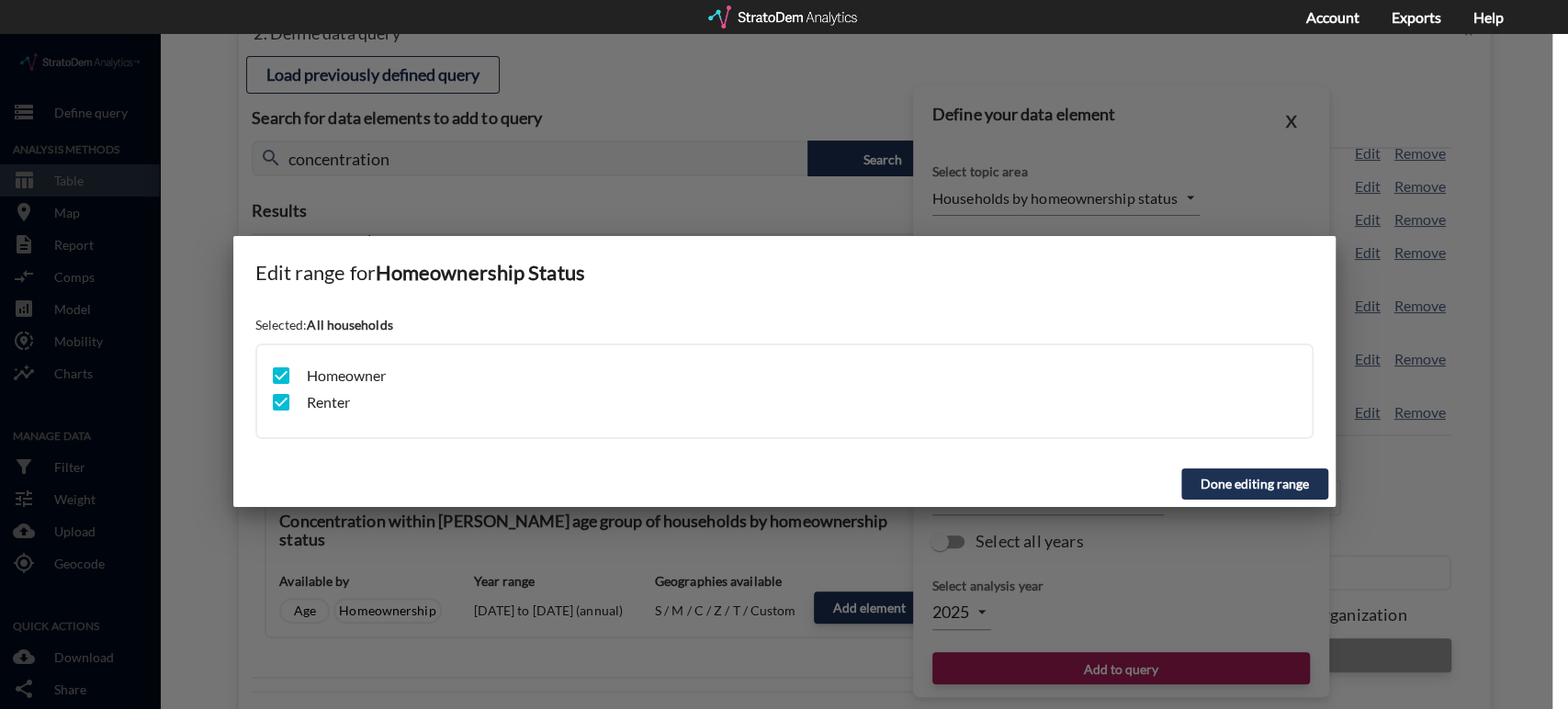
click input "checkbox"
checkbox input "false"
click button "Done editing range"
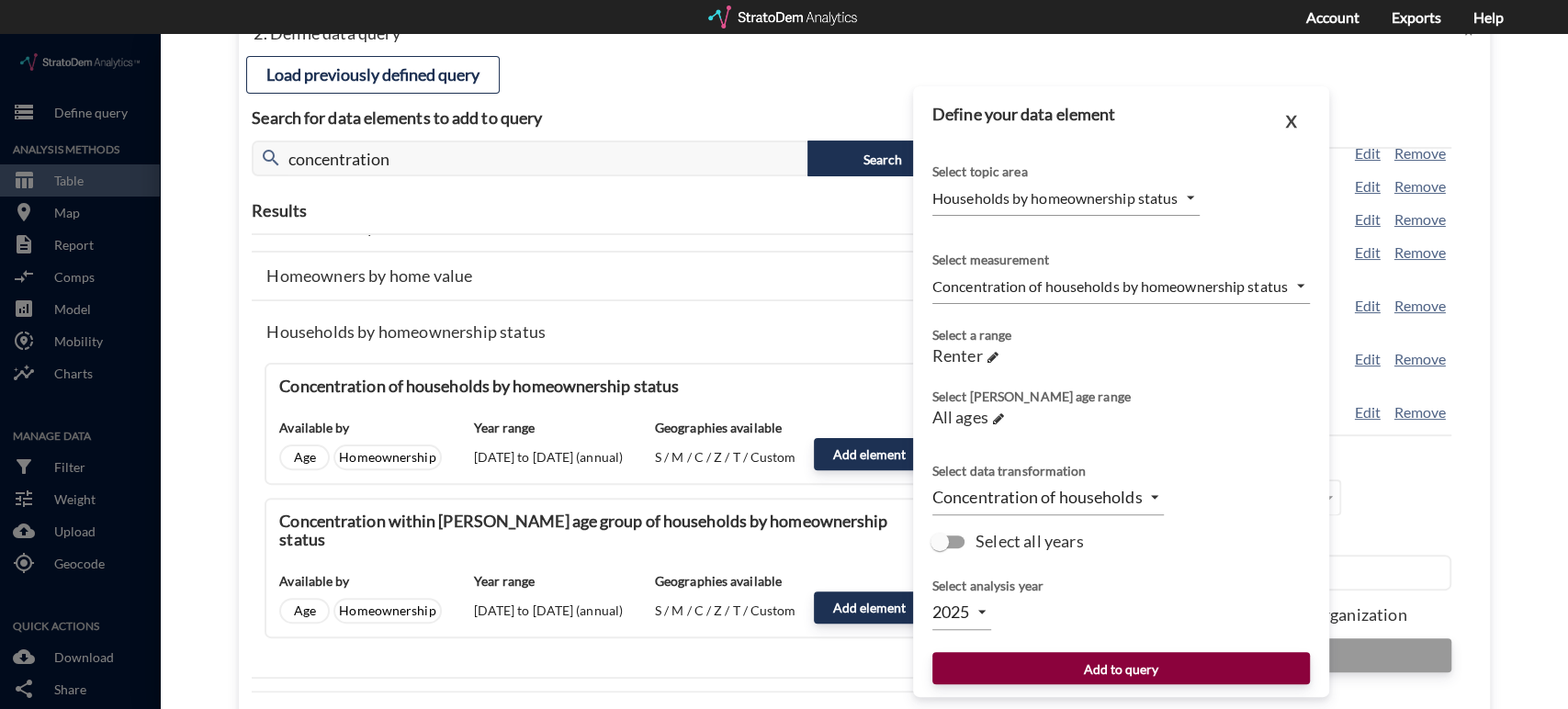
click button "Add to query"
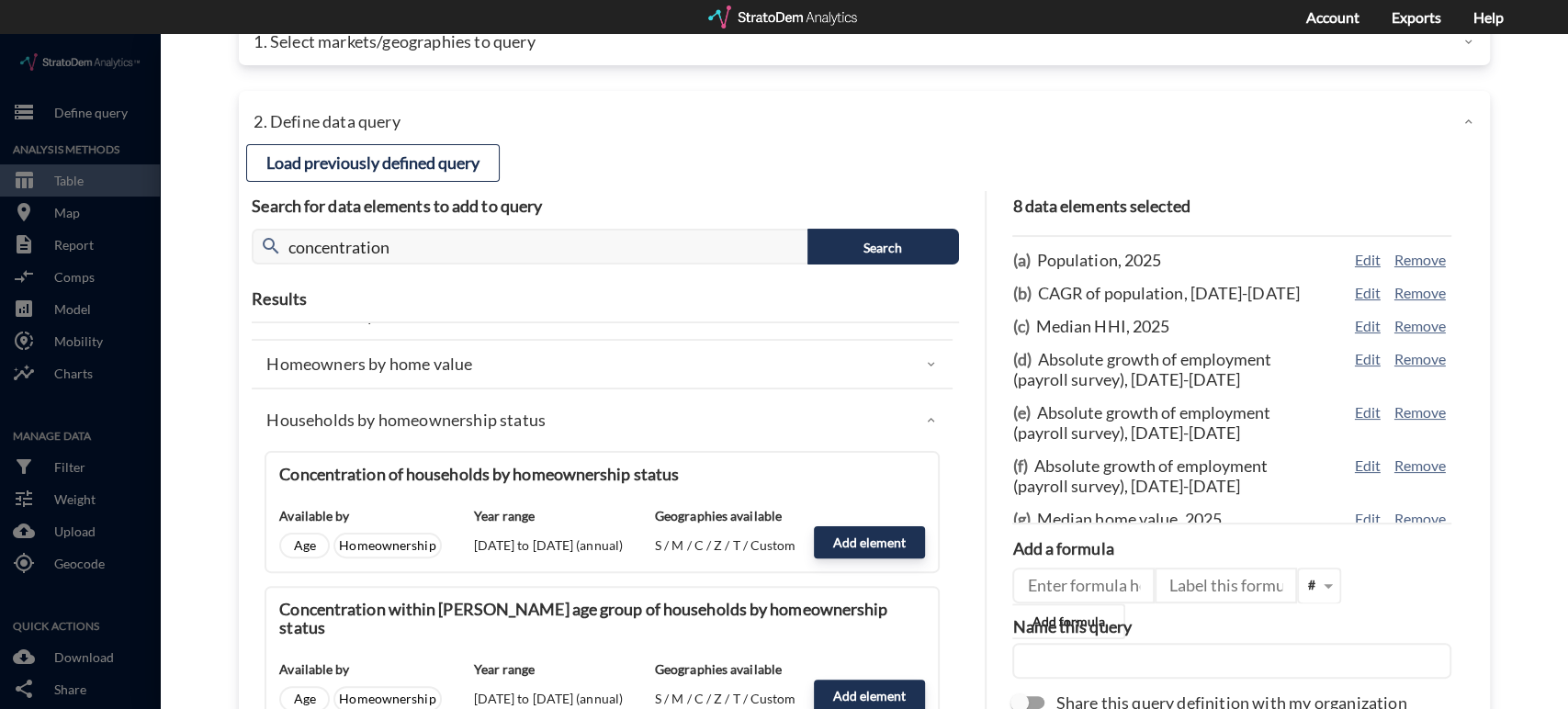
scroll to position [52, 0]
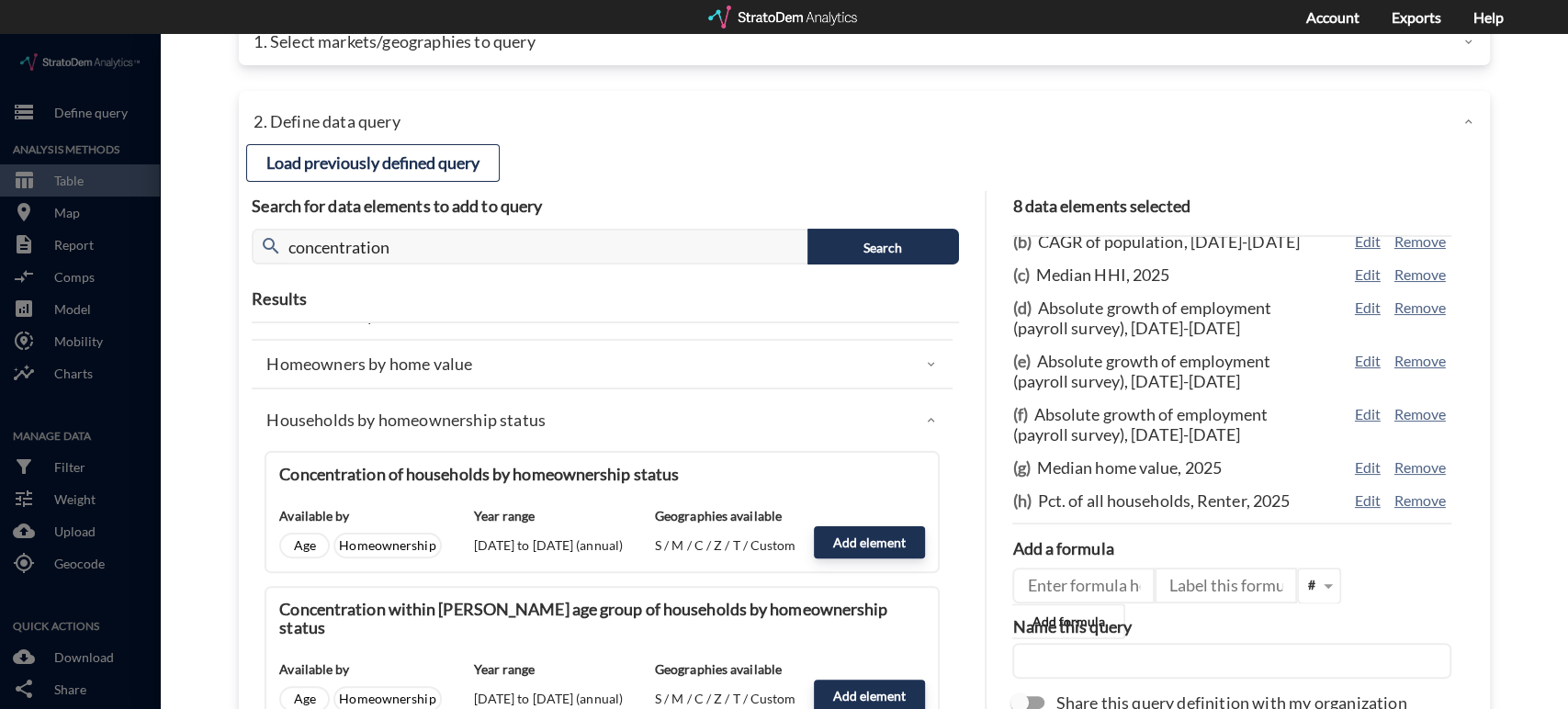
click input "text"
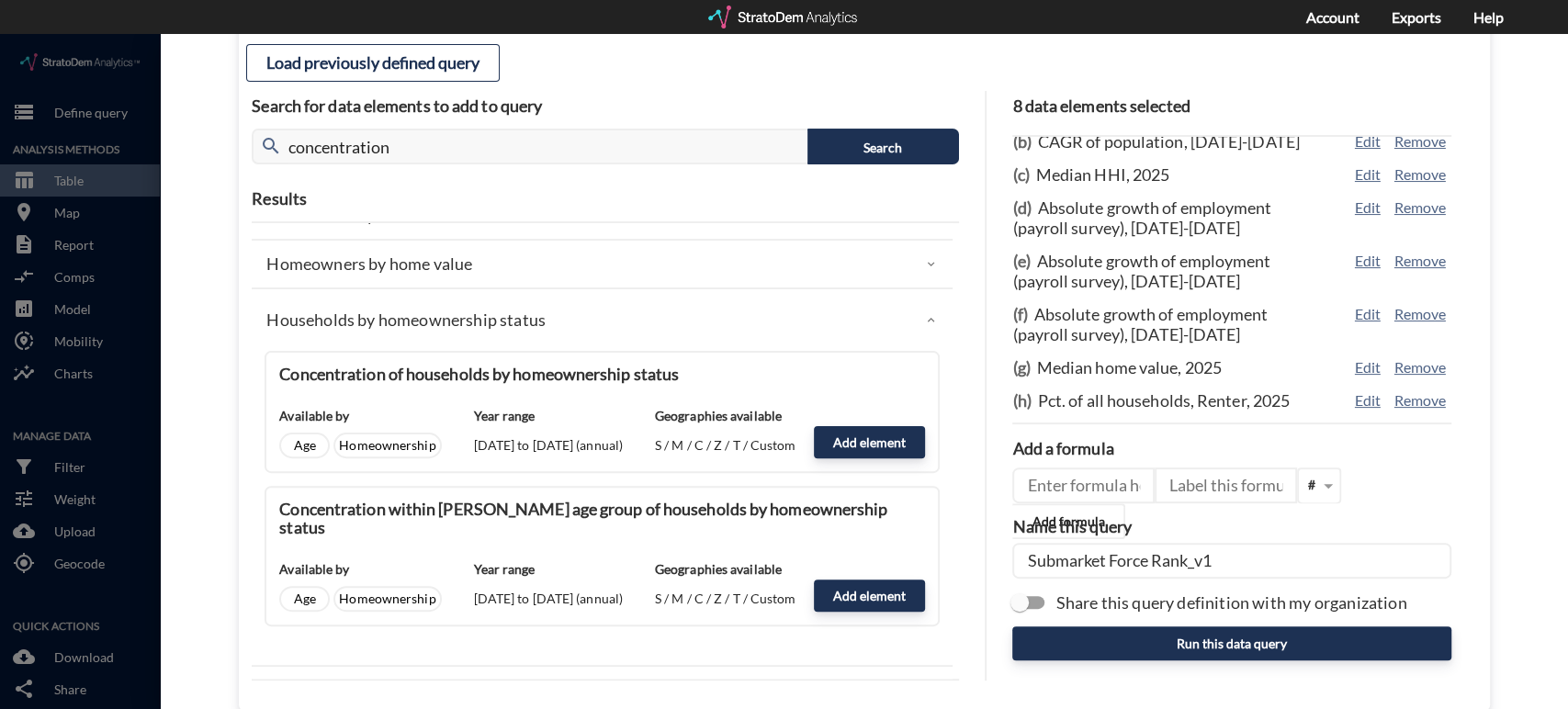
scroll to position [201, 0]
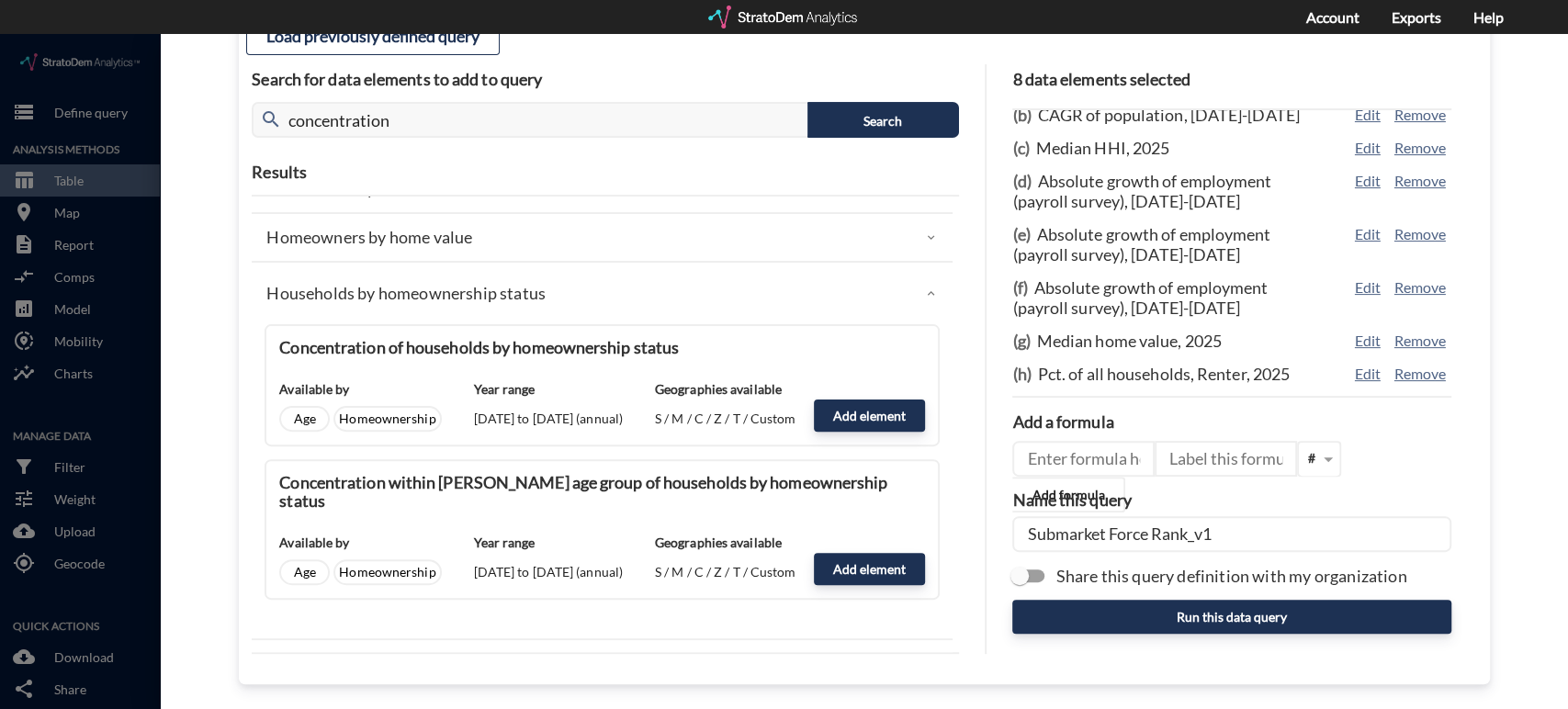
type input "Submarket Force Rank_v1"
click input "Share this query definition with my organization"
checkbox input "true"
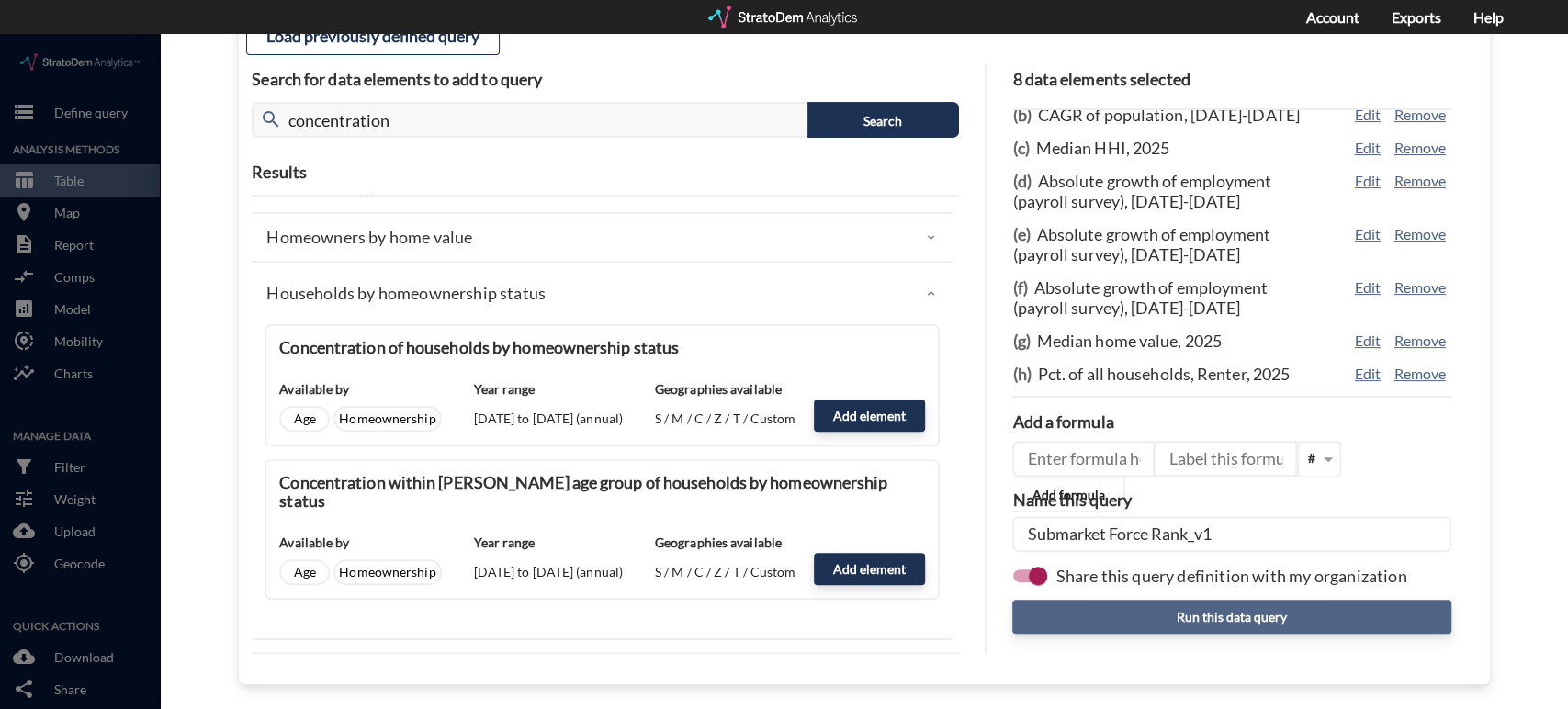
click button "Run this data query"
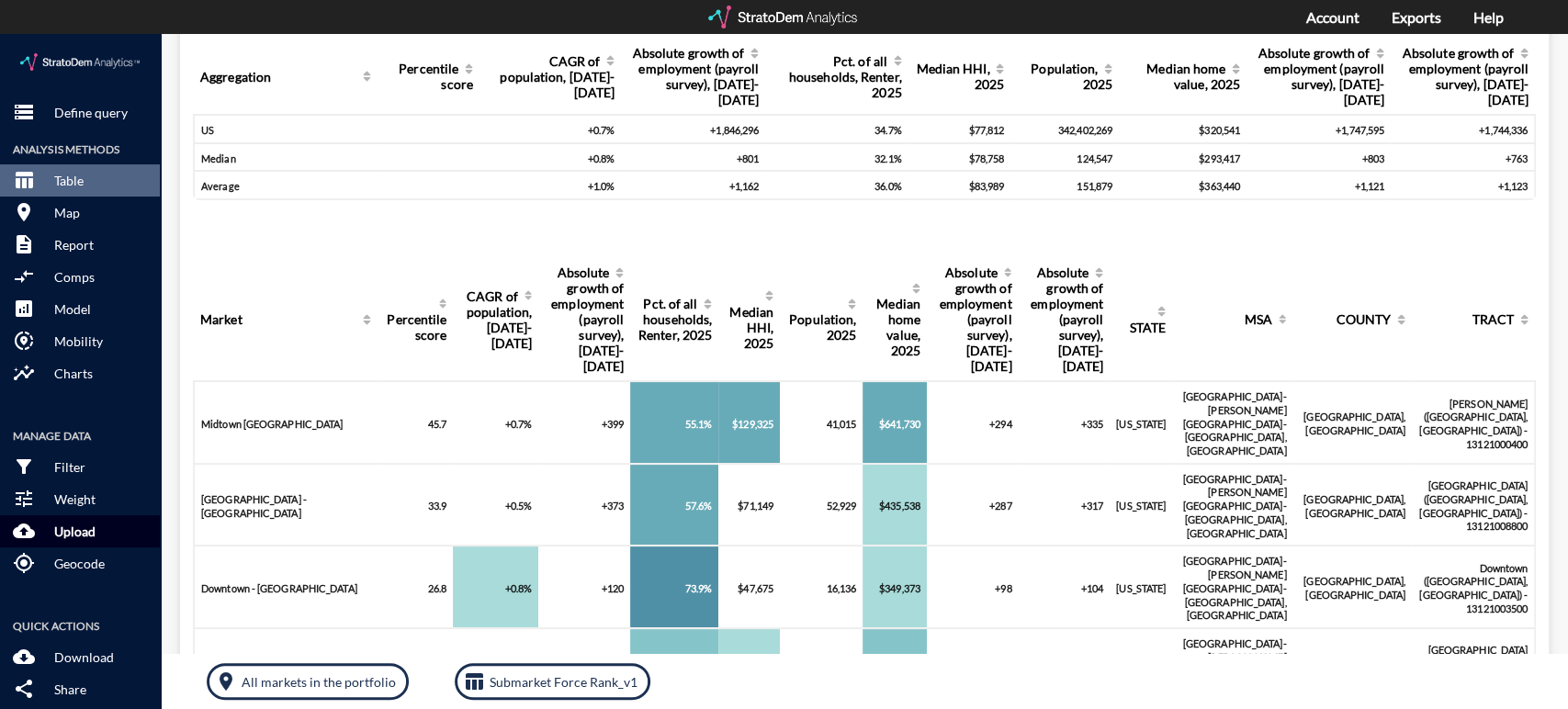
scroll to position [47, 0]
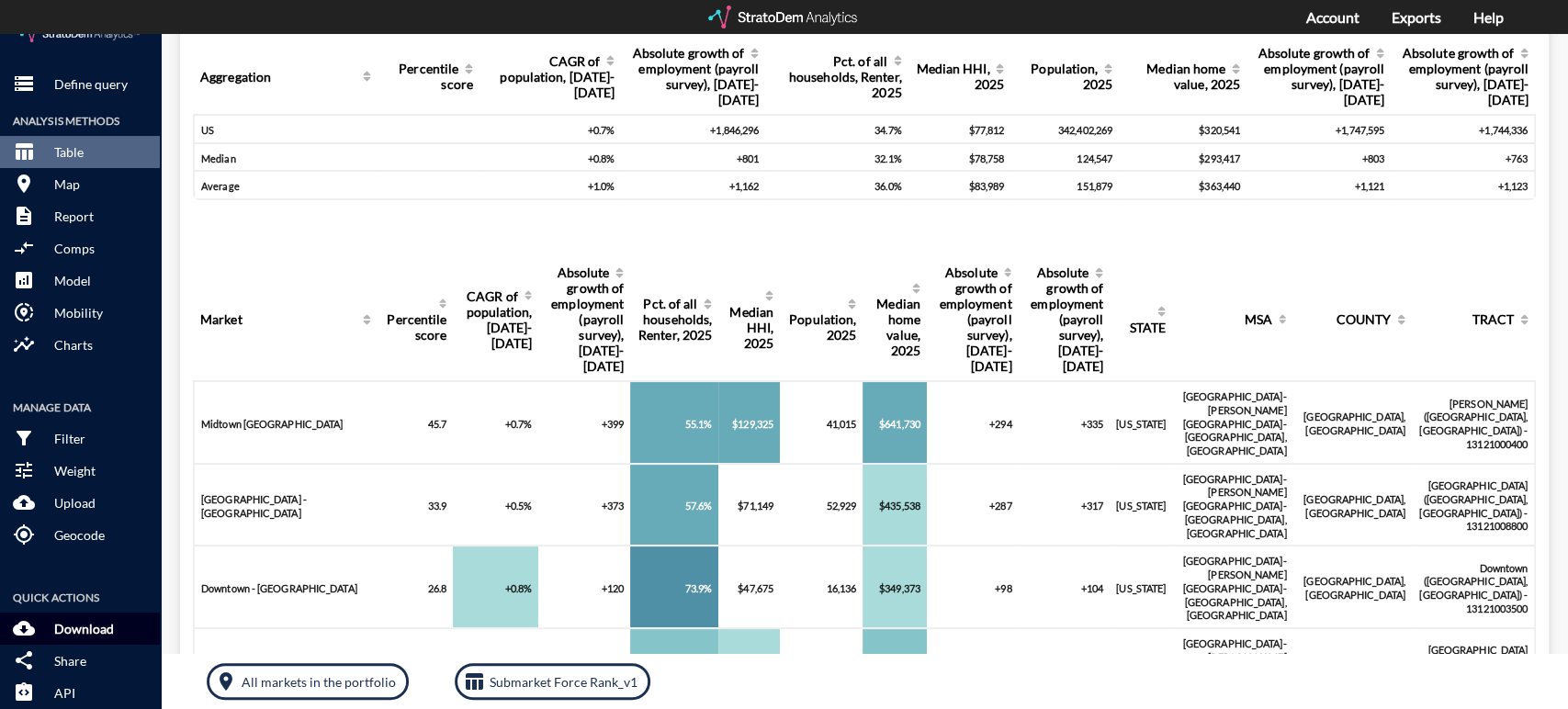
click button "cloud_download Download"
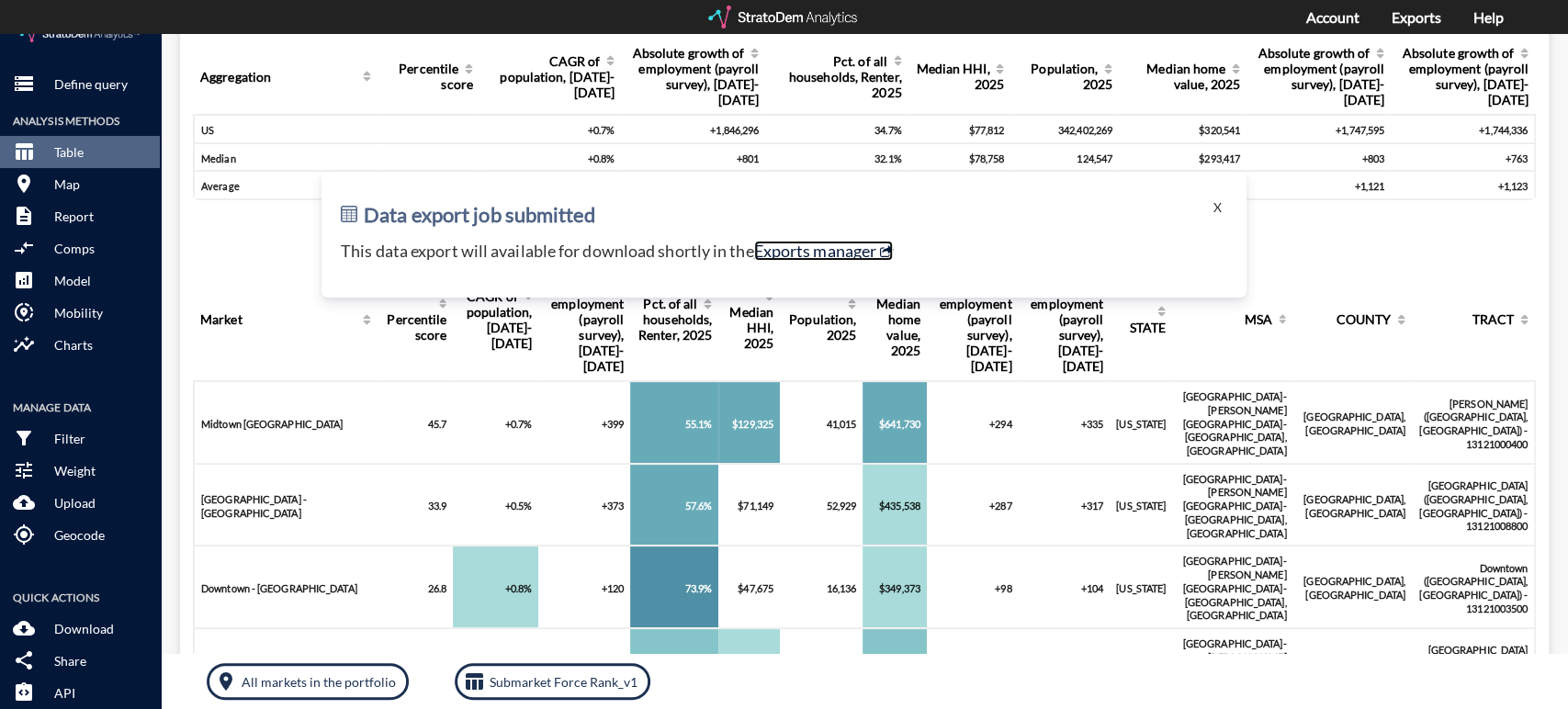
click link "Exports manager"
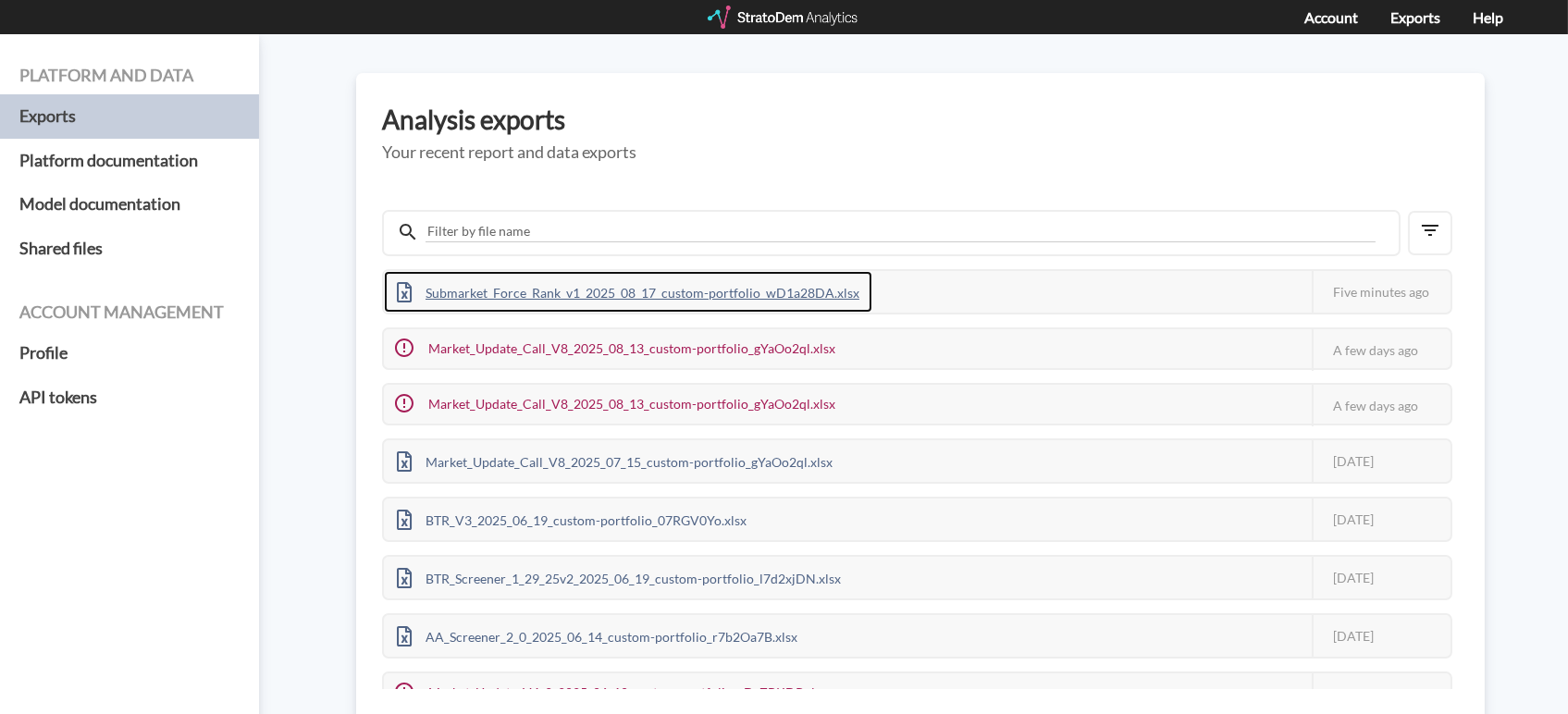
click at [674, 292] on div "Submarket_Force_Rank_v1_2025_08_17_custom-portfolio_wD1a28DA.xlsx" at bounding box center [627, 291] width 488 height 42
